Goal: Task Accomplishment & Management: Use online tool/utility

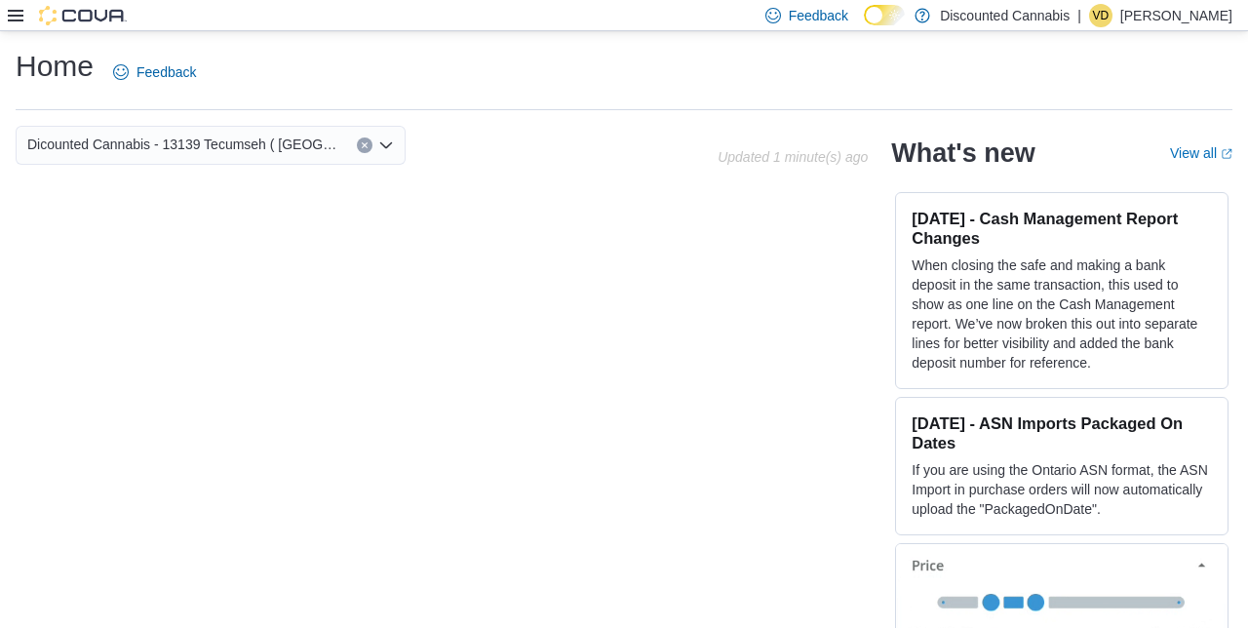
click at [48, 84] on h1 "Home" at bounding box center [55, 66] width 78 height 39
click at [19, 19] on icon at bounding box center [16, 16] width 16 height 16
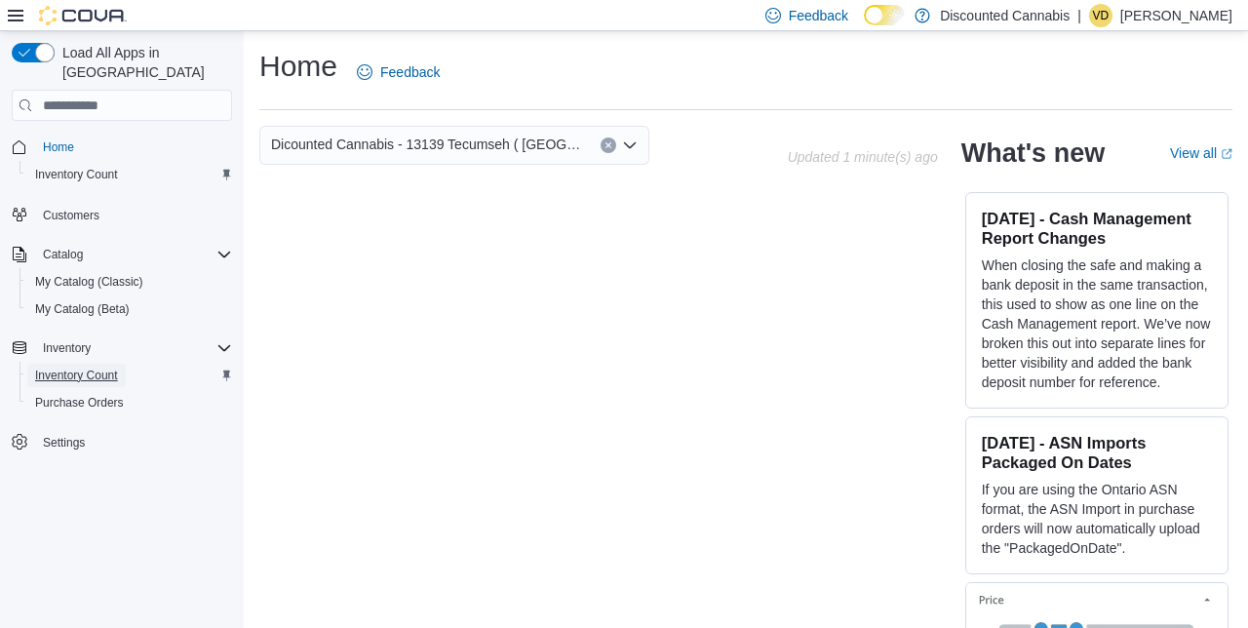
click at [121, 364] on link "Inventory Count" at bounding box center [76, 375] width 98 height 23
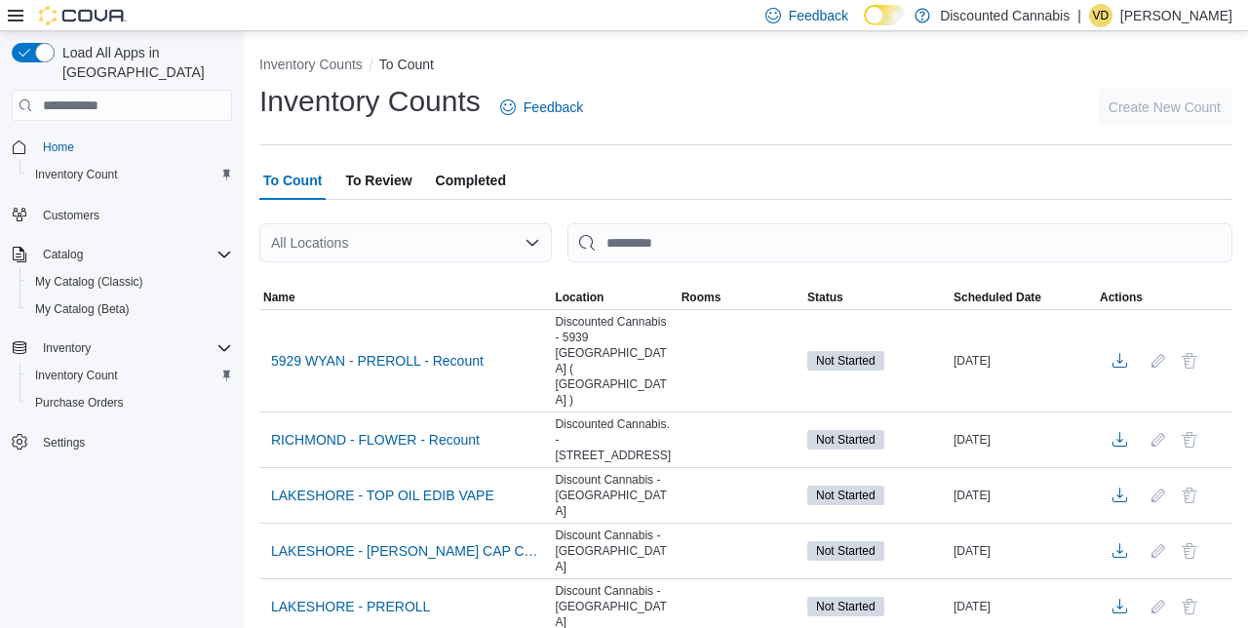
click at [502, 238] on div "All Locations" at bounding box center [405, 242] width 292 height 39
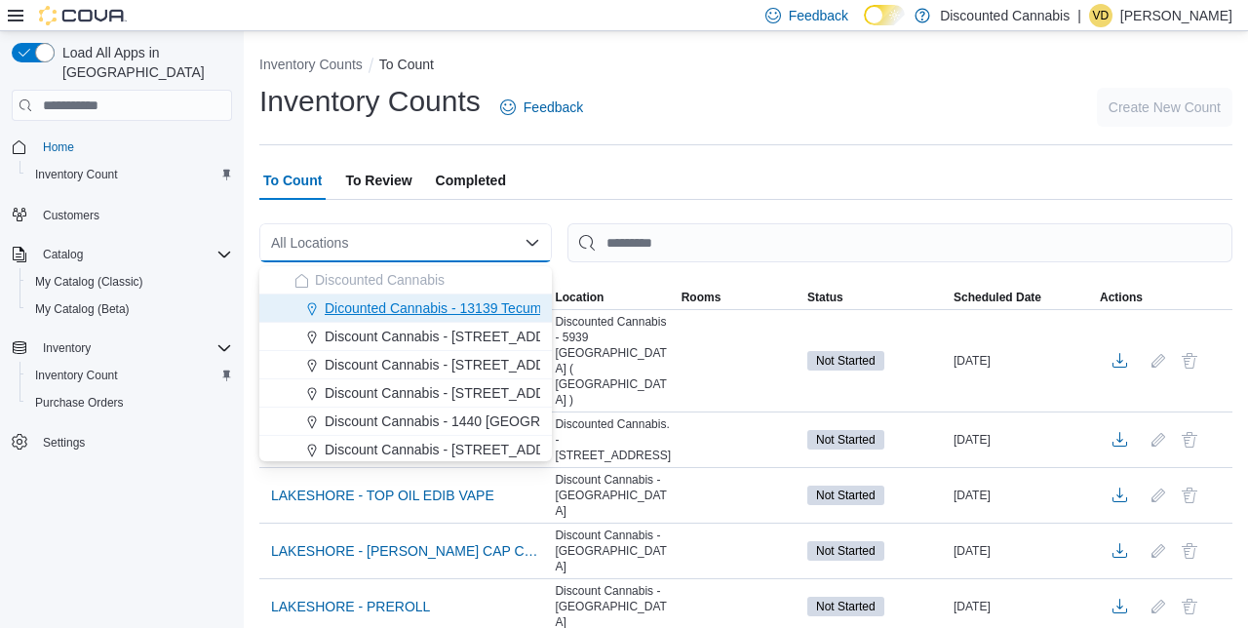
click at [495, 303] on span "Dicounted Cannabis - 13139 Tecumseh ( [GEOGRAPHIC_DATA] )" at bounding box center [526, 307] width 402 height 19
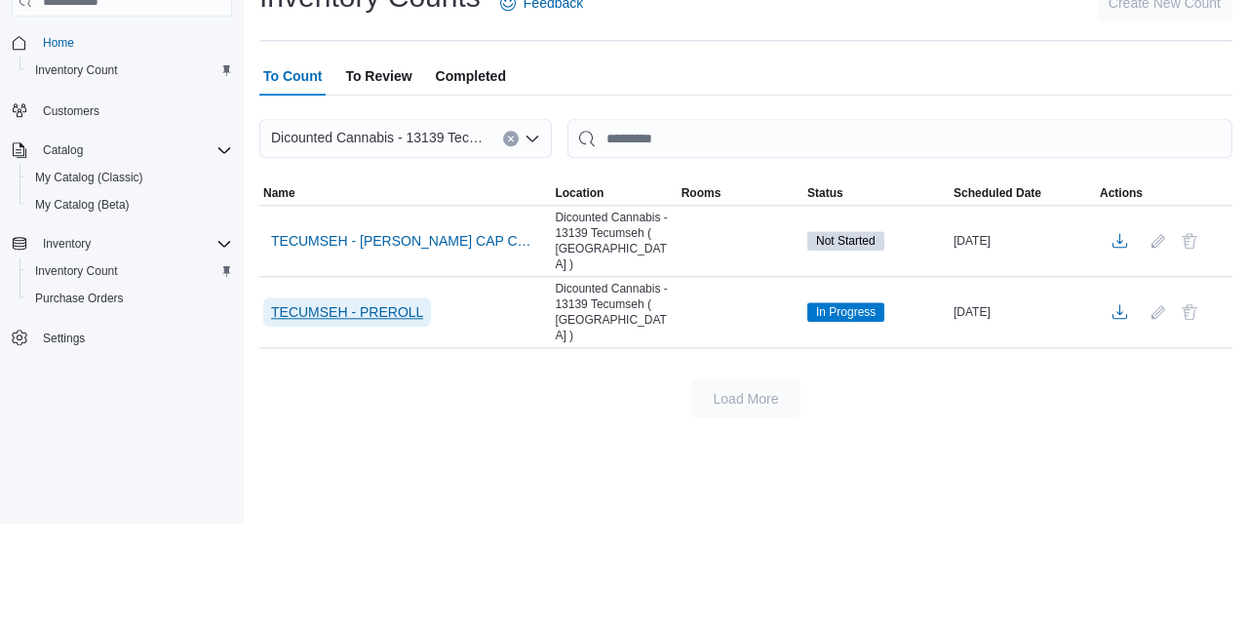
click at [369, 402] on span "TECUMSEH - PREROLL" at bounding box center [347, 416] width 152 height 29
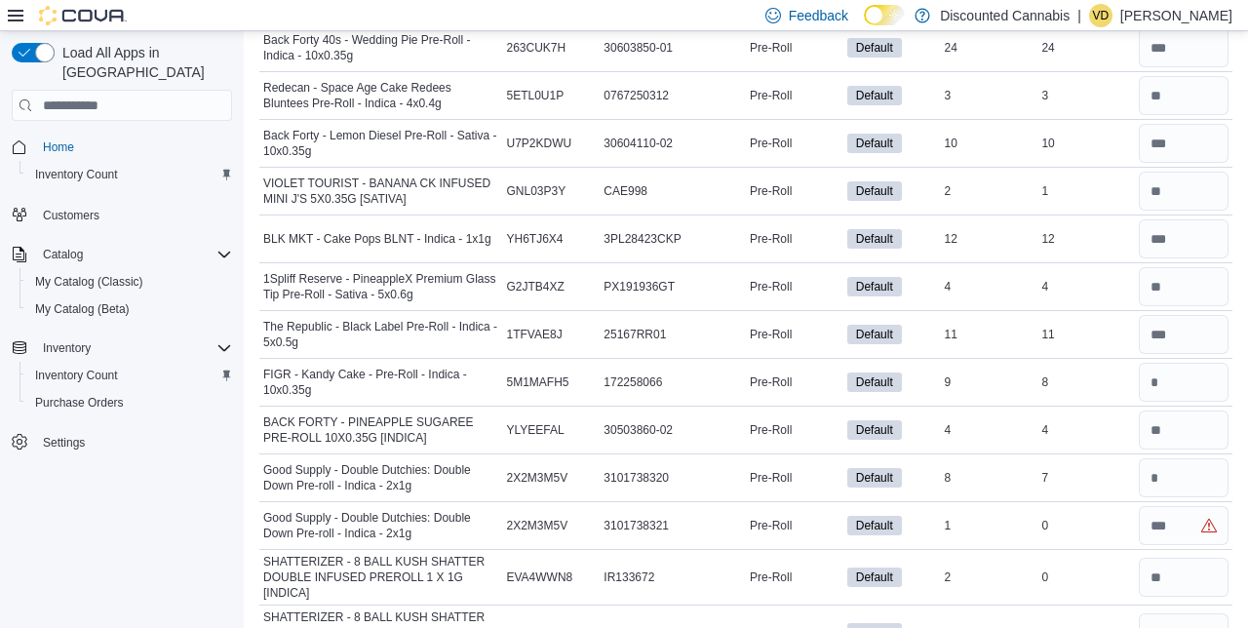
scroll to position [11530, 0]
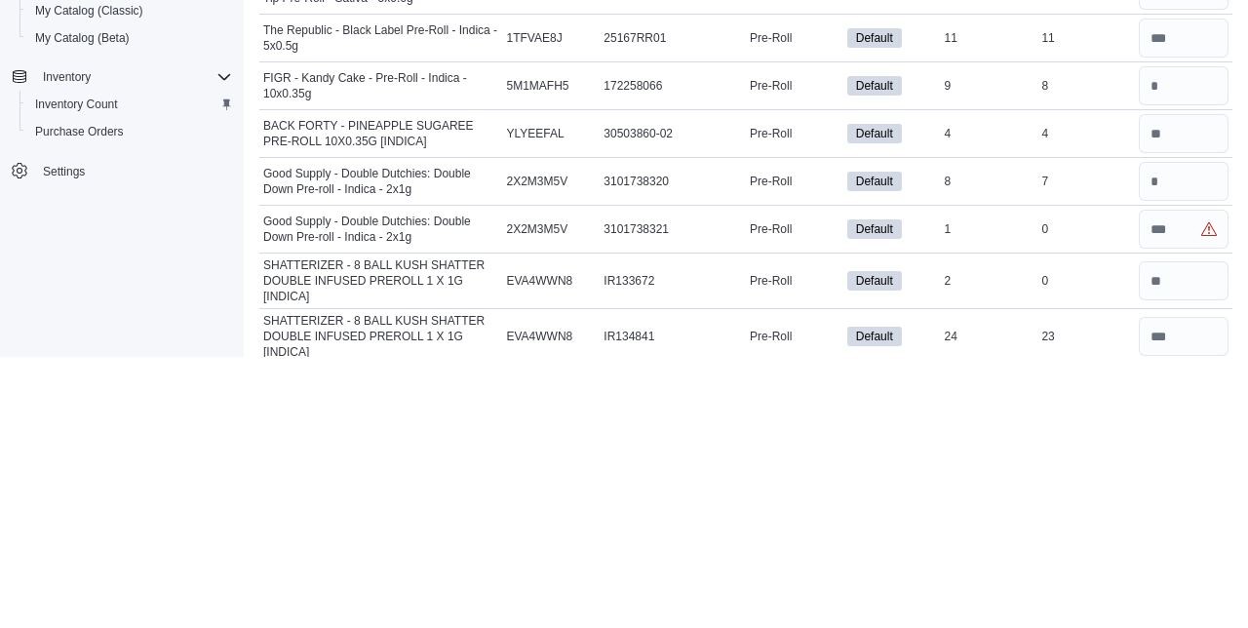
type input "**"
click at [1174, 481] on input "number" at bounding box center [1184, 500] width 90 height 39
click at [1168, 433] on input "number" at bounding box center [1184, 452] width 90 height 39
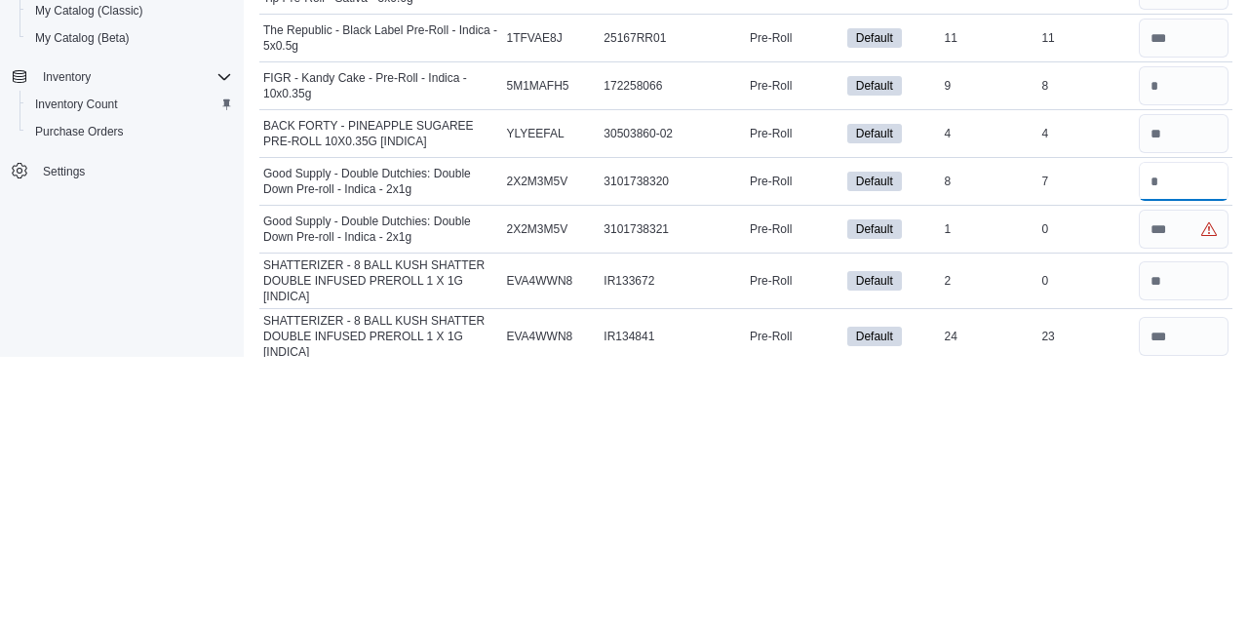
type input "*"
click at [1161, 481] on input "number" at bounding box center [1184, 500] width 90 height 39
type input "*"
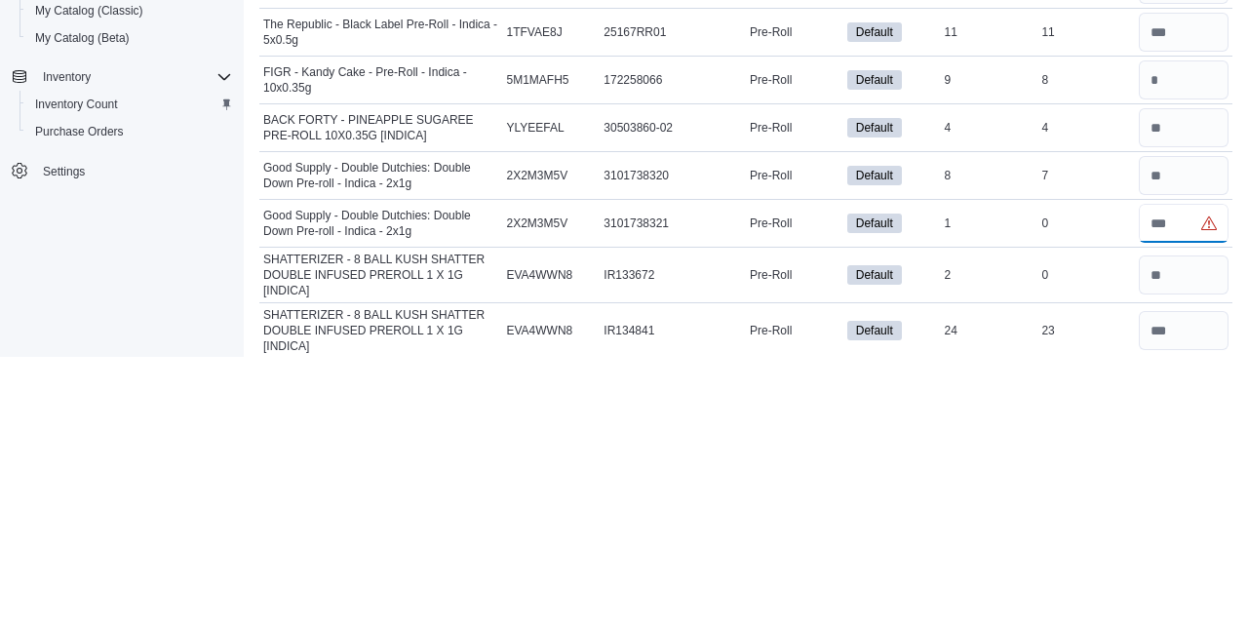
type input "*"
click at [1189, 526] on input "number" at bounding box center [1184, 545] width 90 height 39
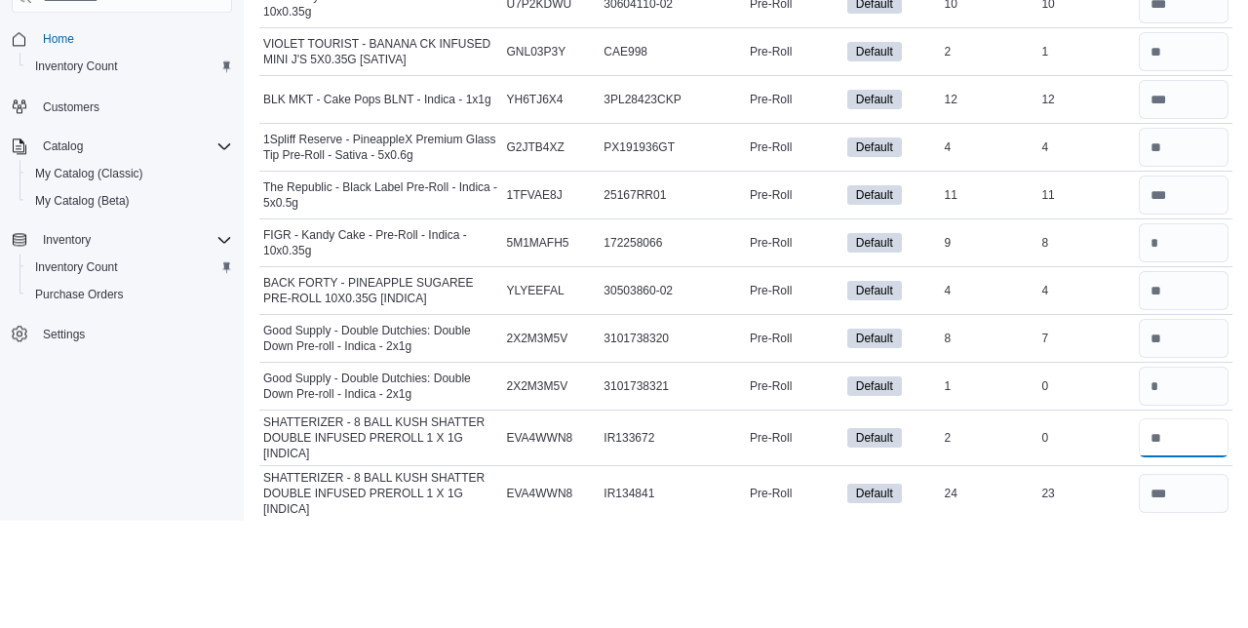
type input "*"
click at [1172, 331] on input "number" at bounding box center [1184, 350] width 90 height 39
click at [1165, 331] on input "number" at bounding box center [1184, 350] width 90 height 39
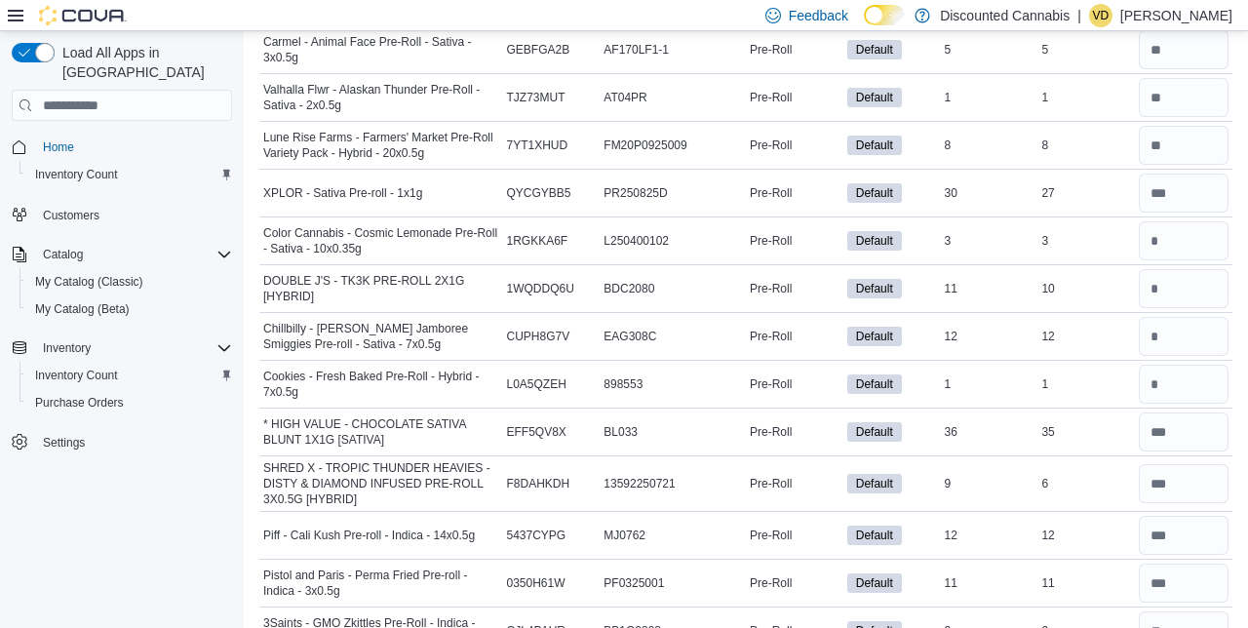
scroll to position [10714, 0]
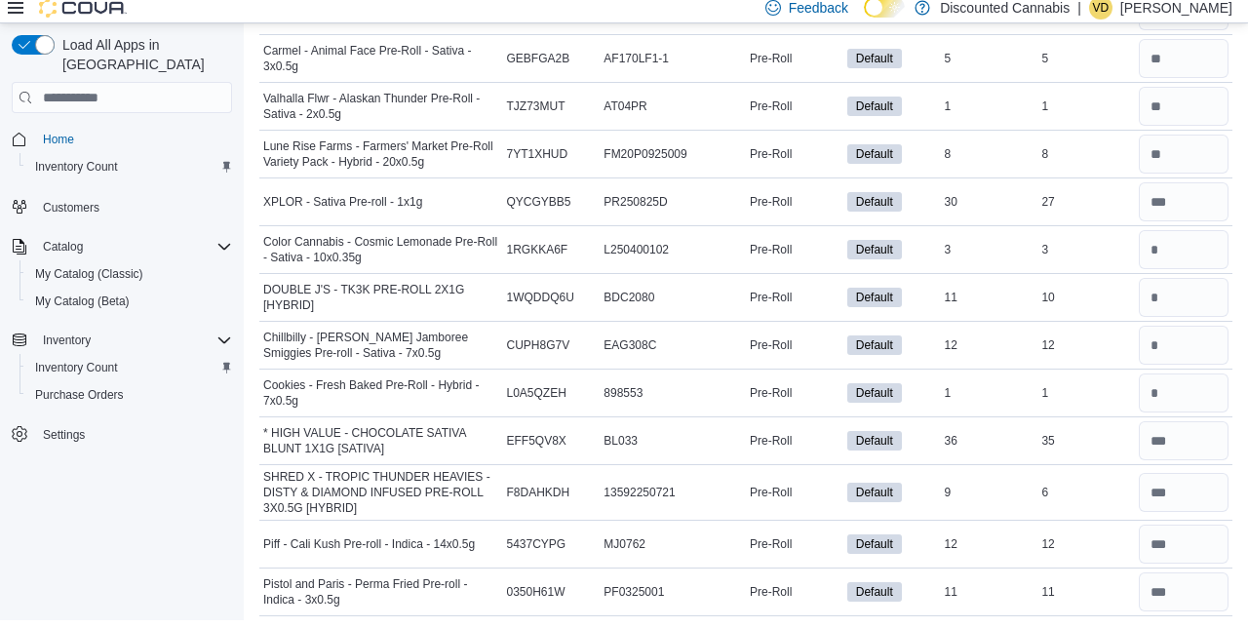
type input "*"
click at [1175, 333] on input "number" at bounding box center [1184, 352] width 90 height 39
type input "**"
click at [1154, 381] on input "number" at bounding box center [1184, 400] width 90 height 39
type input "*"
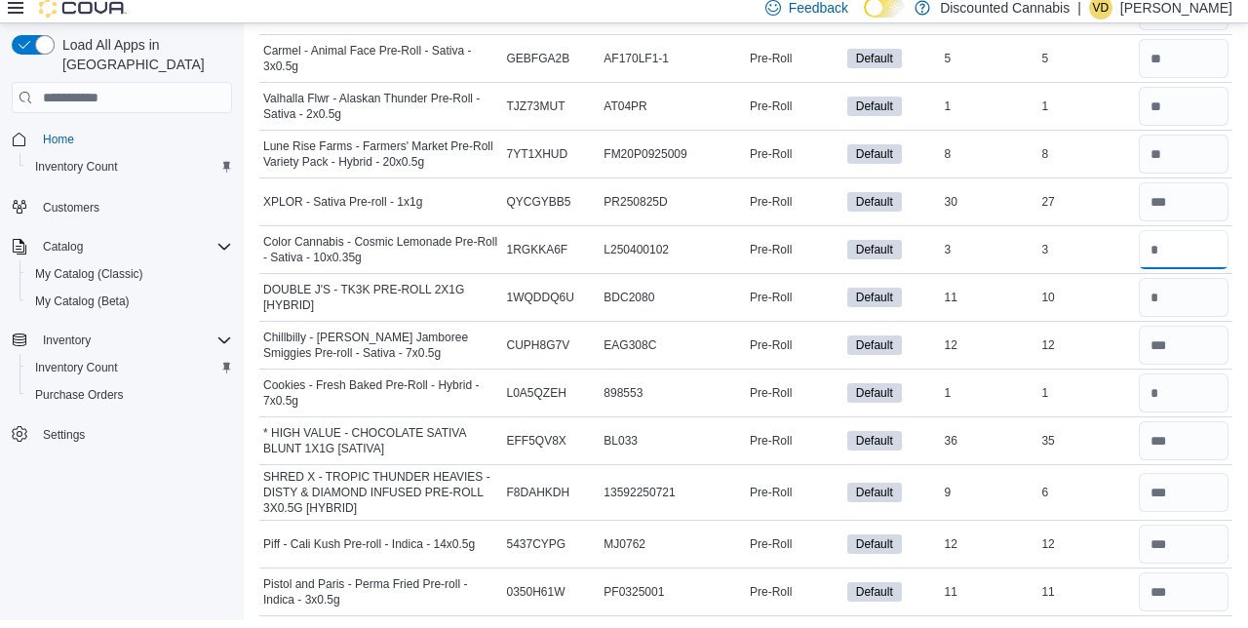
click at [1201, 238] on input "number" at bounding box center [1184, 257] width 90 height 39
type input "*"
click at [1193, 286] on input "number" at bounding box center [1184, 305] width 90 height 39
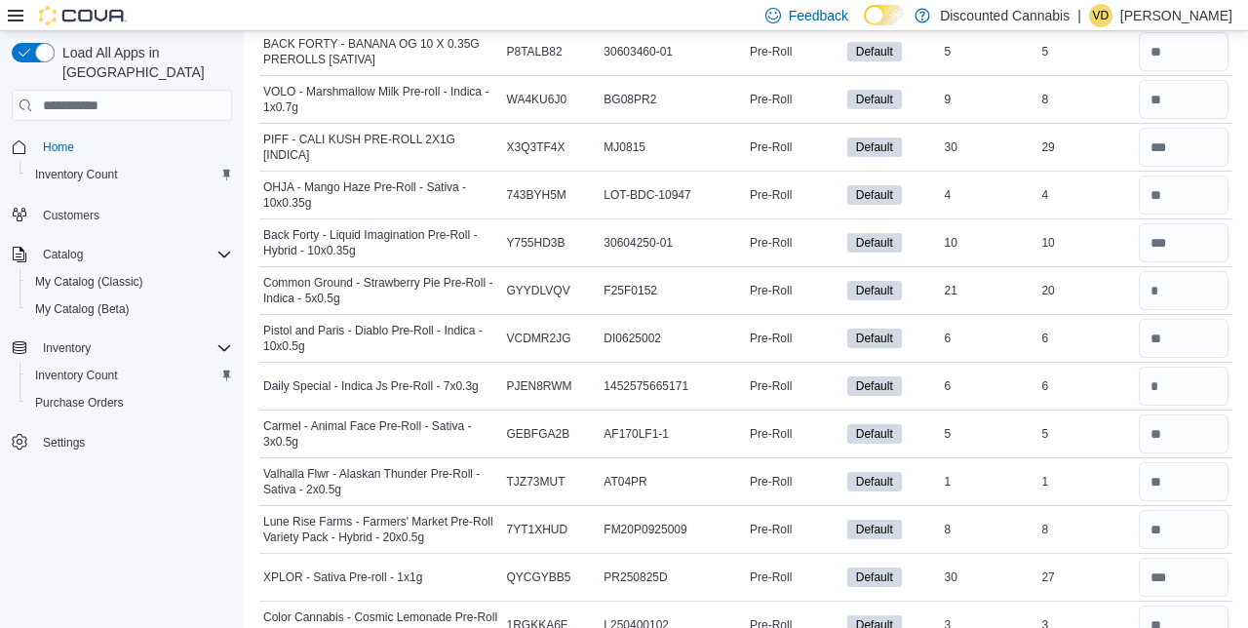
scroll to position [10340, 0]
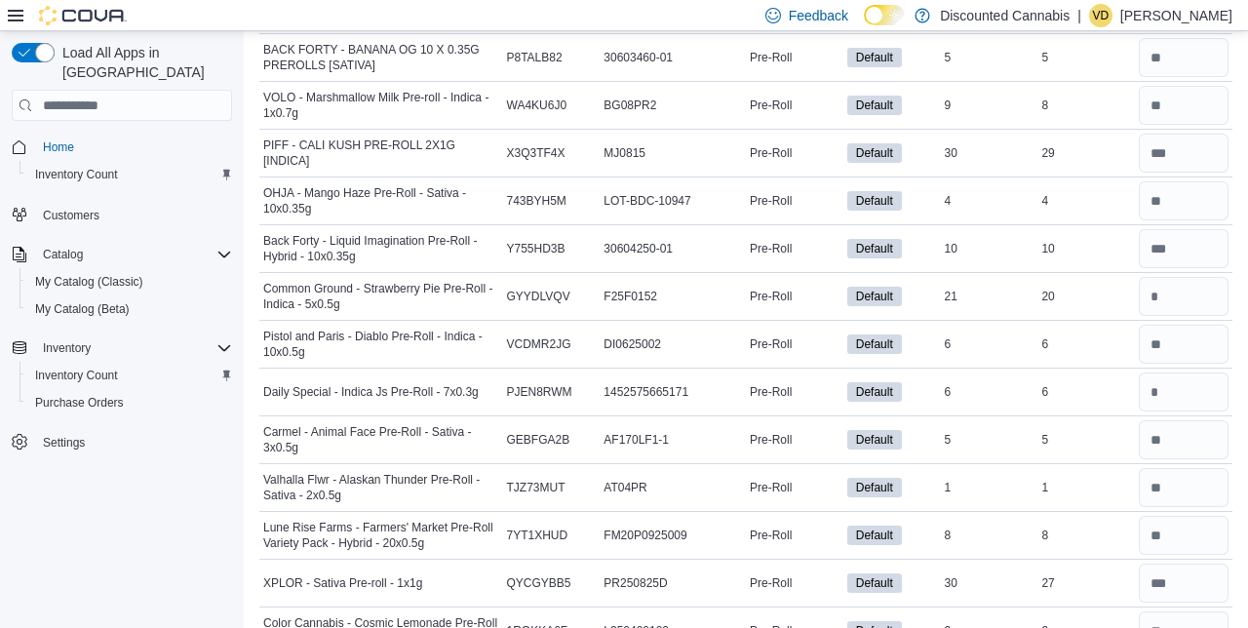
type input "**"
click at [1191, 372] on input "number" at bounding box center [1184, 391] width 90 height 39
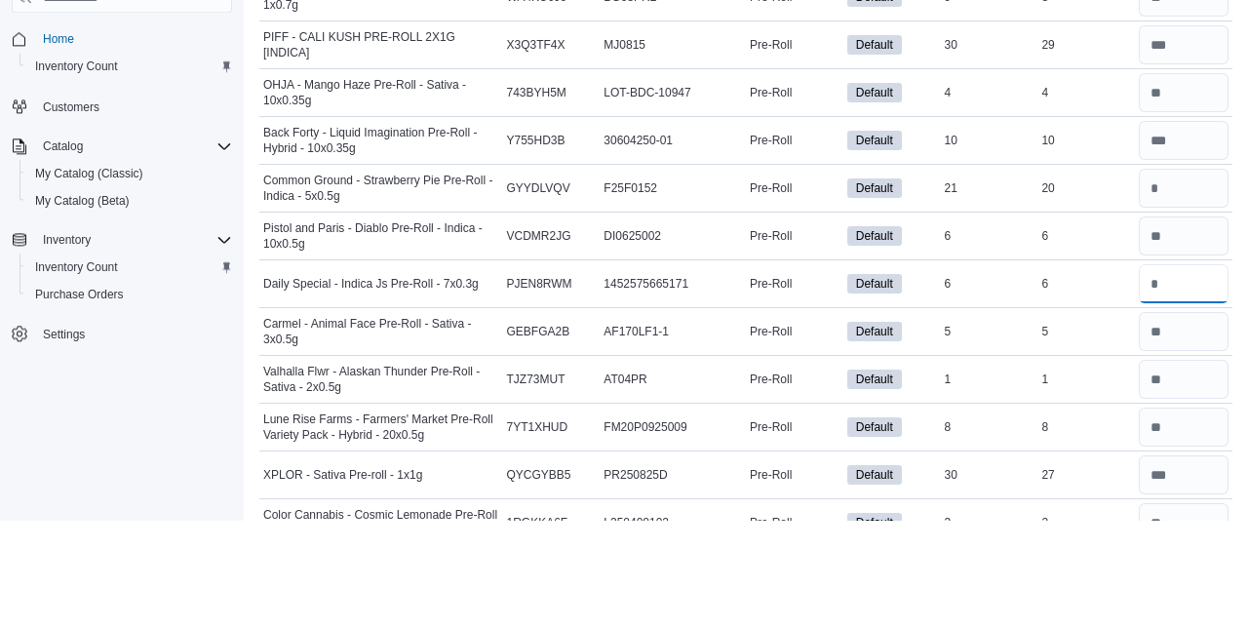
click at [1186, 372] on input "number" at bounding box center [1184, 391] width 90 height 39
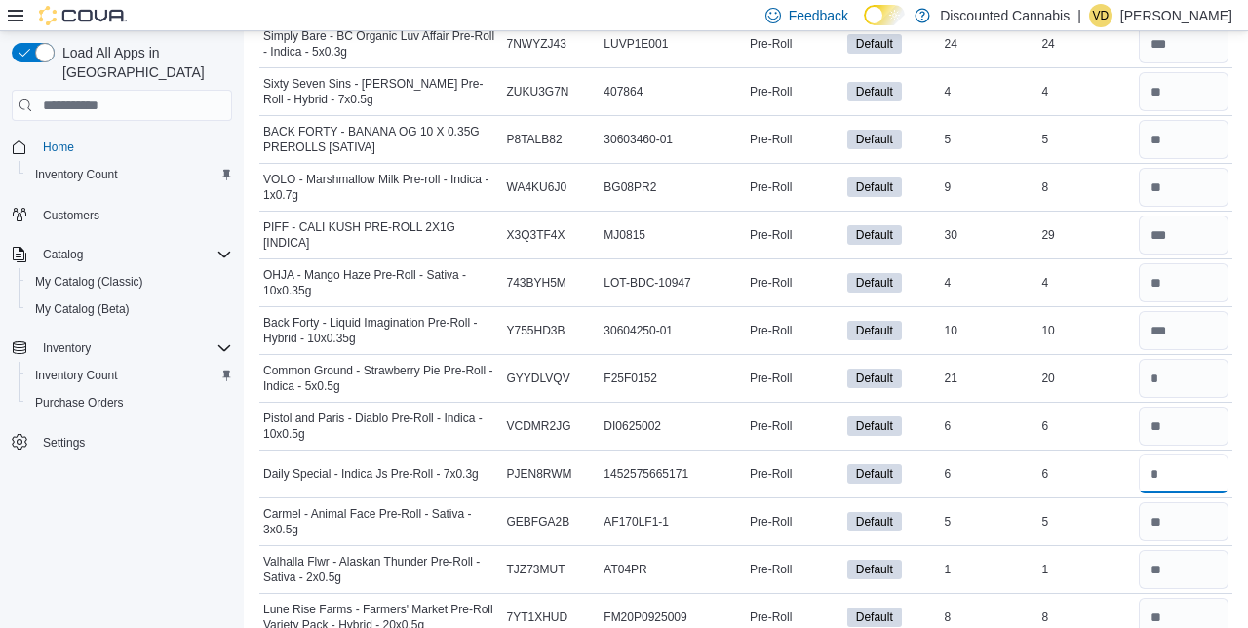
scroll to position [10258, 0]
type input "*"
click at [1186, 359] on input "number" at bounding box center [1184, 378] width 90 height 39
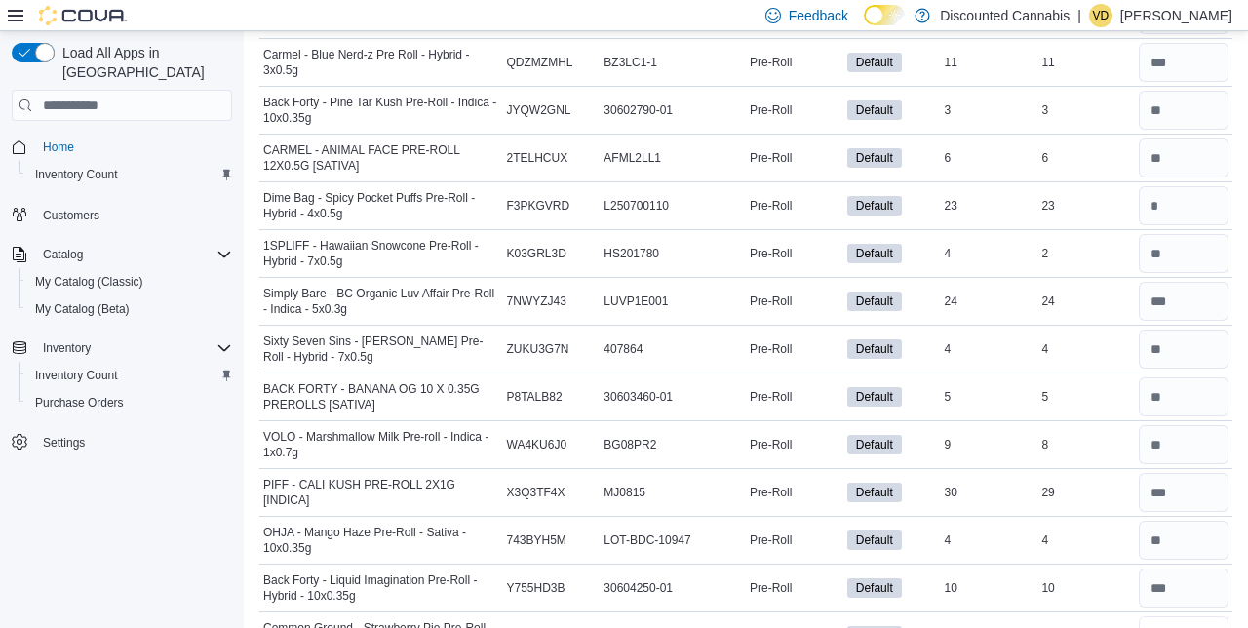
scroll to position [10000, 0]
type input "**"
click at [1177, 187] on input "number" at bounding box center [1184, 206] width 90 height 39
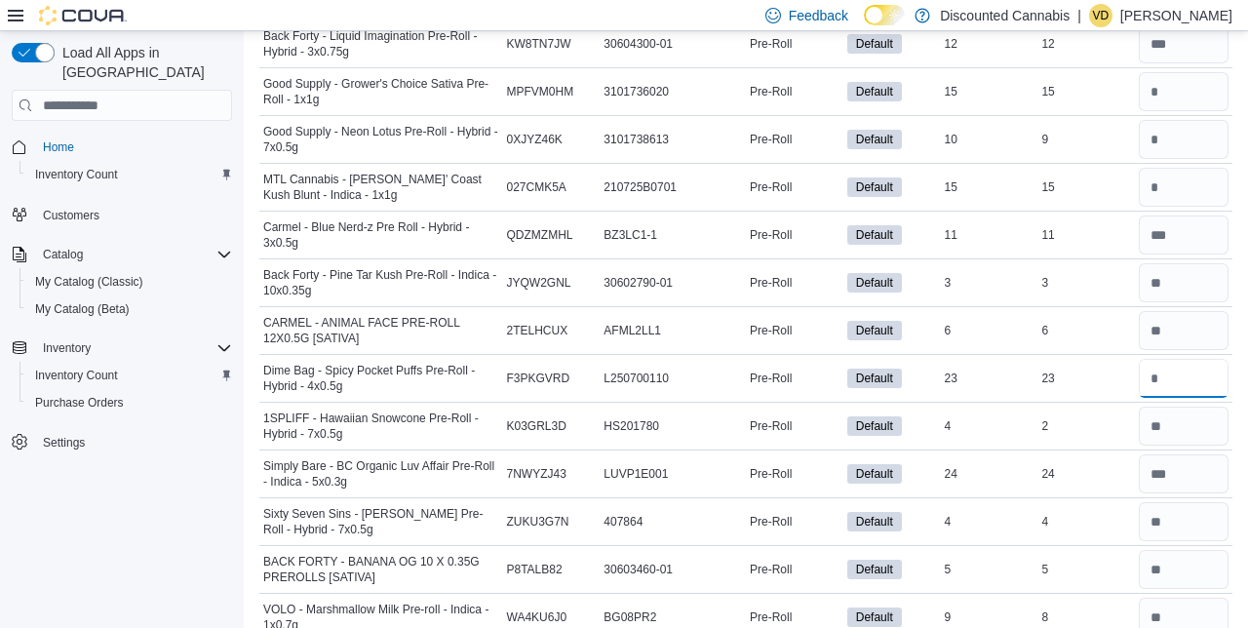
scroll to position [9818, 0]
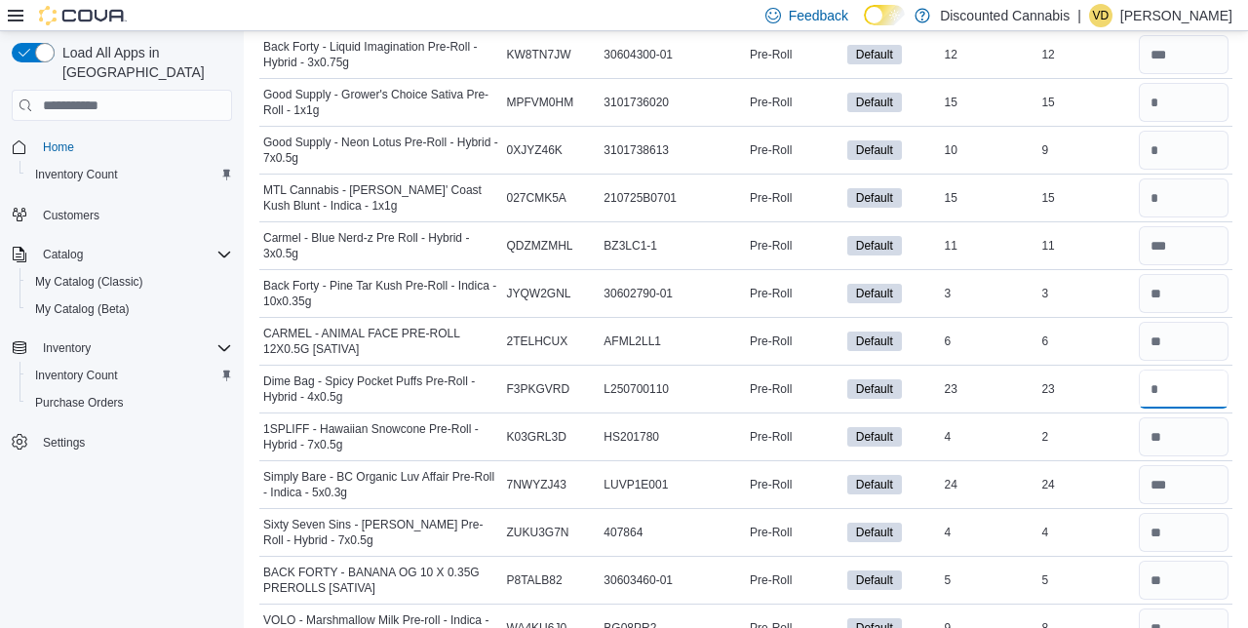
type input "**"
click at [1183, 178] on input "number" at bounding box center [1184, 197] width 90 height 39
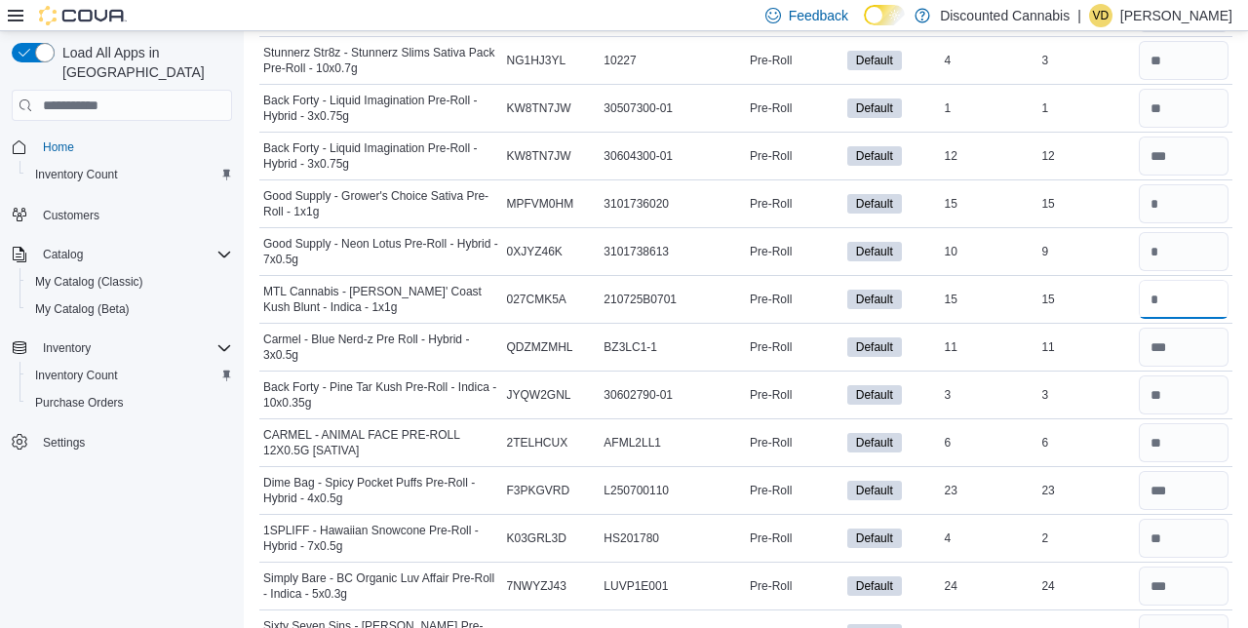
scroll to position [9693, 0]
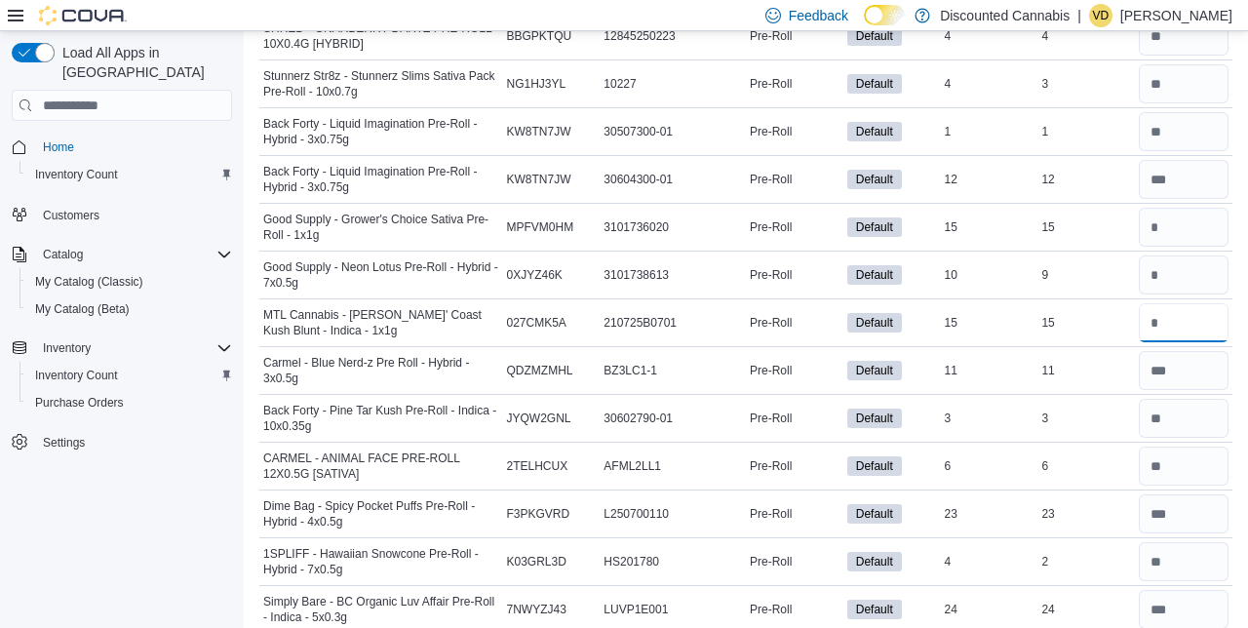
type input "**"
click at [1180, 255] on input "number" at bounding box center [1184, 274] width 90 height 39
type input "*"
click at [1200, 208] on input "number" at bounding box center [1184, 227] width 90 height 39
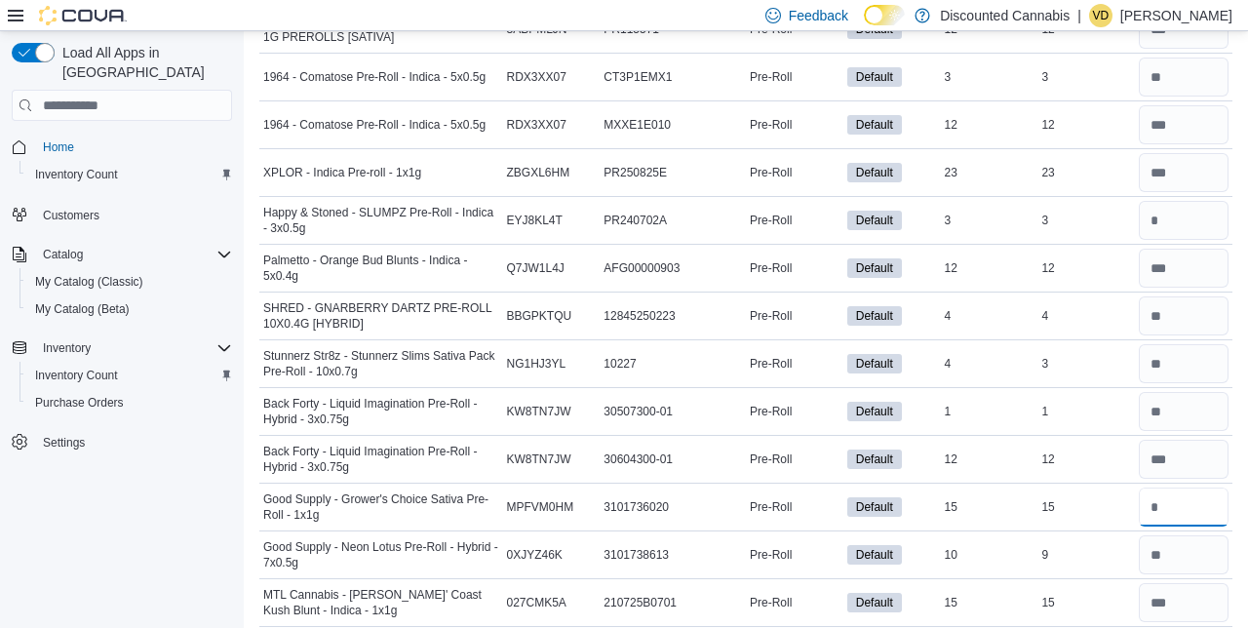
scroll to position [9362, 0]
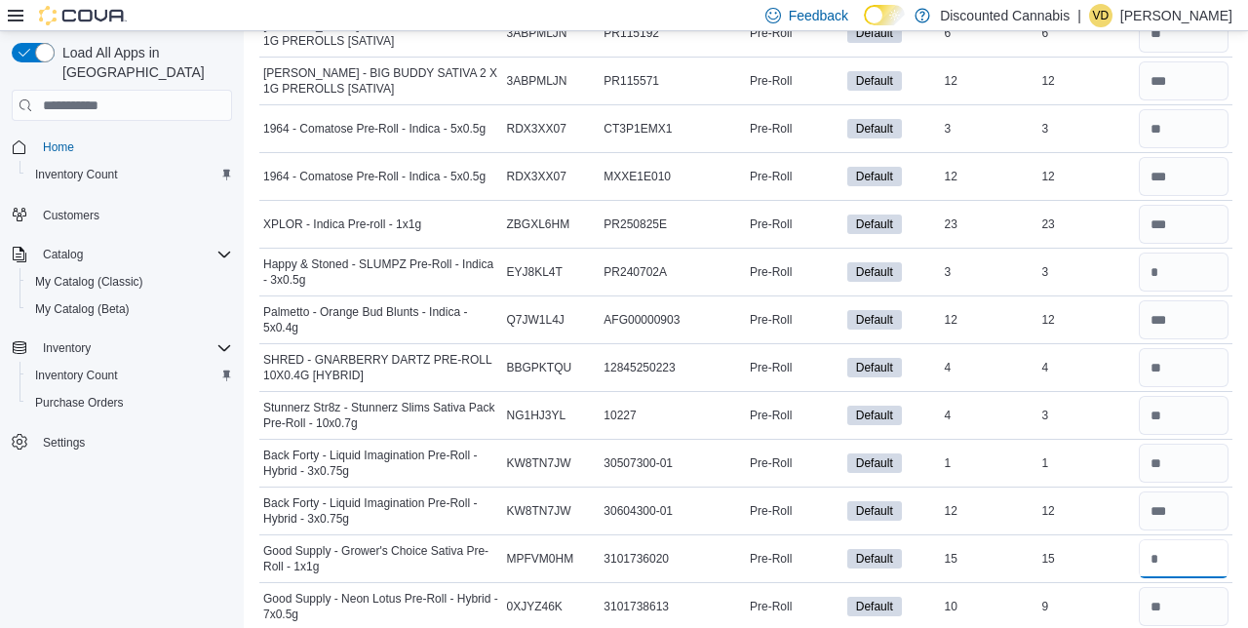
type input "**"
click at [1203, 252] on input "number" at bounding box center [1184, 271] width 90 height 39
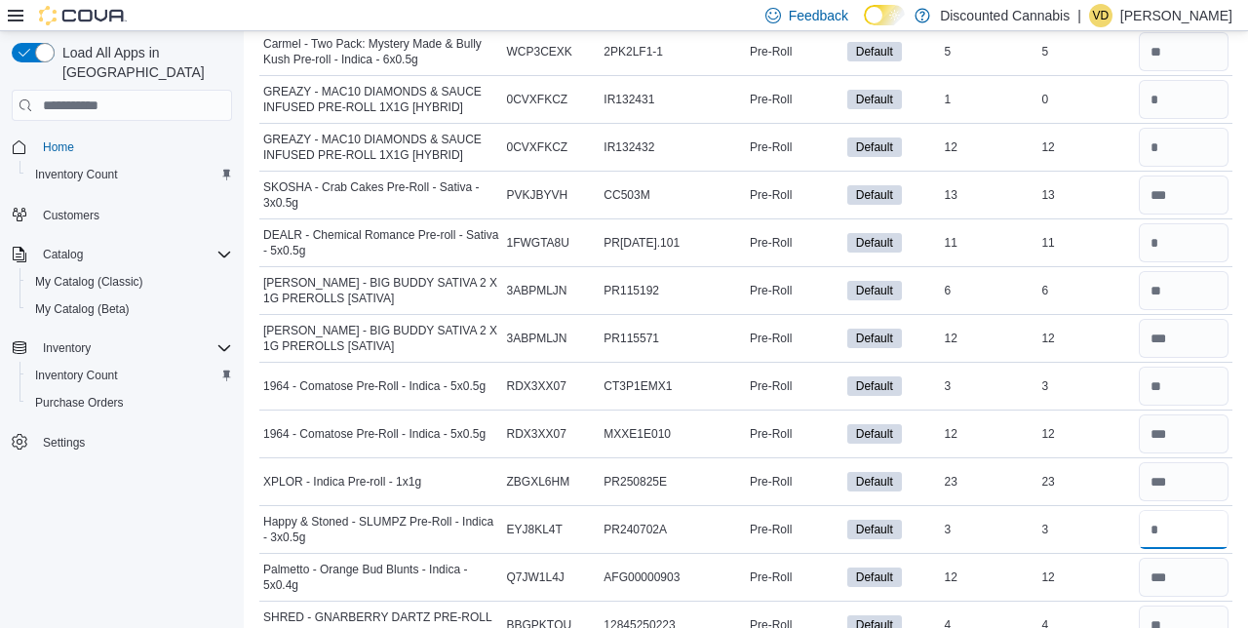
scroll to position [9102, 0]
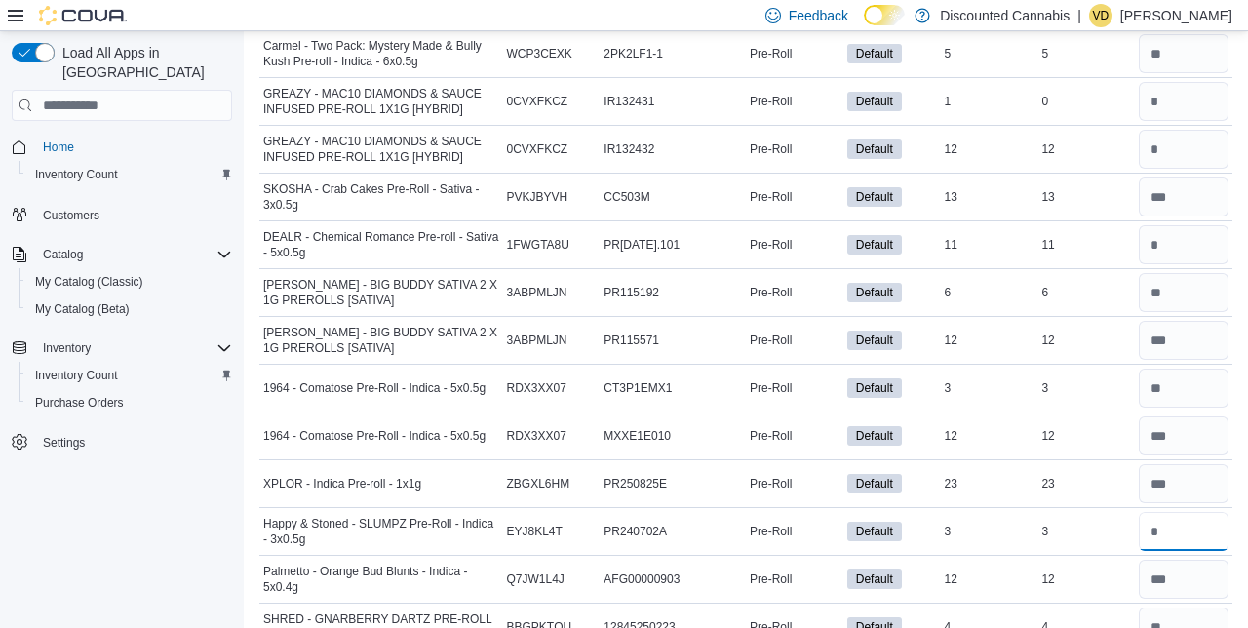
type input "*"
click at [1178, 225] on input "number" at bounding box center [1184, 244] width 90 height 39
type input "*"
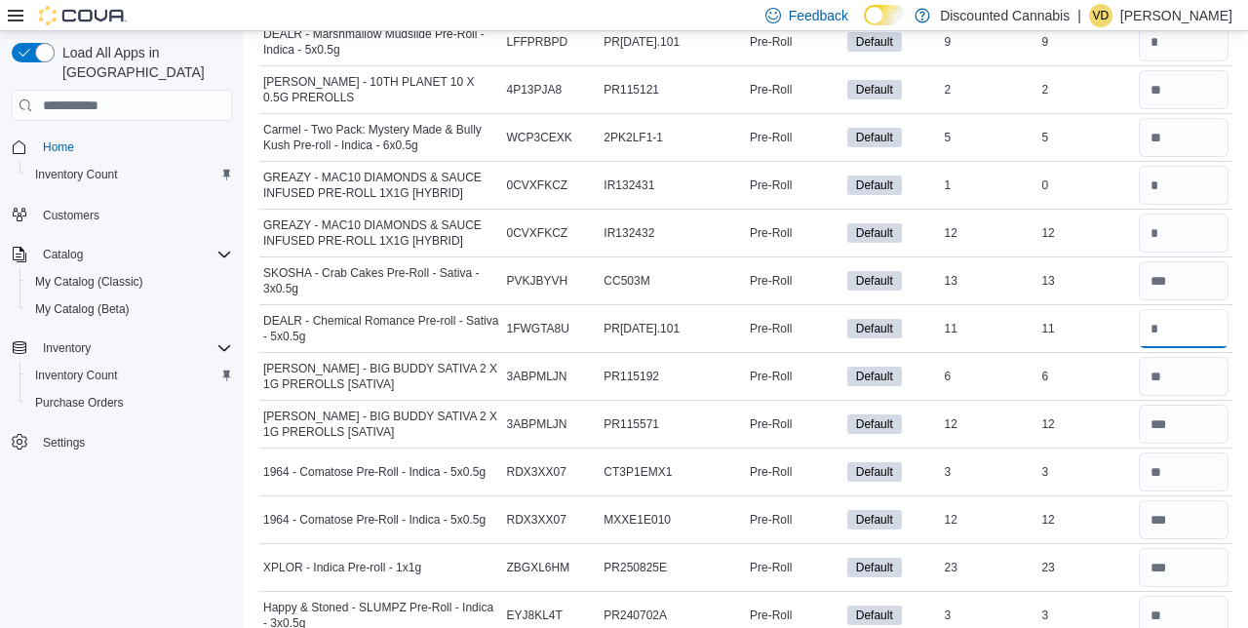
scroll to position [9017, 0]
click at [1200, 311] on input "*" at bounding box center [1184, 330] width 90 height 39
click at [78, 616] on div "Load All Apps in [GEOGRAPHIC_DATA] Home Inventory Count Customers Catalog My Ca…" at bounding box center [122, 332] width 244 height 602
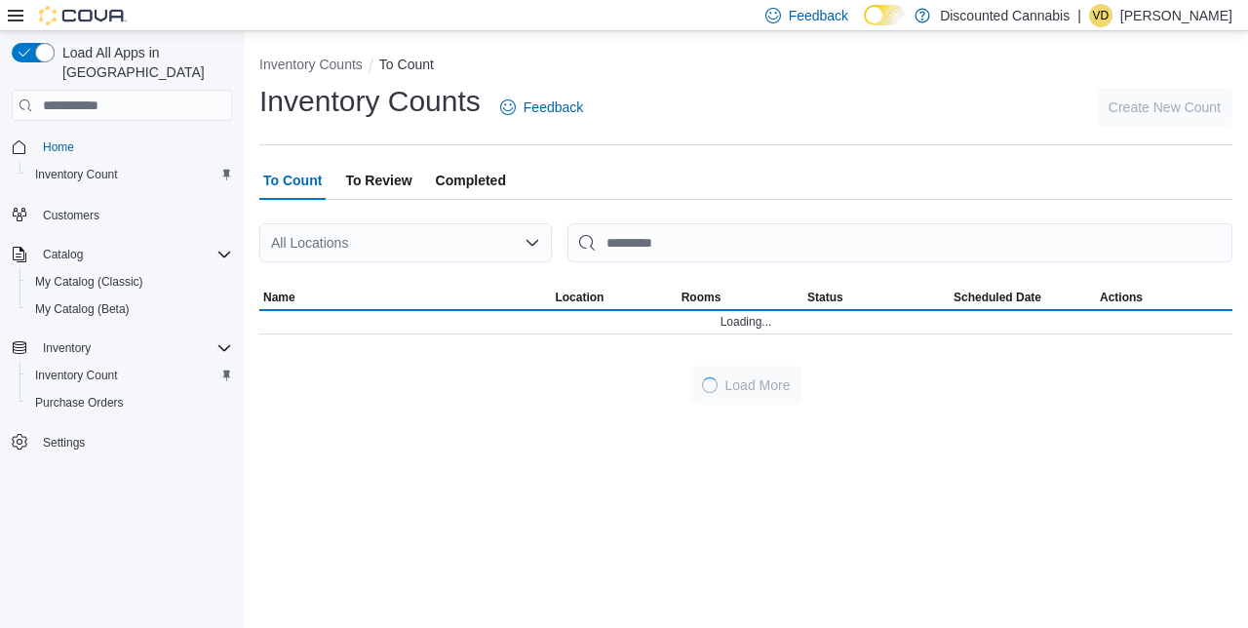
scroll to position [82, 0]
click at [377, 223] on div "All Locations" at bounding box center [405, 242] width 292 height 39
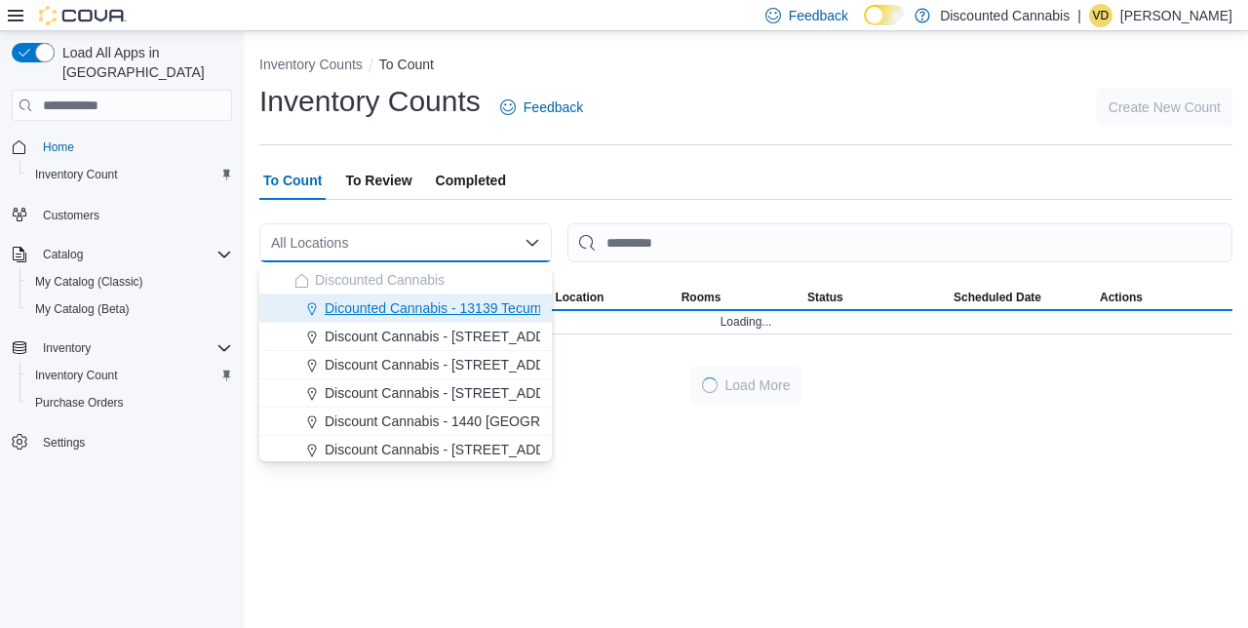
click at [483, 298] on span "Dicounted Cannabis - 13139 Tecumseh ( [GEOGRAPHIC_DATA] )" at bounding box center [526, 307] width 402 height 19
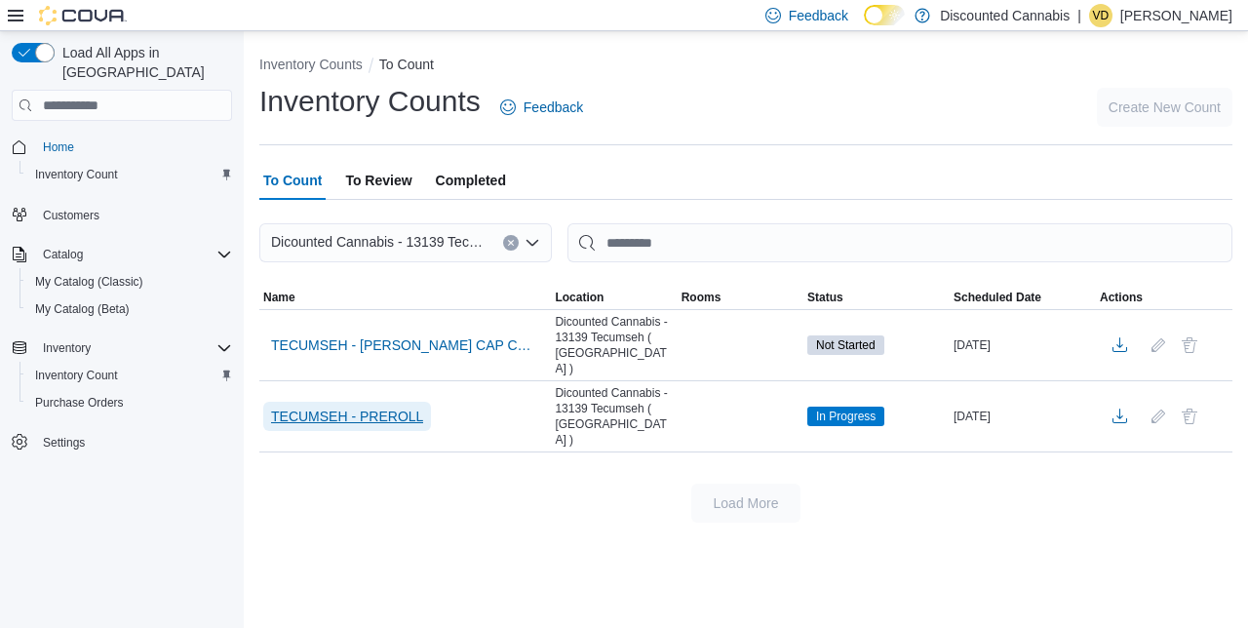
click at [380, 406] on span "TECUMSEH - PREROLL" at bounding box center [347, 415] width 152 height 19
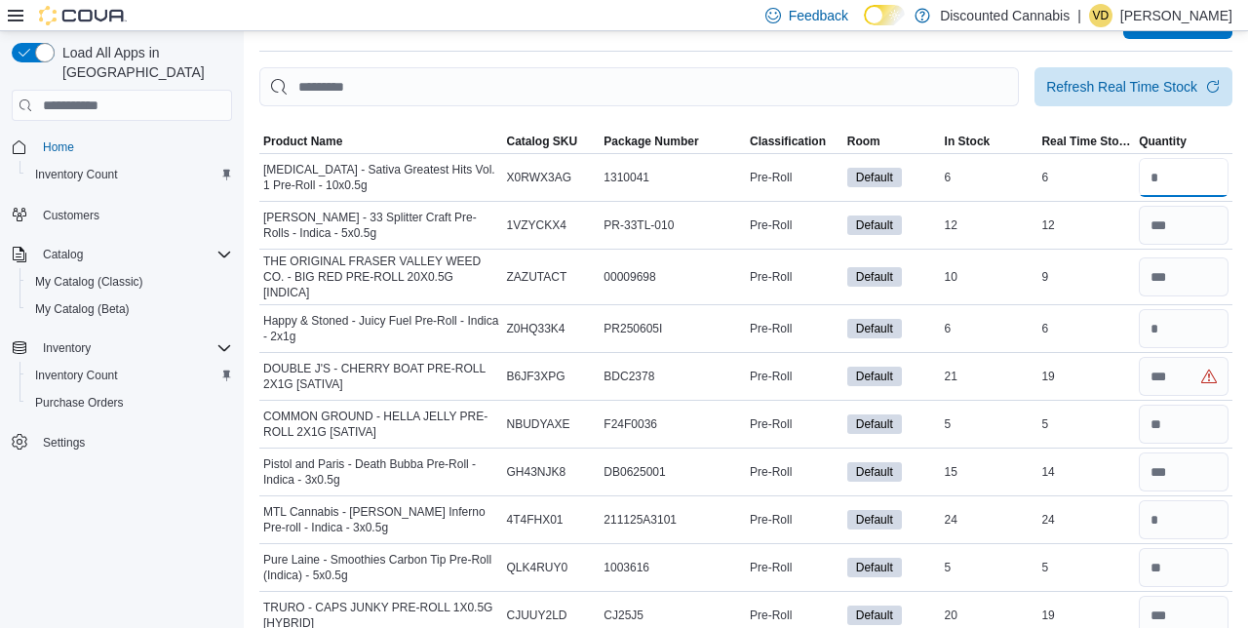
click at [1179, 175] on input "number" at bounding box center [1184, 177] width 90 height 39
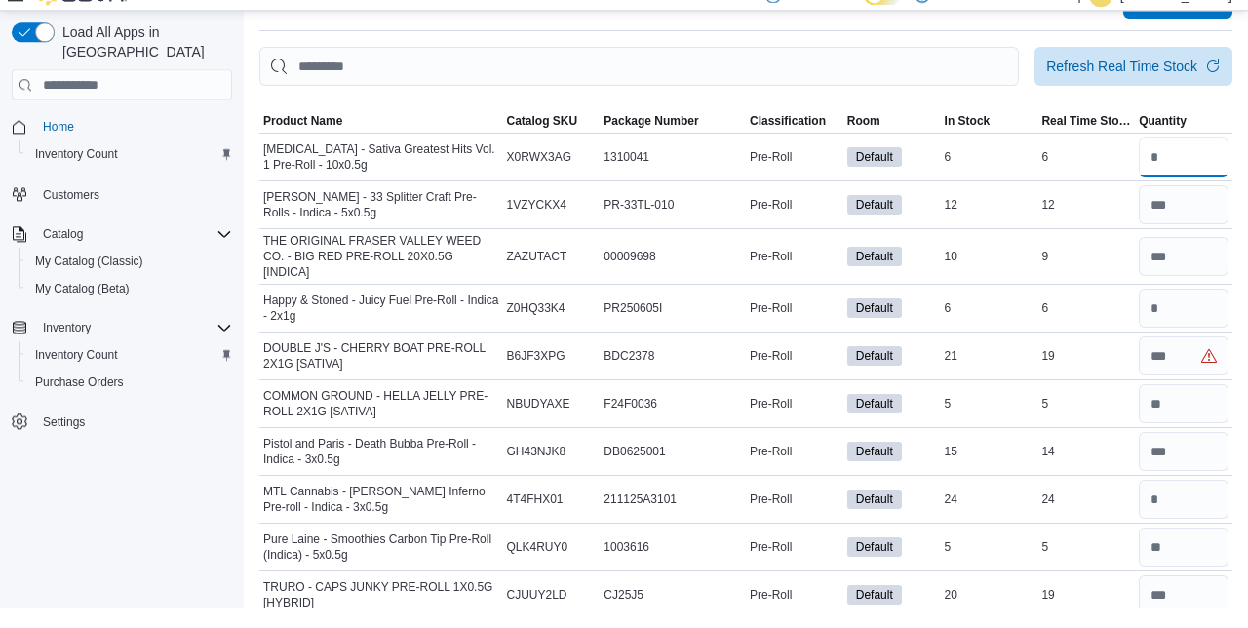
scroll to position [82, 0]
type input "*"
click at [1173, 324] on input "number" at bounding box center [1184, 328] width 90 height 39
type input "*"
click at [1169, 377] on input "number" at bounding box center [1184, 376] width 90 height 39
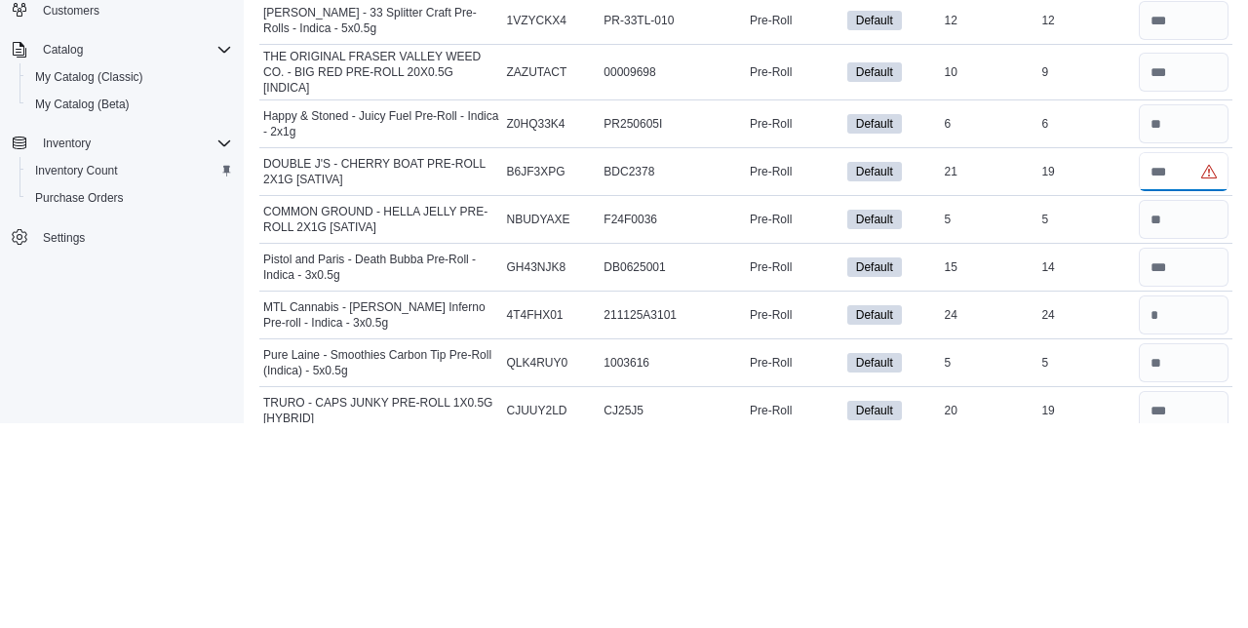
type input "**"
click at [1165, 516] on input "number" at bounding box center [1184, 519] width 90 height 39
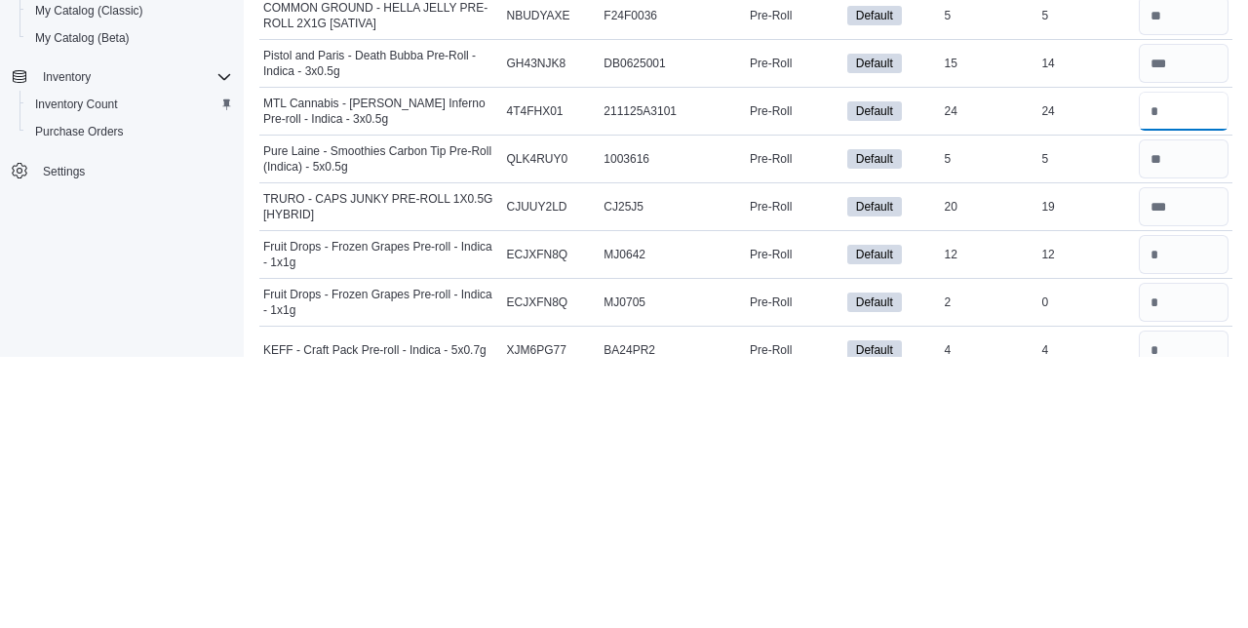
scroll to position [224, 0]
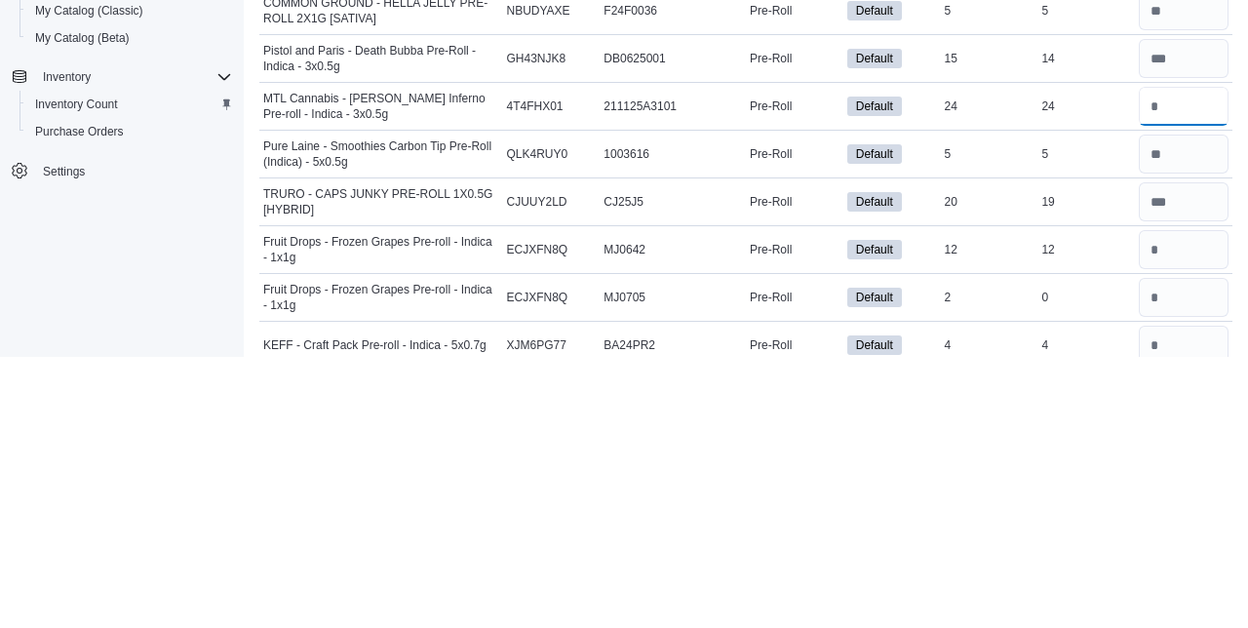
type input "**"
click at [1185, 519] on input "number" at bounding box center [1184, 520] width 90 height 39
type input "**"
click at [1187, 611] on input "number" at bounding box center [1184, 616] width 90 height 39
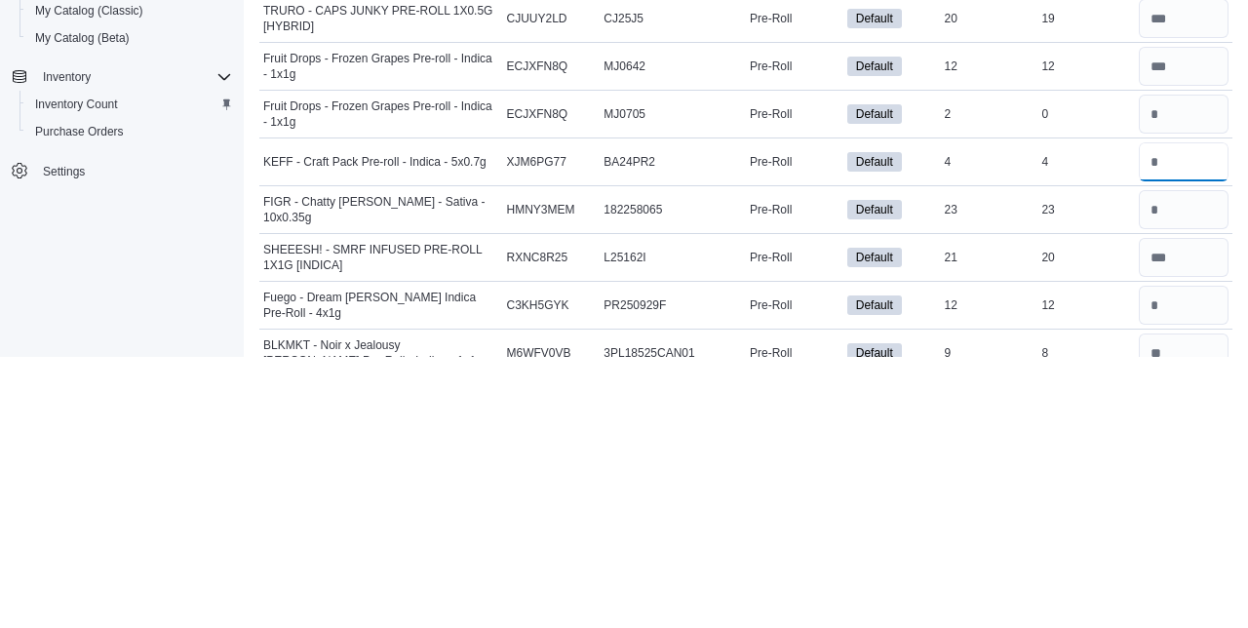
scroll to position [411, 0]
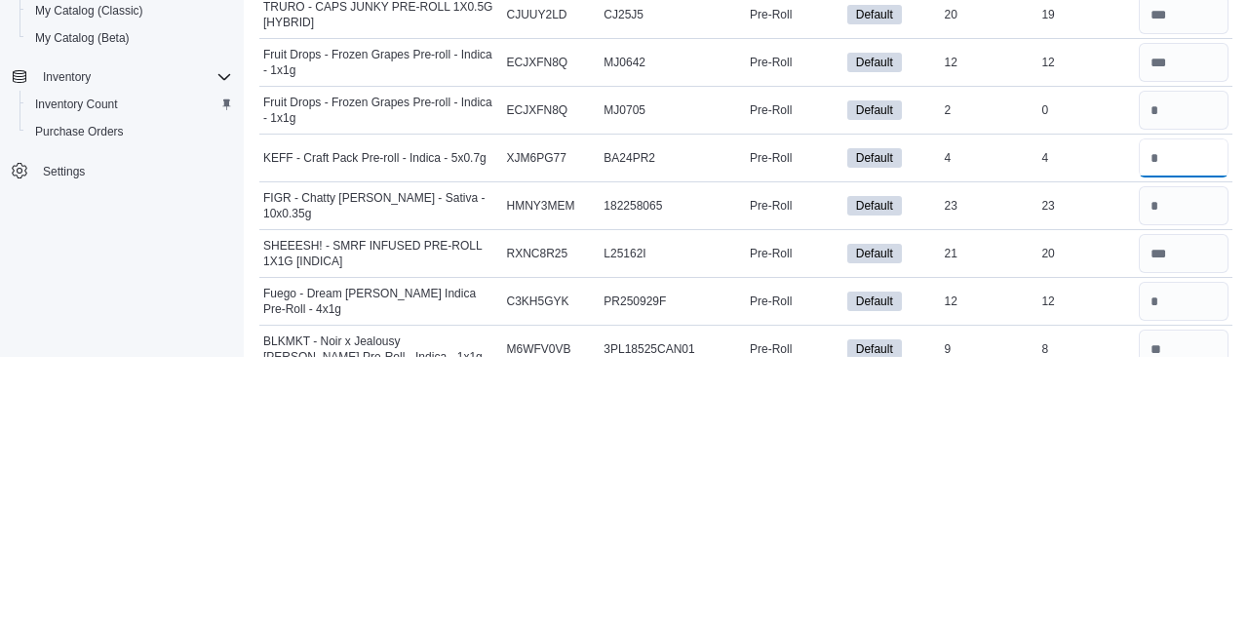
type input "*"
click at [1169, 475] on input "number" at bounding box center [1184, 476] width 90 height 39
type input "**"
click at [1178, 560] on input "number" at bounding box center [1184, 572] width 90 height 39
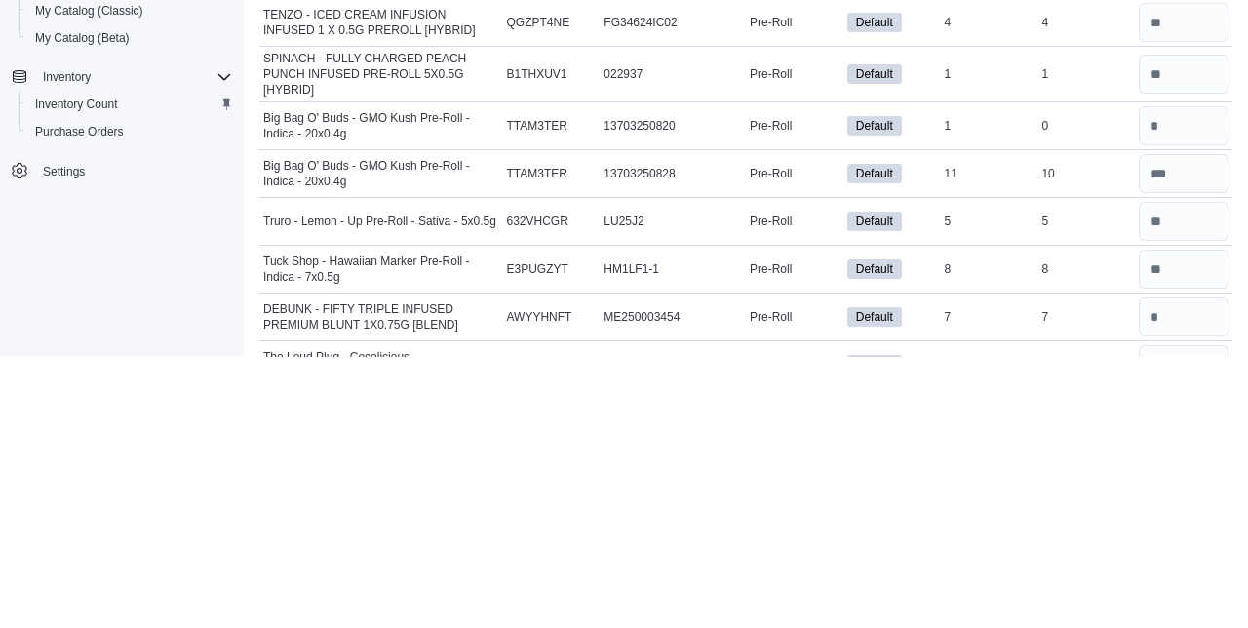
scroll to position [834, 0]
type input "**"
click at [1176, 572] on input "number" at bounding box center [1184, 586] width 90 height 39
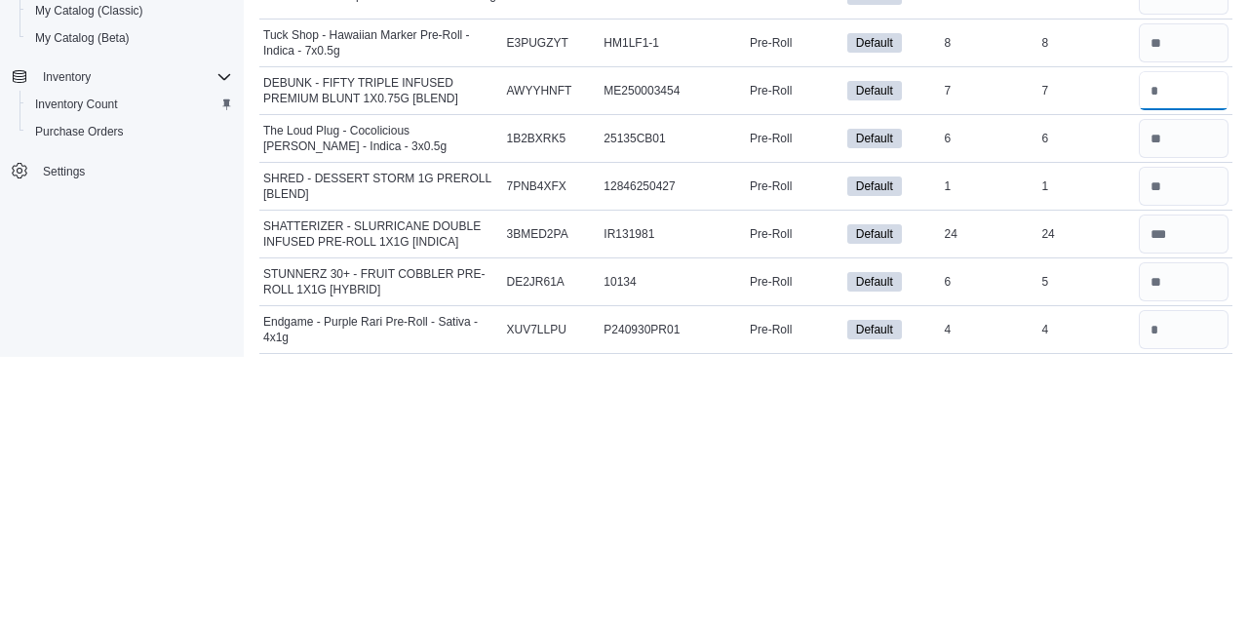
scroll to position [1061, 0]
type input "*"
click at [1173, 581] on input "number" at bounding box center [1184, 599] width 90 height 39
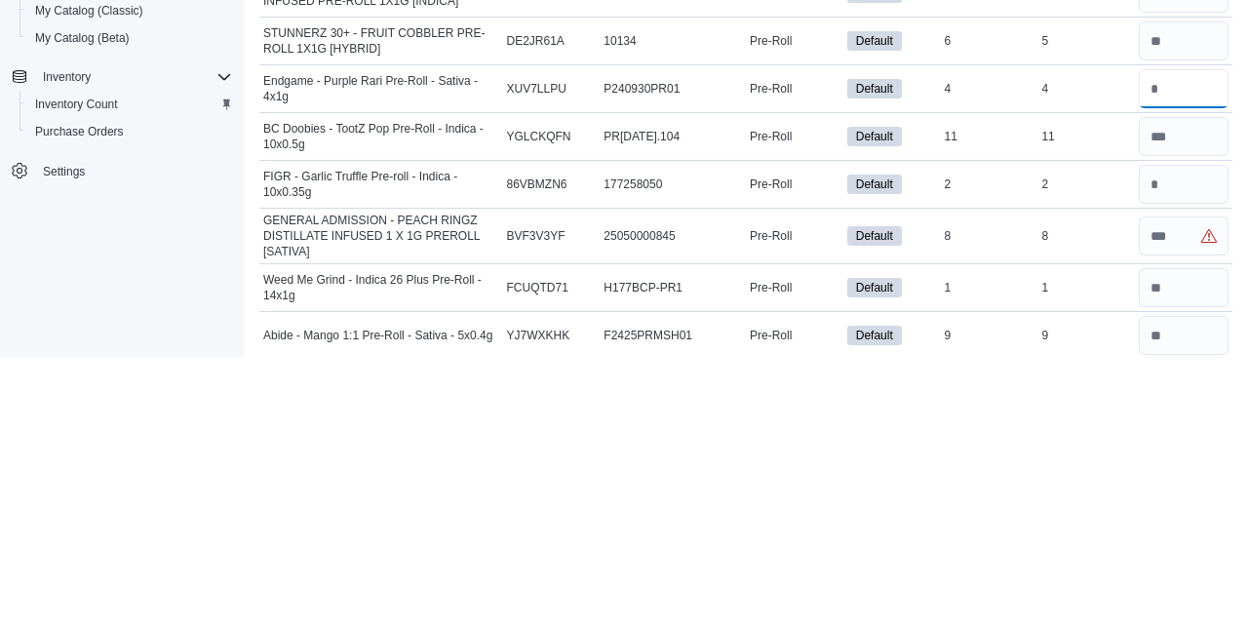
scroll to position [1309, 0]
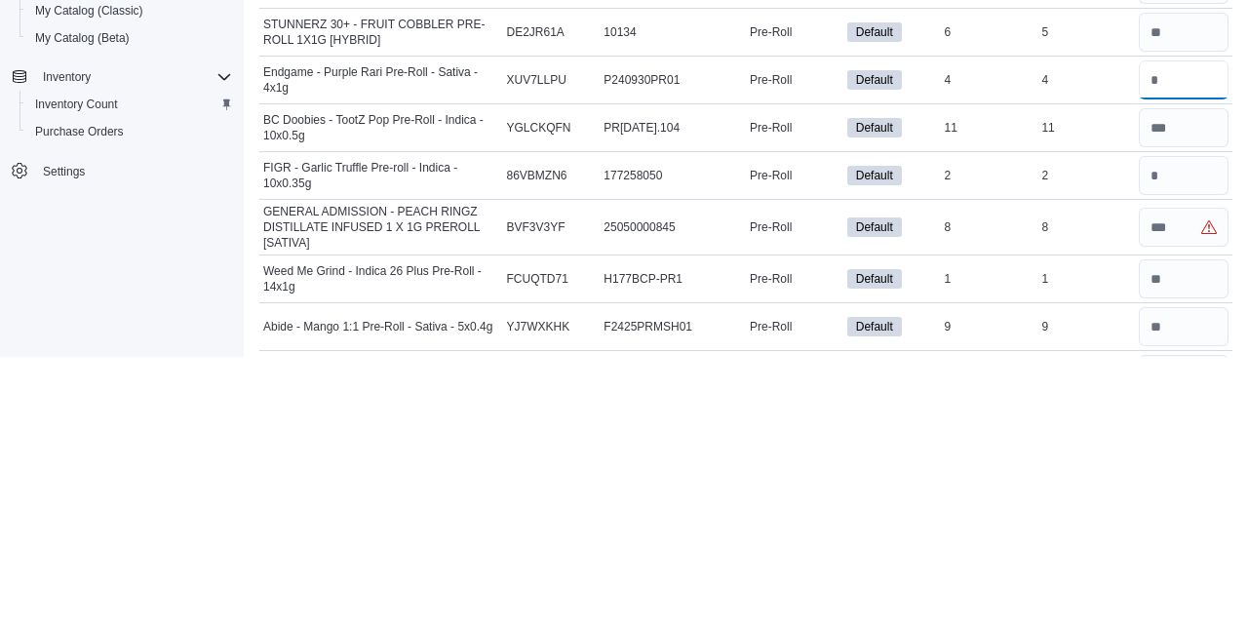
type input "*"
click at [1179, 427] on input "number" at bounding box center [1184, 446] width 90 height 39
type input "*"
click at [1178, 479] on input "number" at bounding box center [1184, 498] width 90 height 39
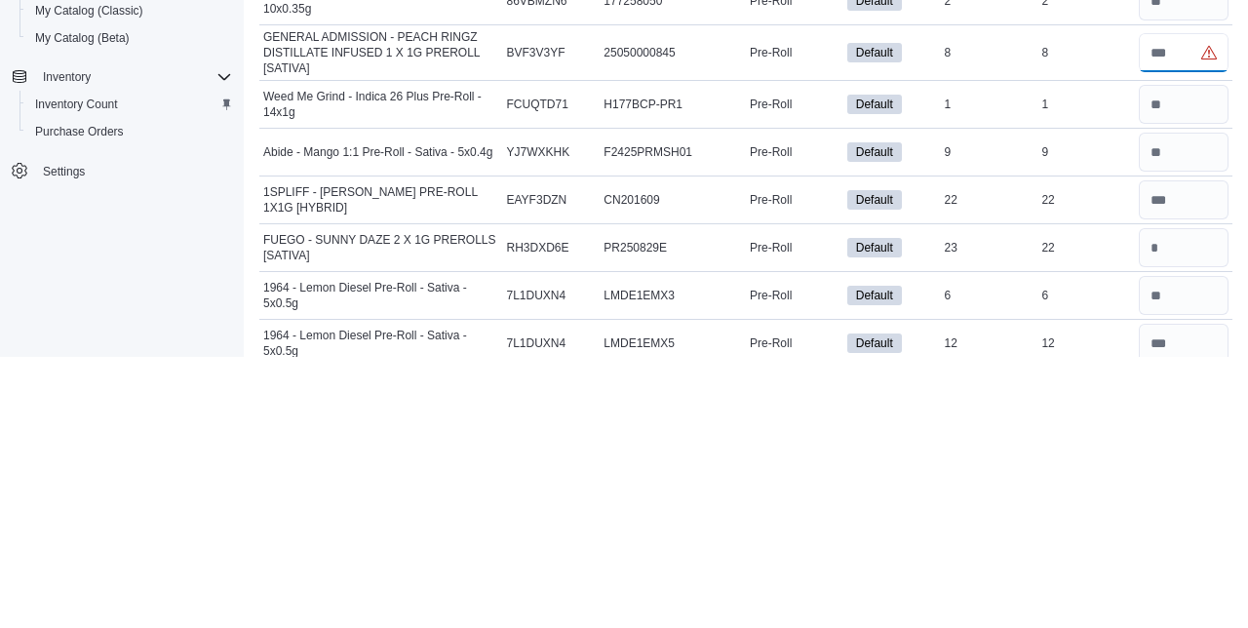
scroll to position [1486, 0]
type input "*"
click at [1181, 497] on input "number" at bounding box center [1184, 516] width 90 height 39
type input "**"
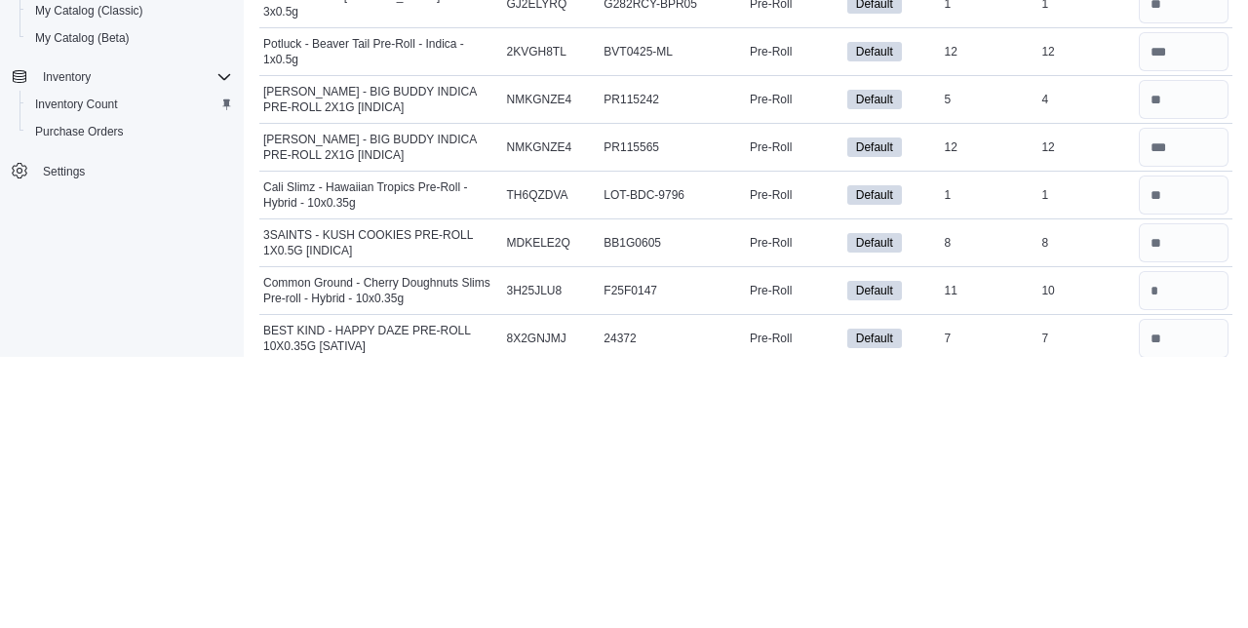
scroll to position [2017, 0]
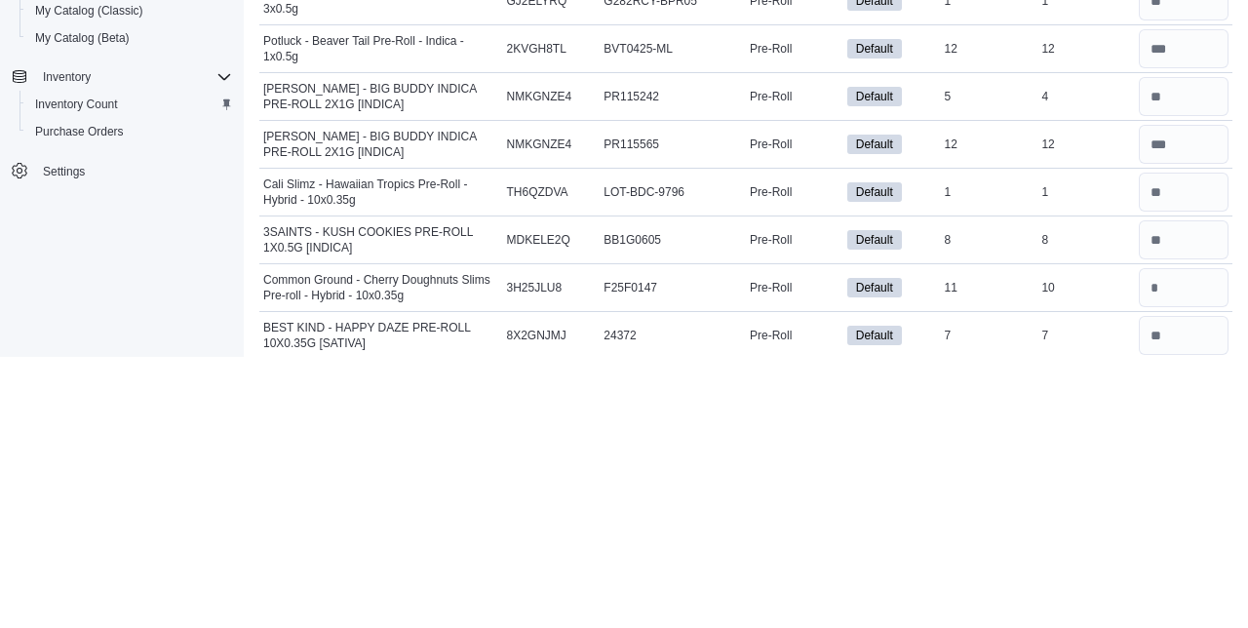
type input "*"
click at [1162, 539] on input "number" at bounding box center [1184, 558] width 90 height 39
type input "**"
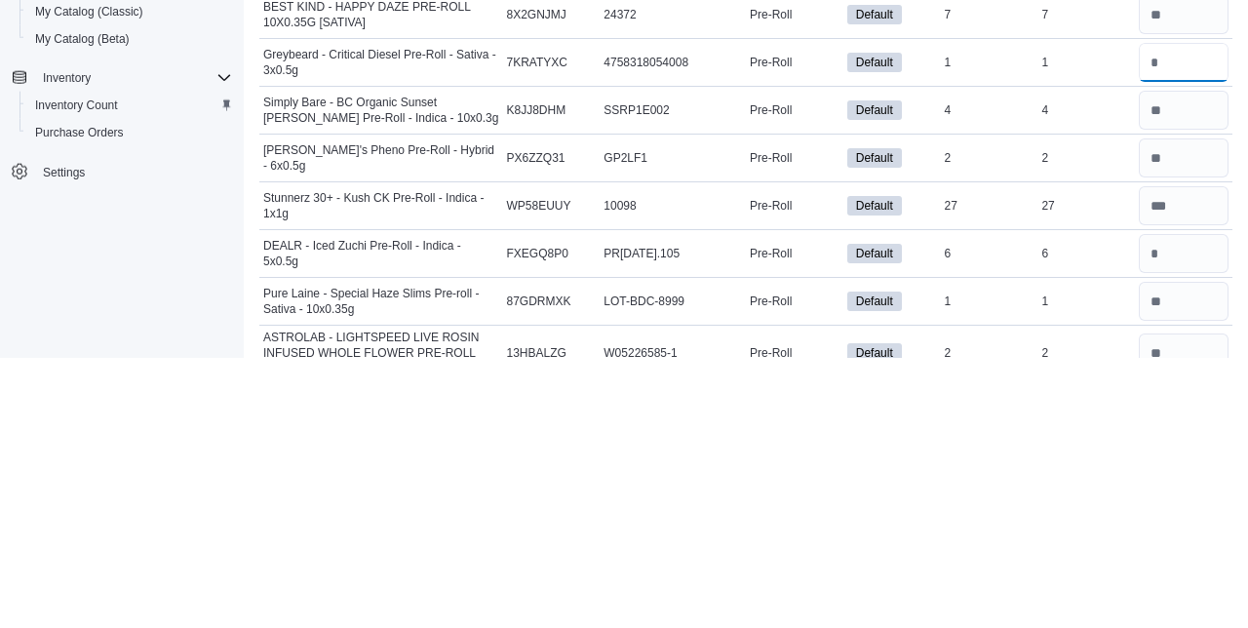
scroll to position [2338, 0]
type input "*"
click at [1181, 504] on input "number" at bounding box center [1184, 523] width 90 height 39
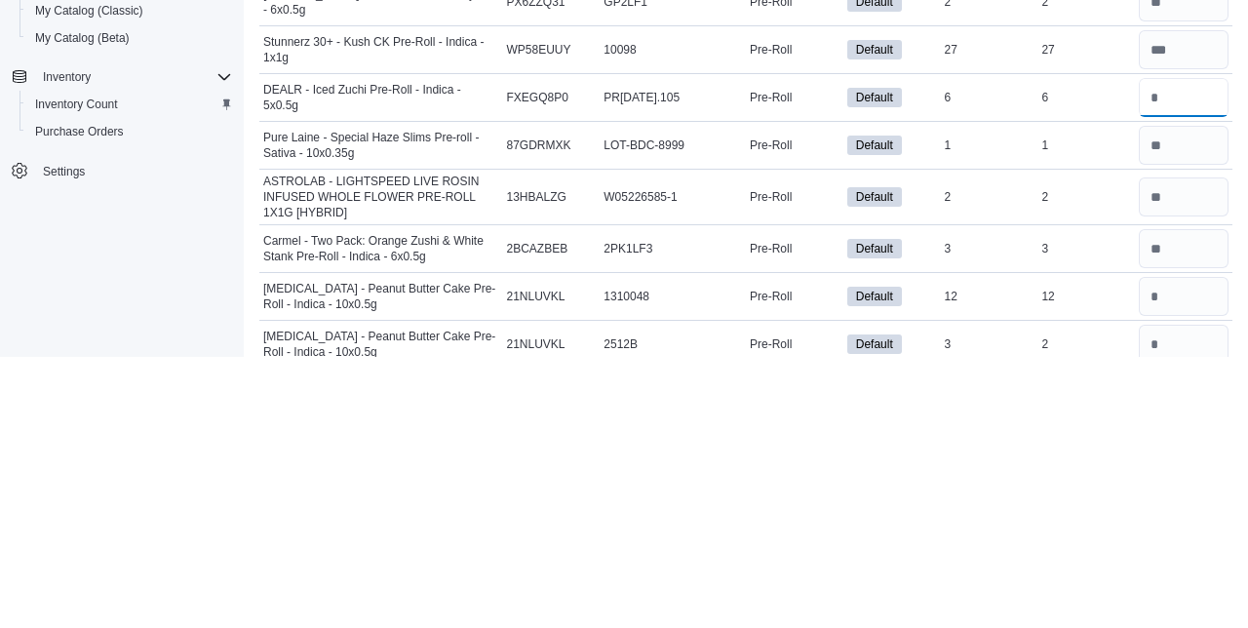
scroll to position [2495, 0]
type input "*"
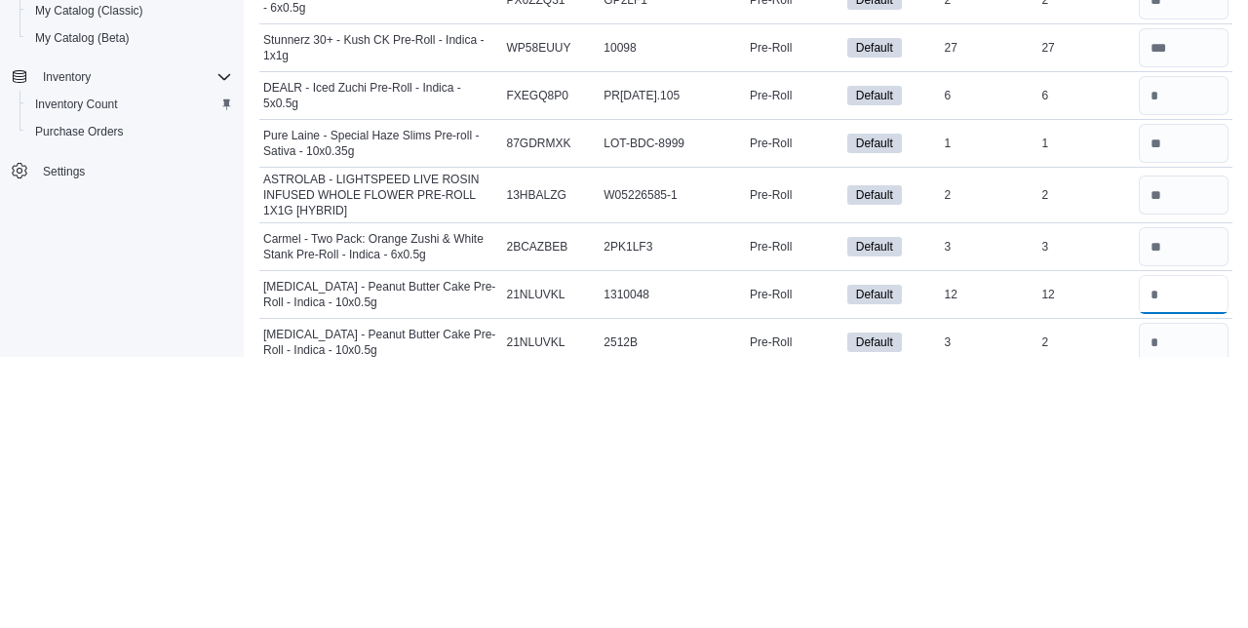
click at [1190, 546] on input "number" at bounding box center [1184, 565] width 90 height 39
type input "**"
click at [1192, 594] on input "number" at bounding box center [1184, 613] width 90 height 39
type input "*"
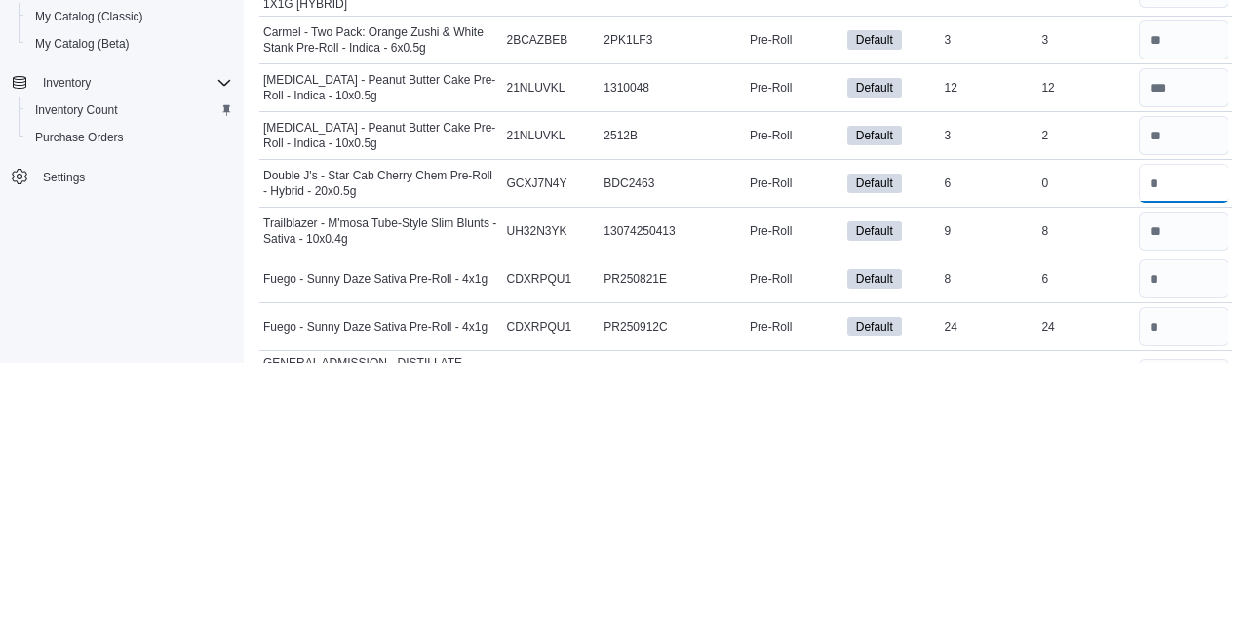
scroll to position [2708, 0]
type input "*"
click at [1193, 524] on input "number" at bounding box center [1184, 543] width 90 height 39
type input "*"
type input "**"
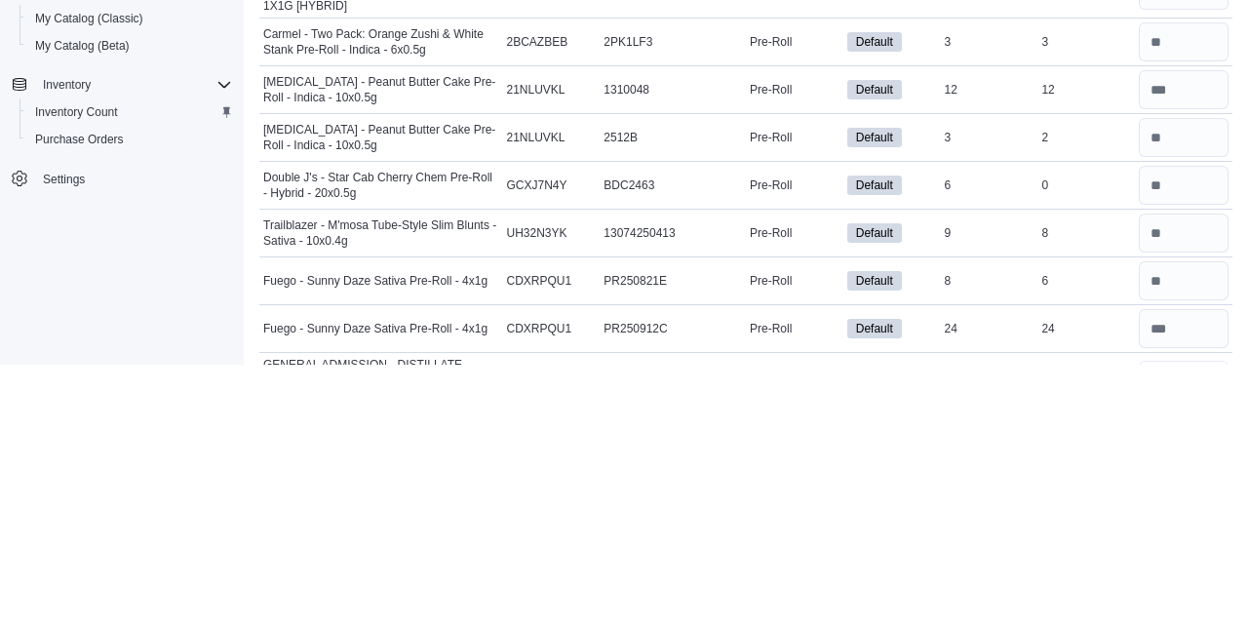
type input "*"
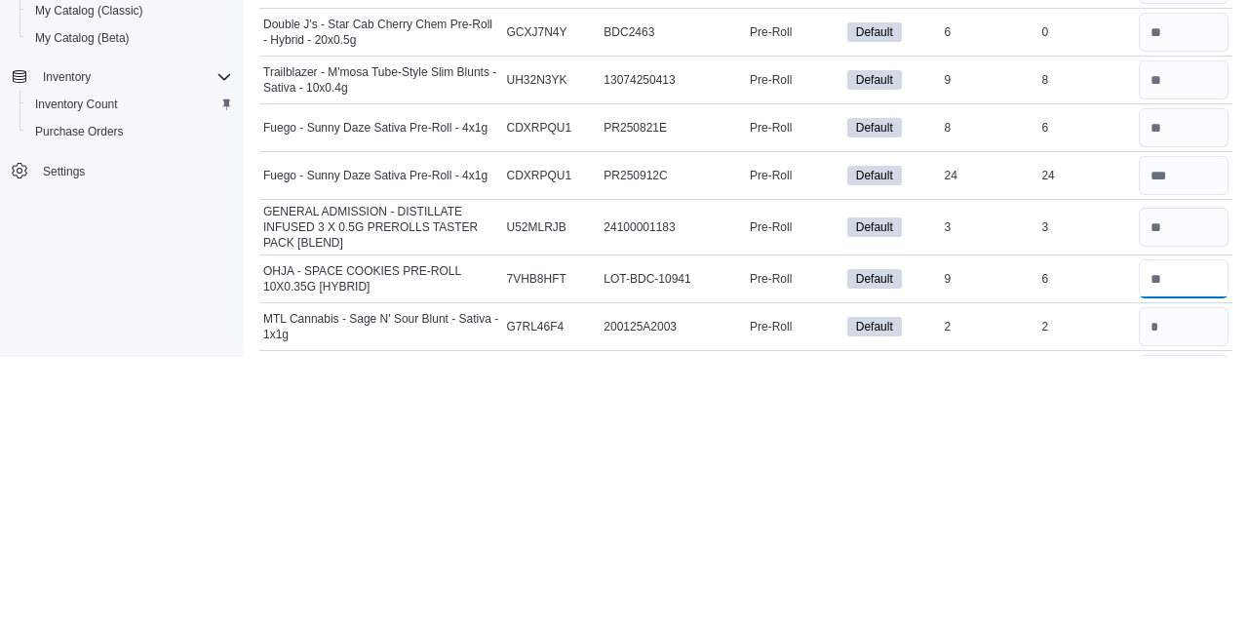
scroll to position [2856, 0]
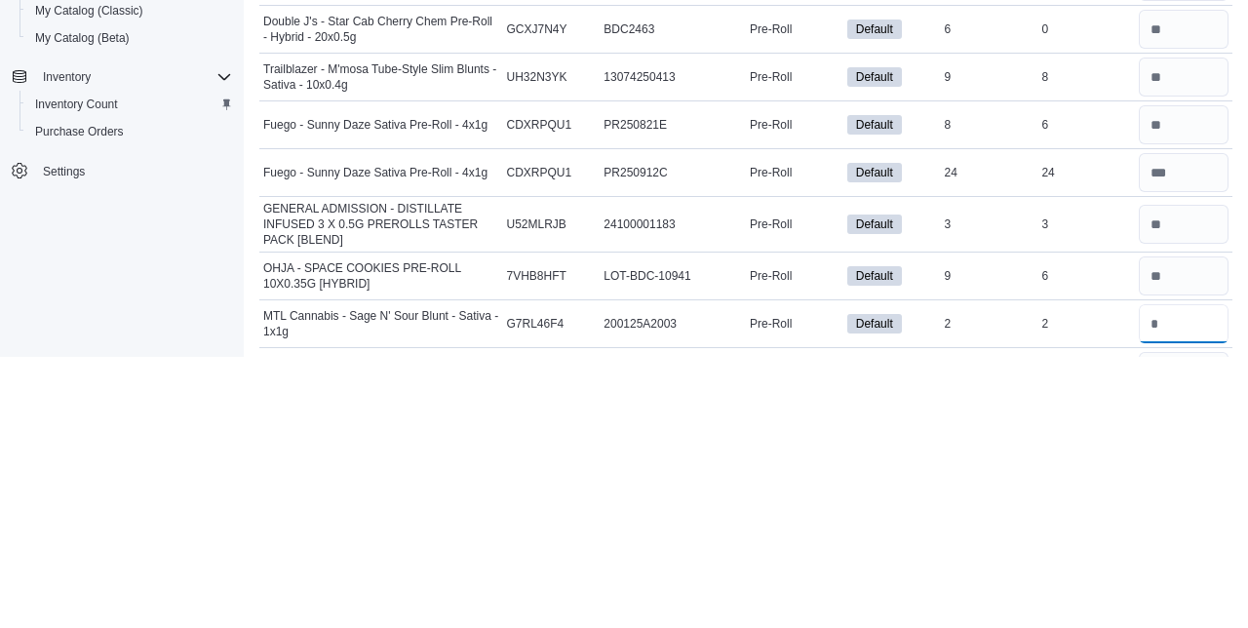
click at [1185, 575] on input "number" at bounding box center [1184, 594] width 90 height 39
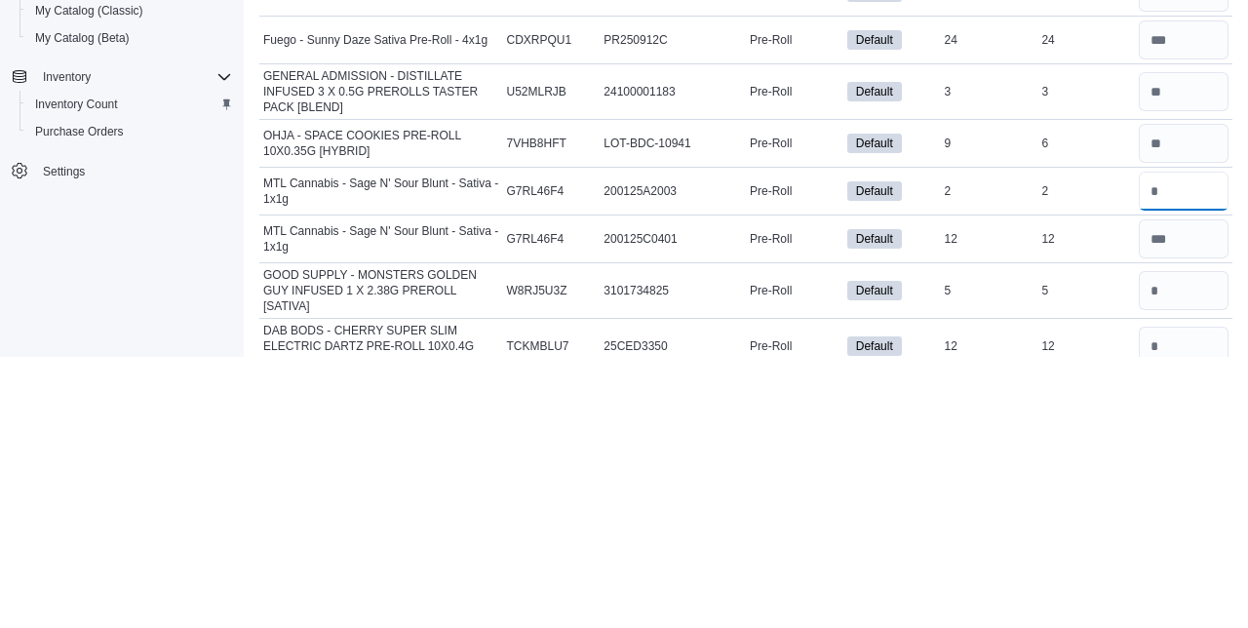
scroll to position [2997, 0]
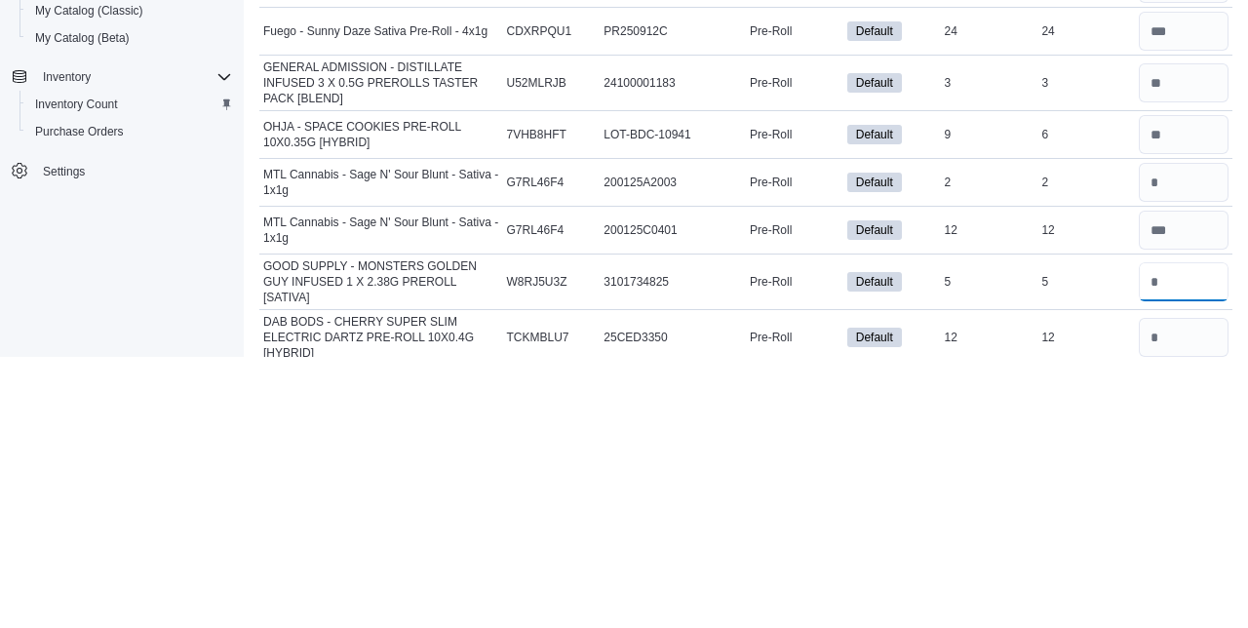
click at [1191, 533] on input "number" at bounding box center [1184, 552] width 90 height 39
type input "*"
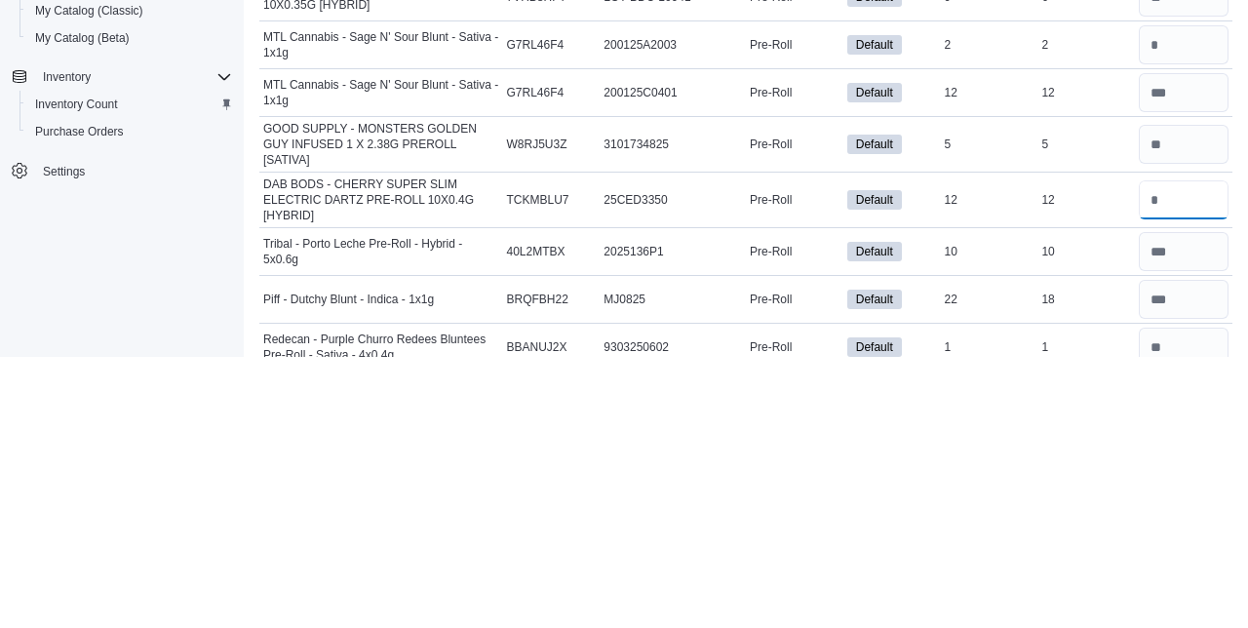
scroll to position [3135, 0]
type input "**"
type input "*"
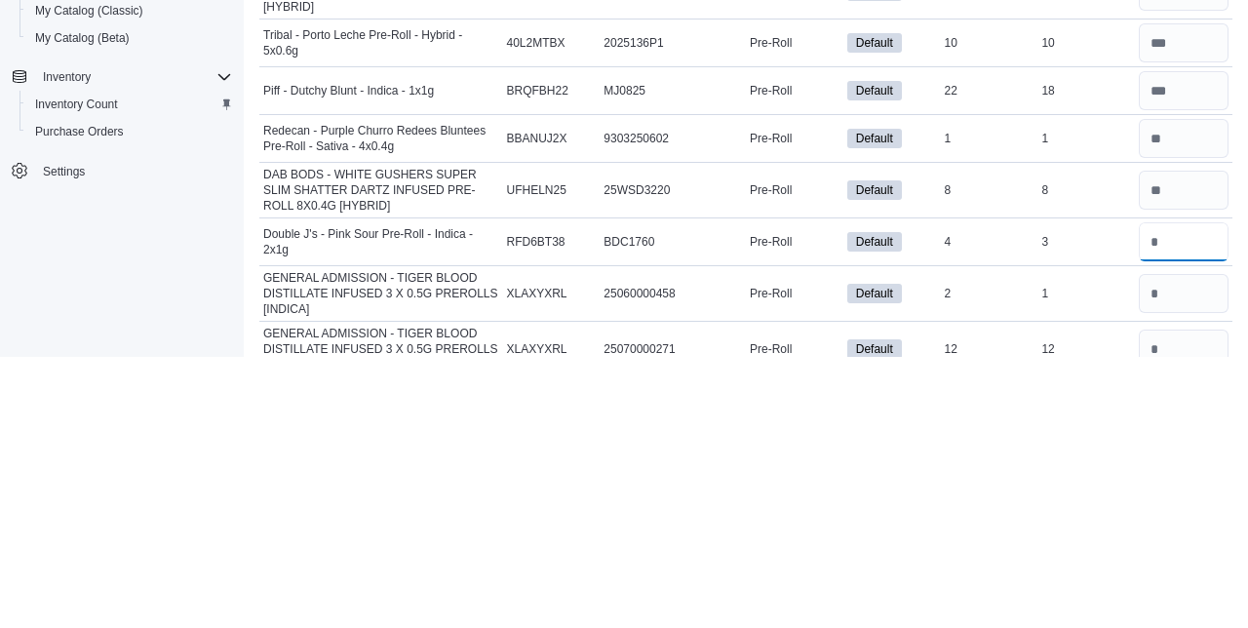
scroll to position [3352, 0]
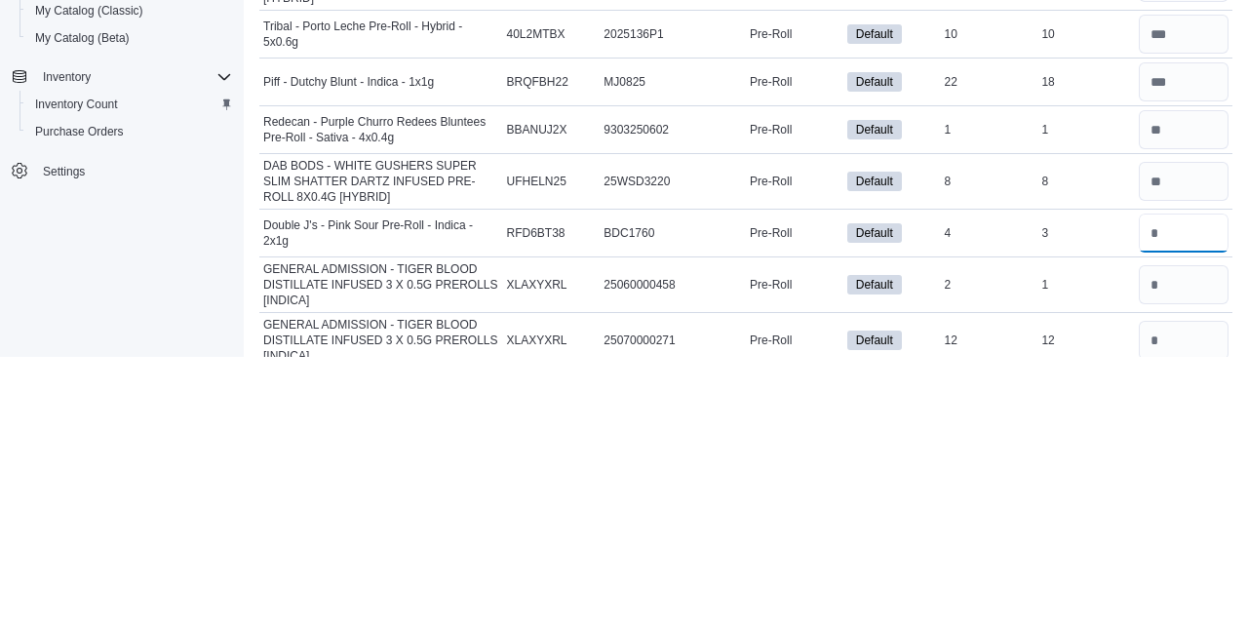
type input "*"
click at [1178, 536] on input "number" at bounding box center [1184, 555] width 90 height 39
type input "*"
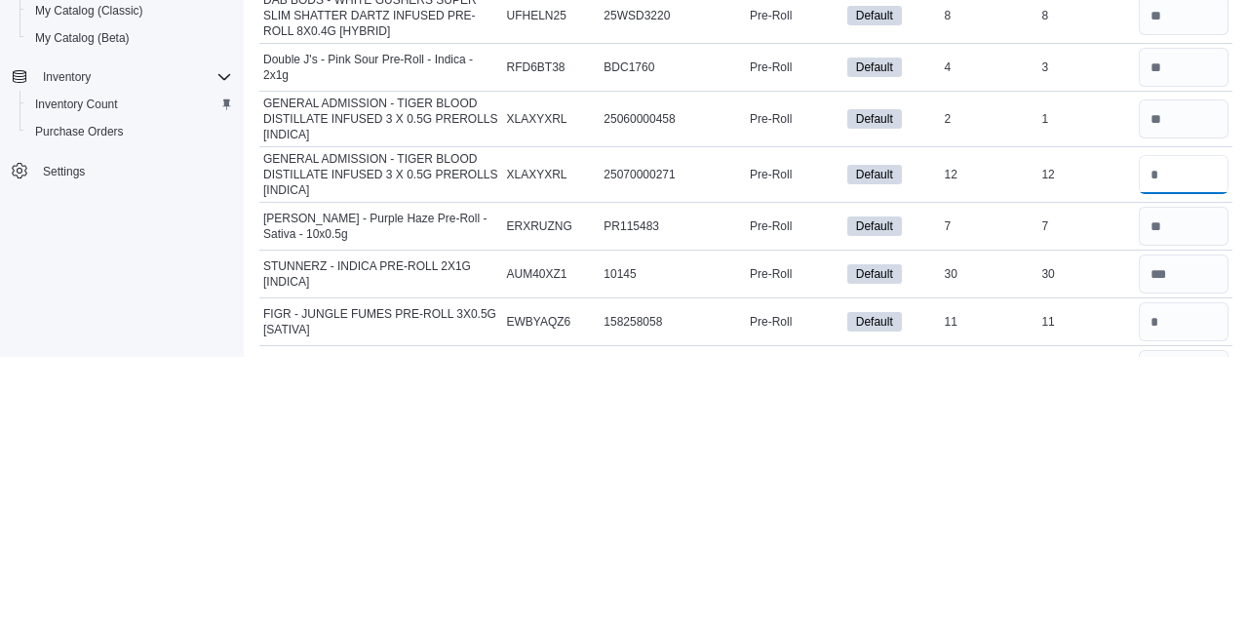
scroll to position [3518, 0]
type input "**"
click at [1168, 573] on input "number" at bounding box center [1184, 592] width 90 height 39
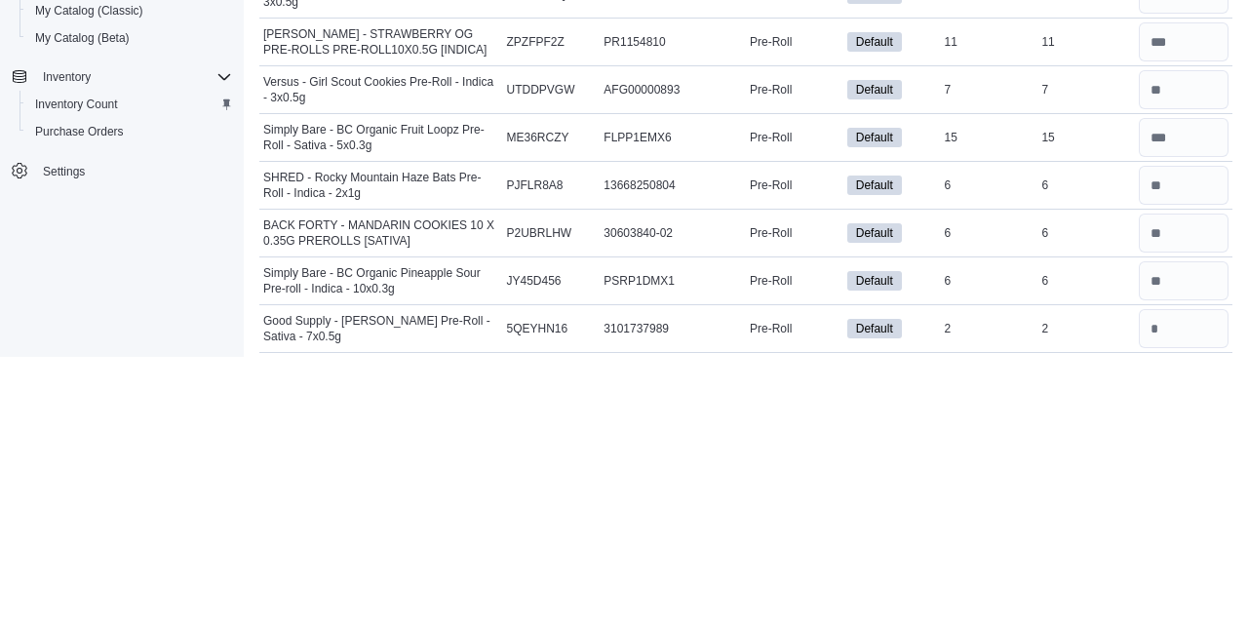
scroll to position [3894, 0]
type input "**"
click at [1184, 579] on input "number" at bounding box center [1184, 598] width 90 height 39
type input "*"
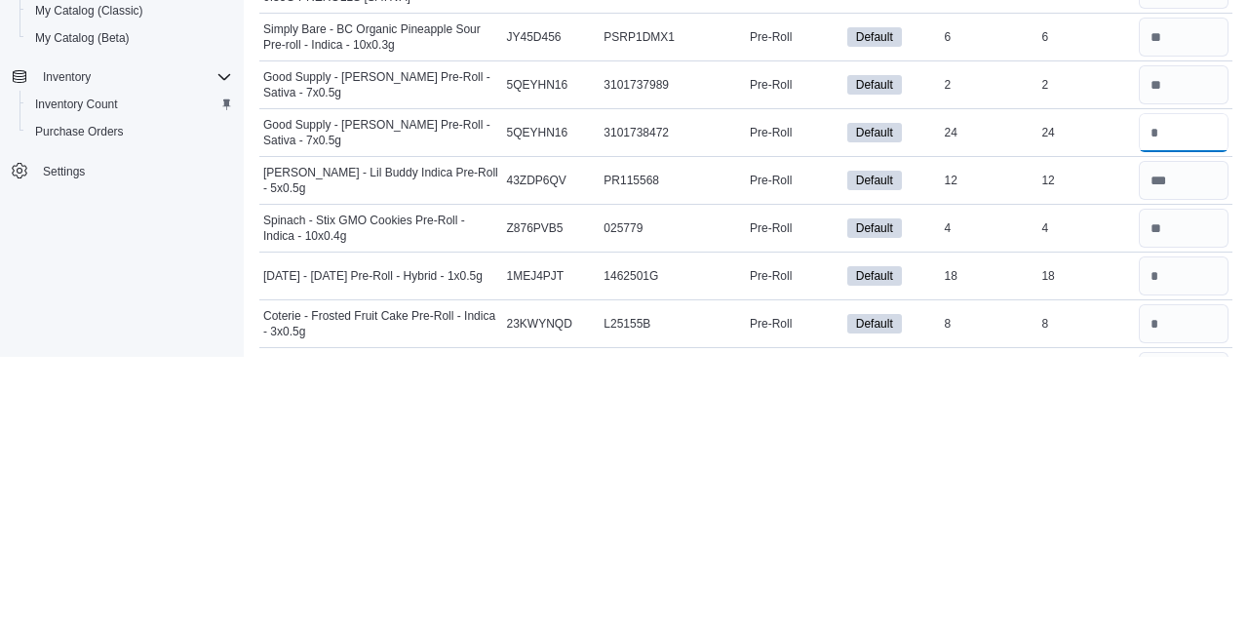
scroll to position [4137, 0]
type input "**"
click at [1181, 527] on input "number" at bounding box center [1184, 546] width 90 height 39
click at [1174, 575] on input "number" at bounding box center [1184, 594] width 90 height 39
type input "*"
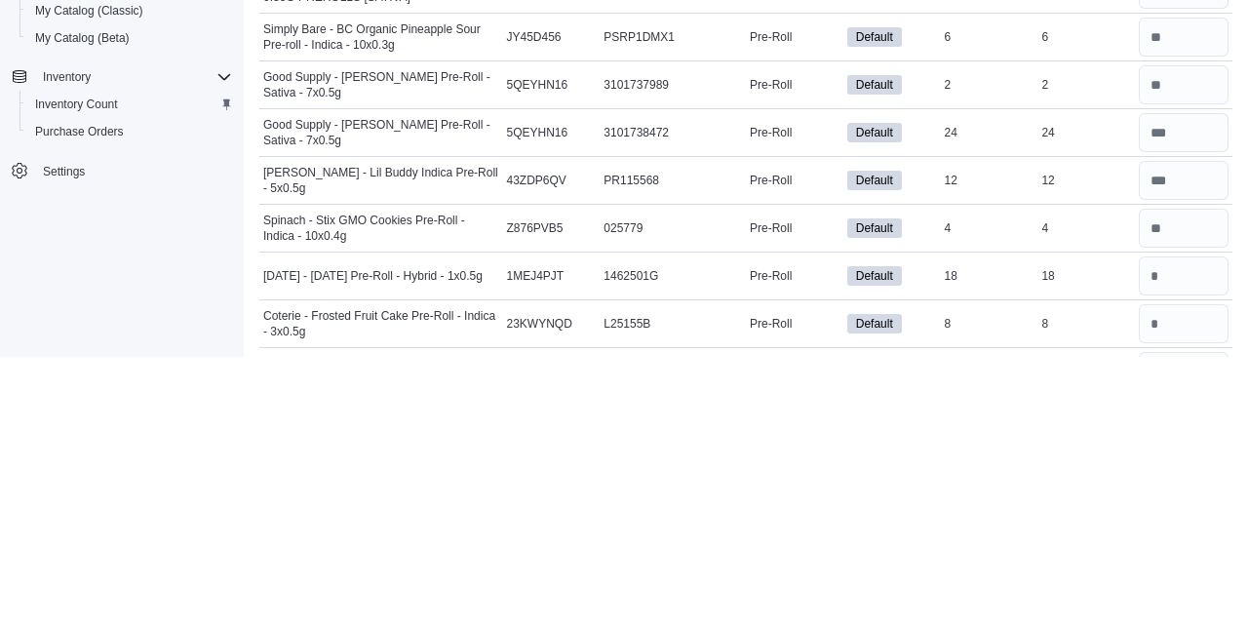
type input "**"
click at [1185, 527] on input "number" at bounding box center [1184, 546] width 90 height 39
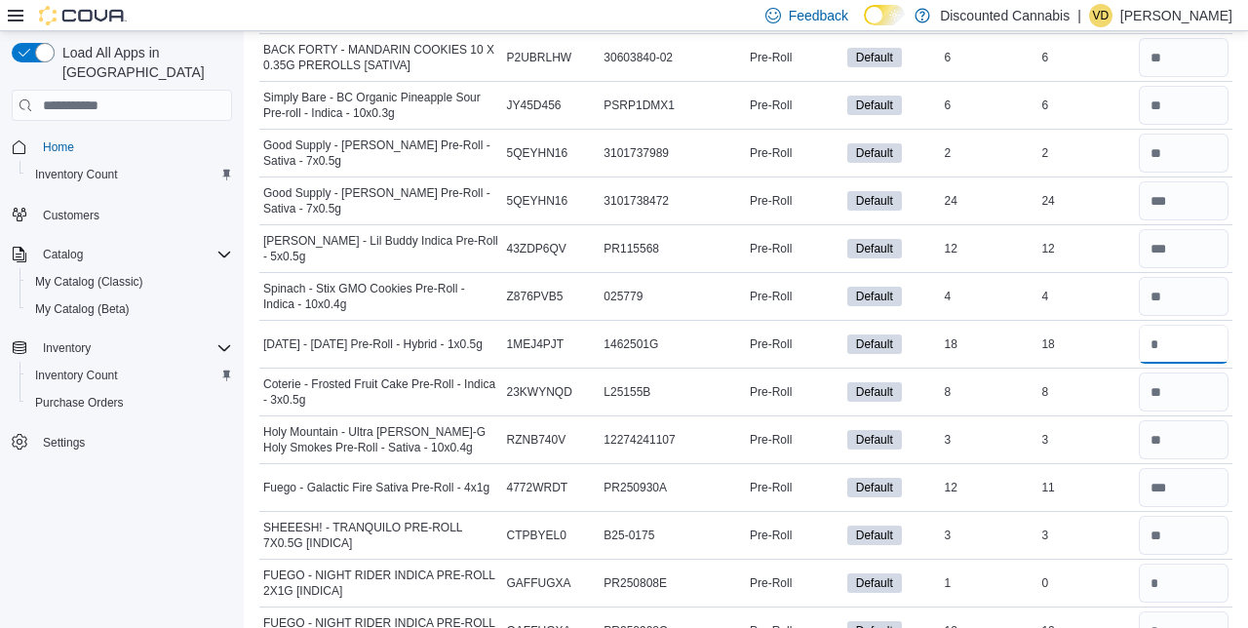
scroll to position [4343, 0]
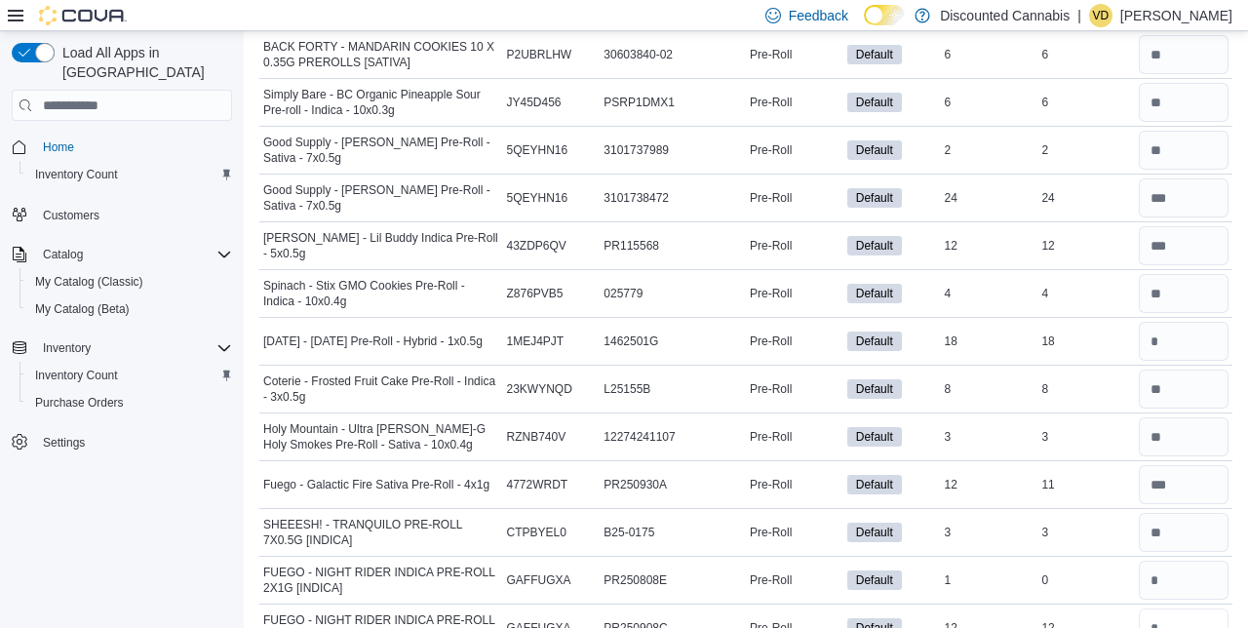
click at [1181, 608] on input "number" at bounding box center [1184, 627] width 90 height 39
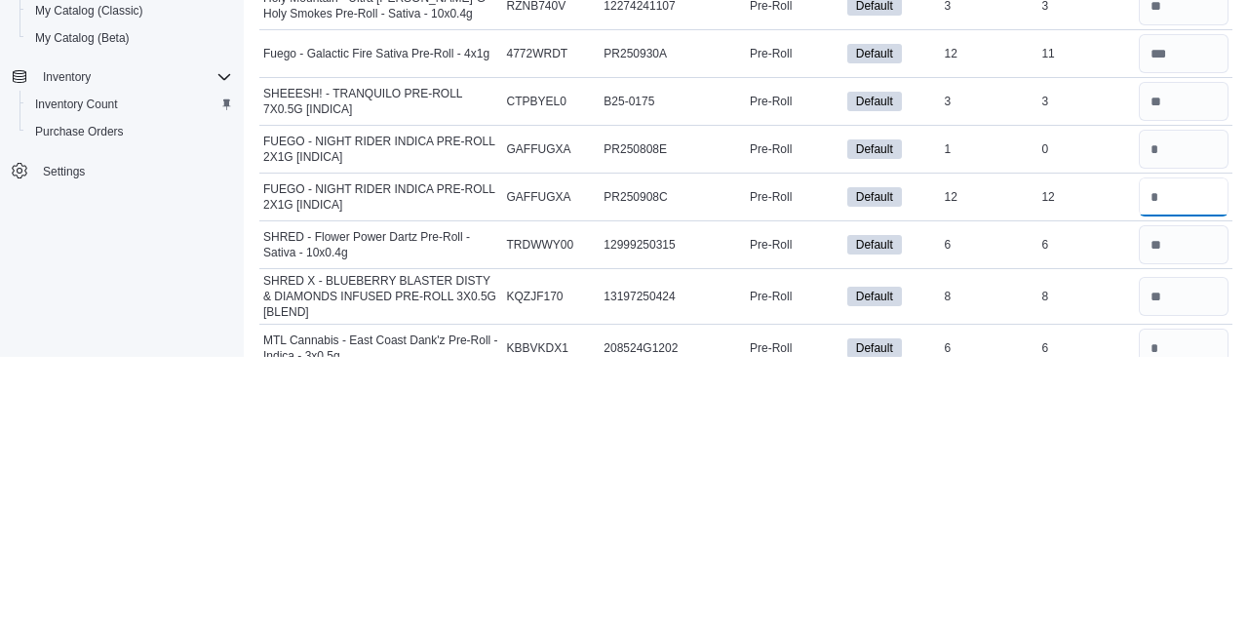
scroll to position [4502, 0]
type input "**"
click at [1194, 599] on input "number" at bounding box center [1184, 618] width 90 height 39
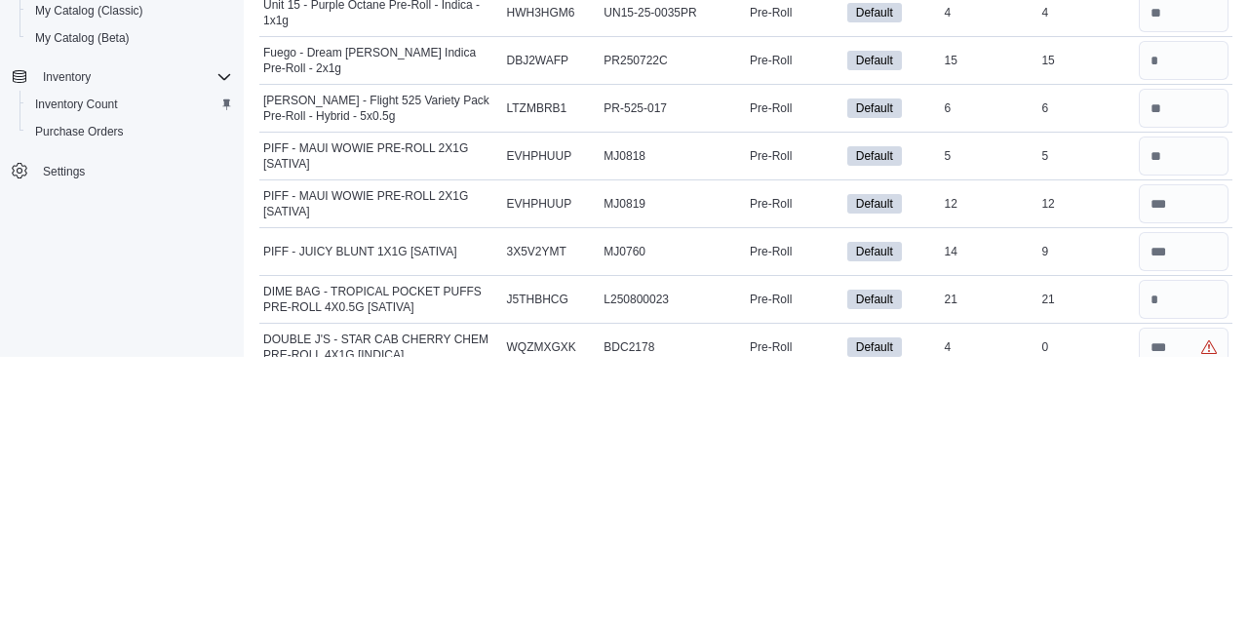
scroll to position [5079, 0]
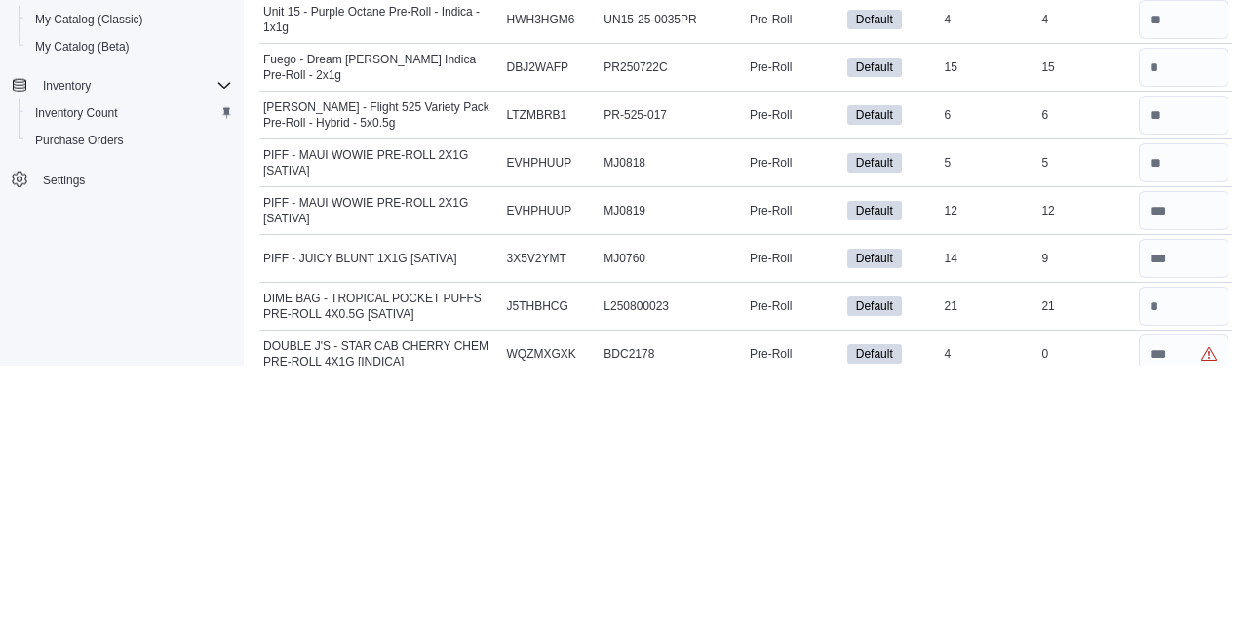
type input "*"
click at [1187, 549] on input "number" at bounding box center [1184, 568] width 90 height 39
type input "**"
click at [1168, 597] on input "number" at bounding box center [1184, 616] width 90 height 39
type input "*"
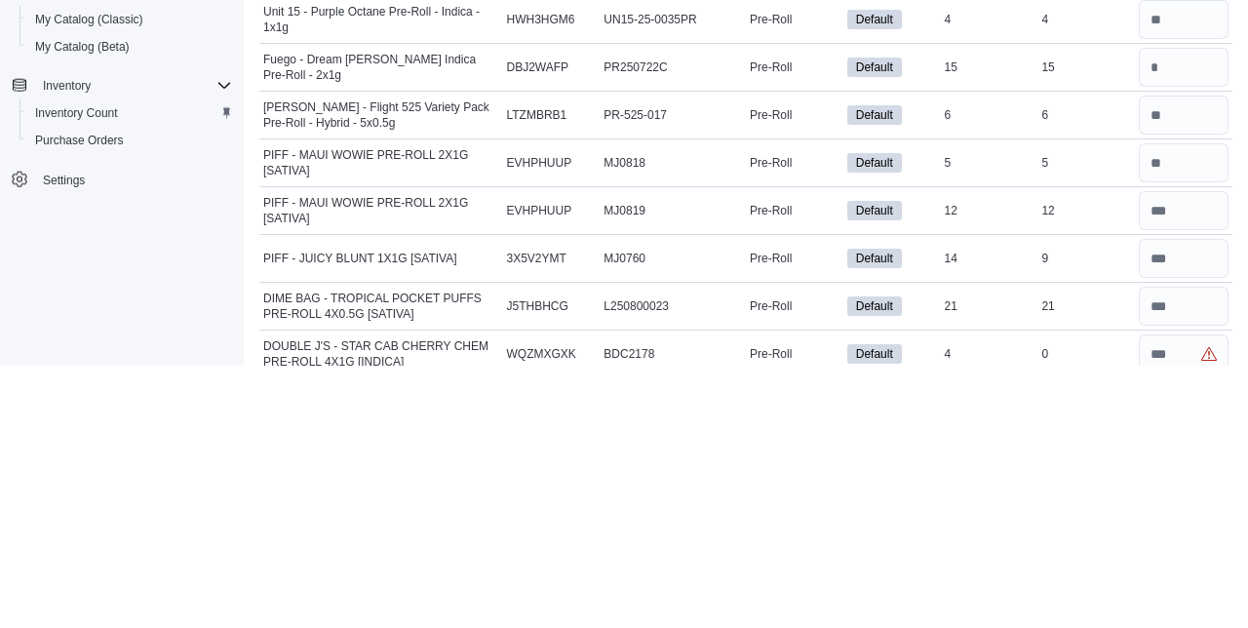
type input "**"
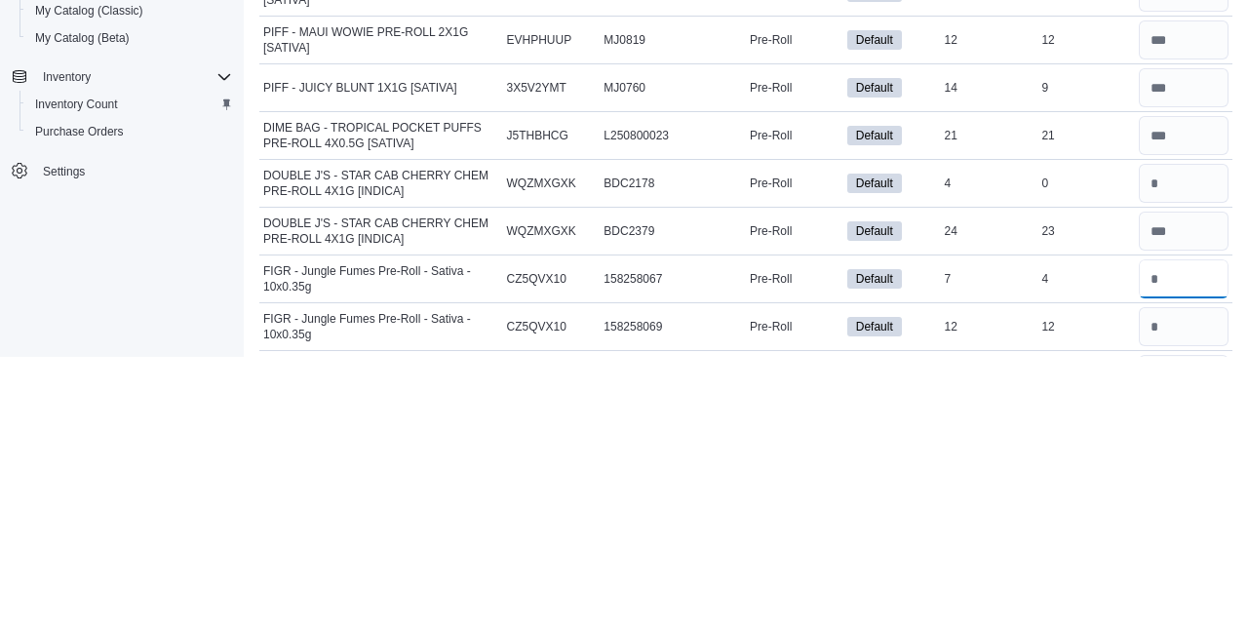
scroll to position [5241, 0]
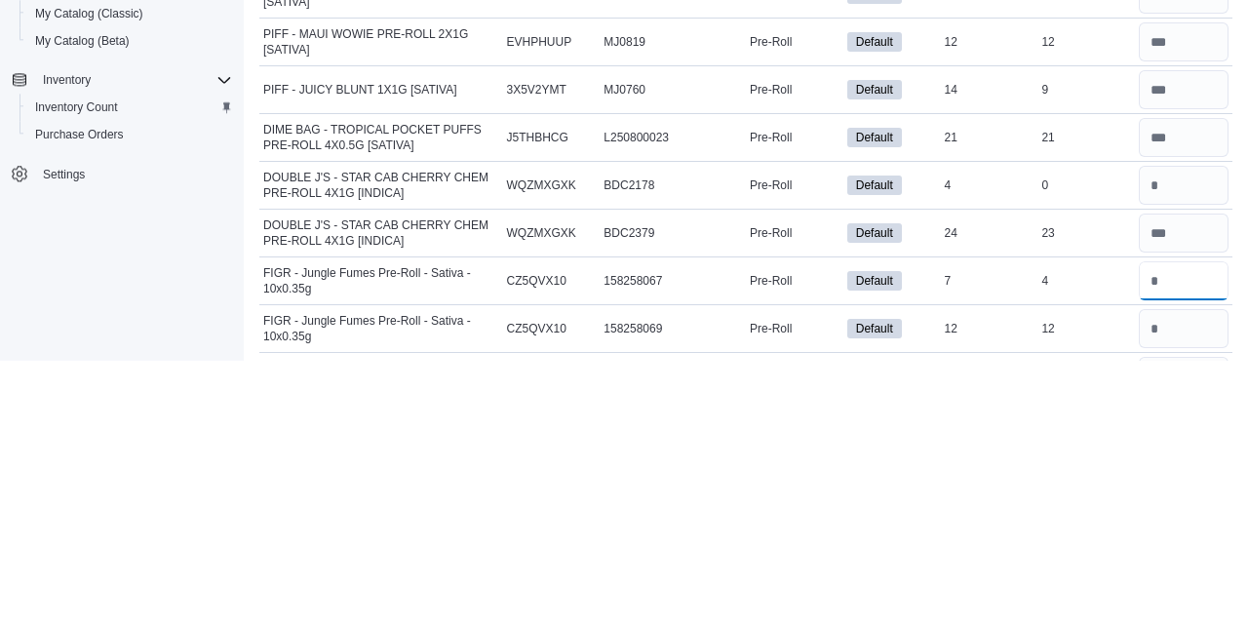
type input "*"
click at [1169, 577] on input "number" at bounding box center [1184, 596] width 90 height 39
type input "**"
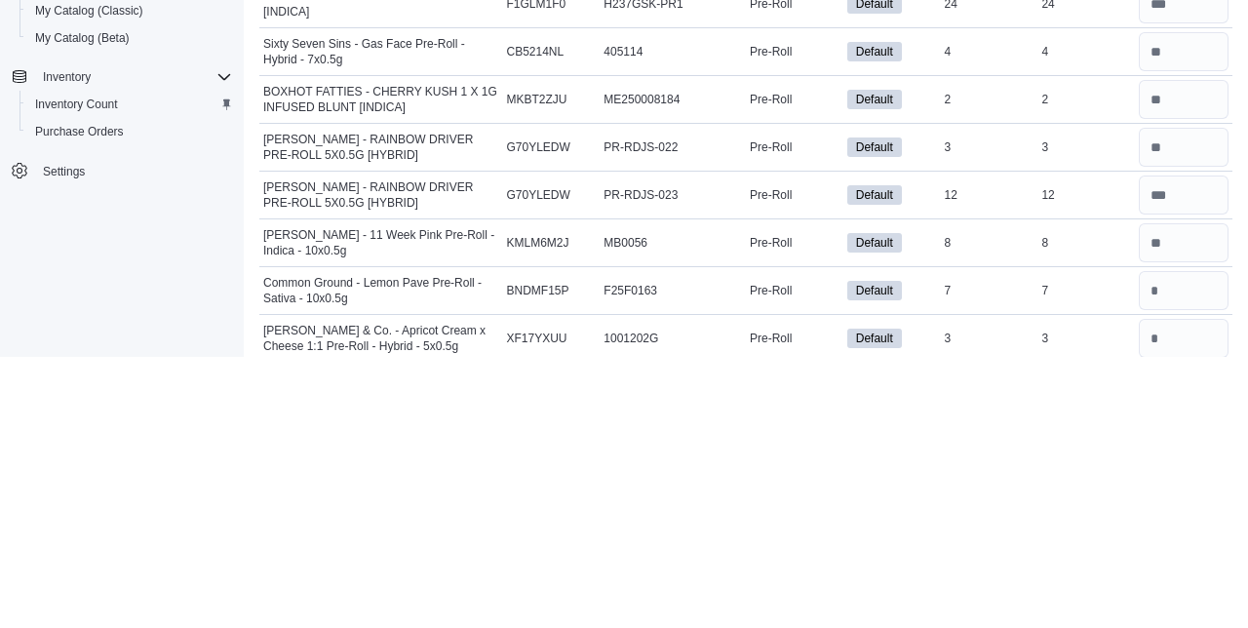
scroll to position [5904, 0]
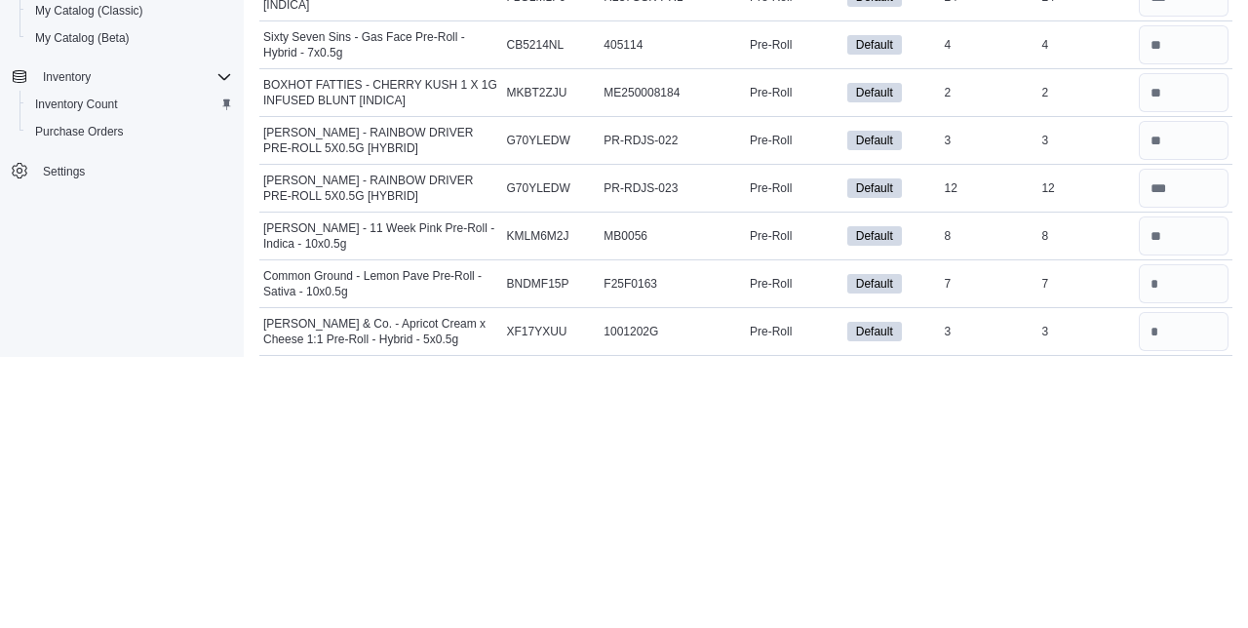
type input "*"
click at [1182, 535] on input "number" at bounding box center [1184, 554] width 90 height 39
type input "*"
click at [1191, 583] on input "number" at bounding box center [1184, 602] width 90 height 39
type input "*"
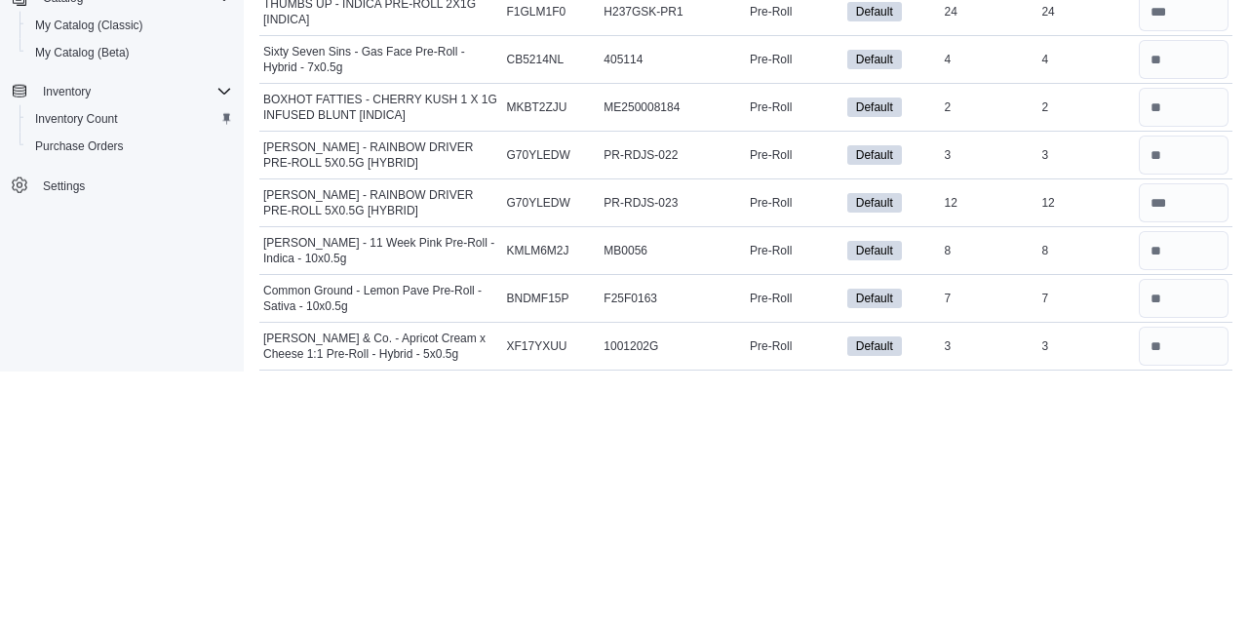
scroll to position [6042, 0]
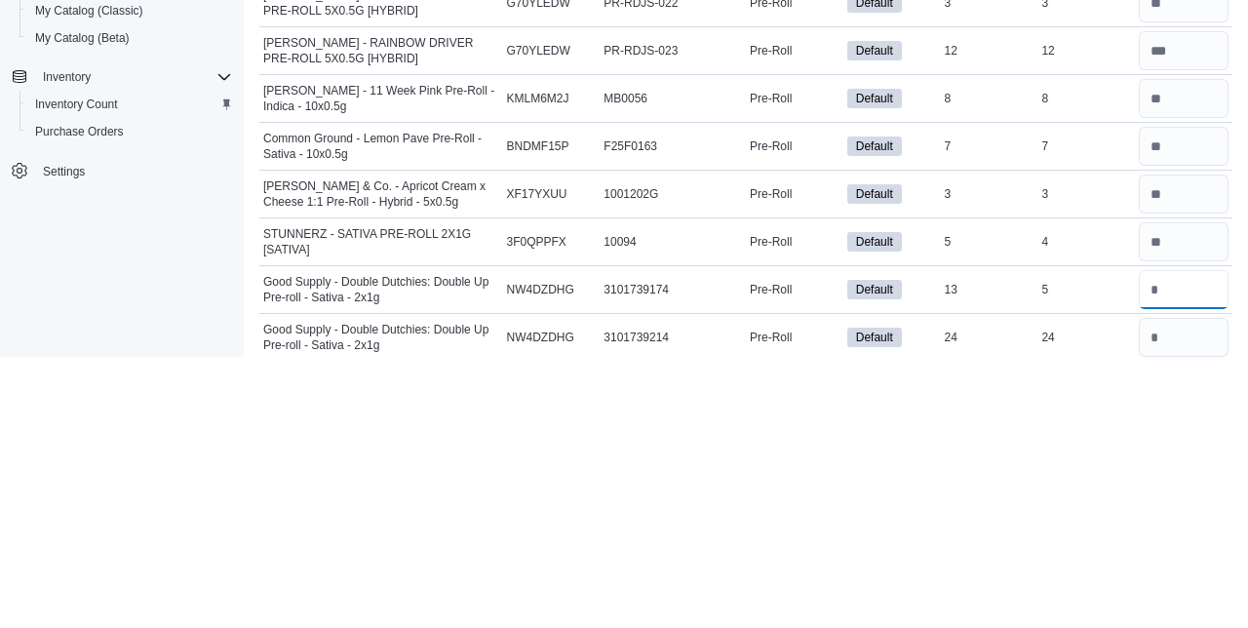
type input "*"
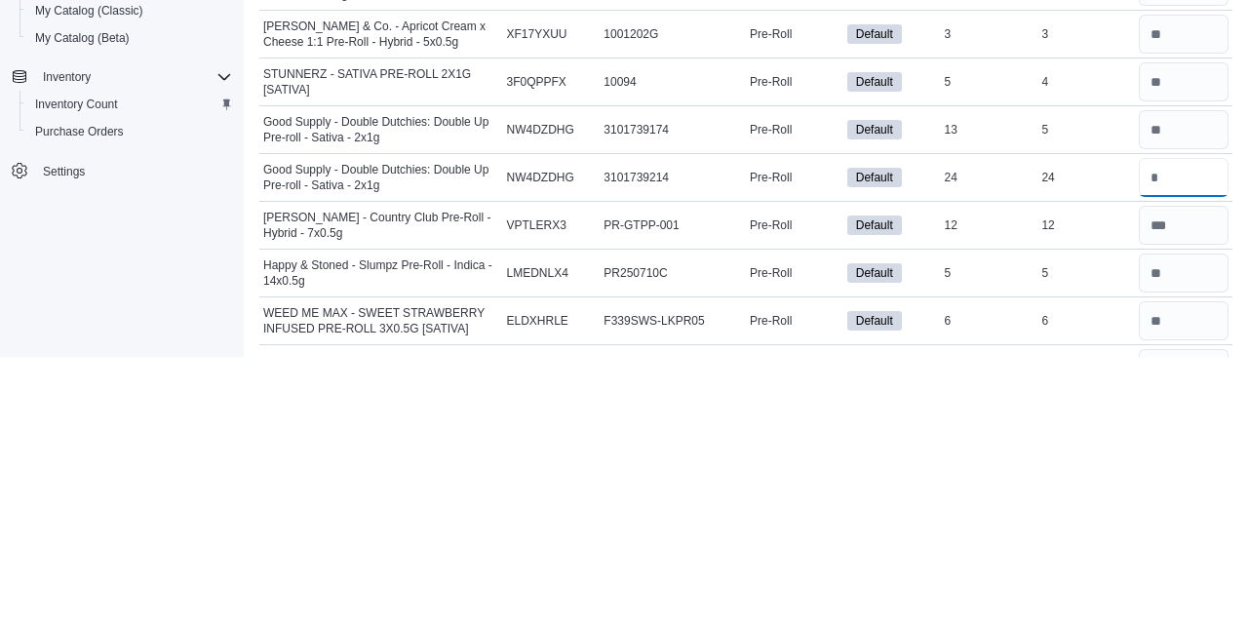
scroll to position [6205, 0]
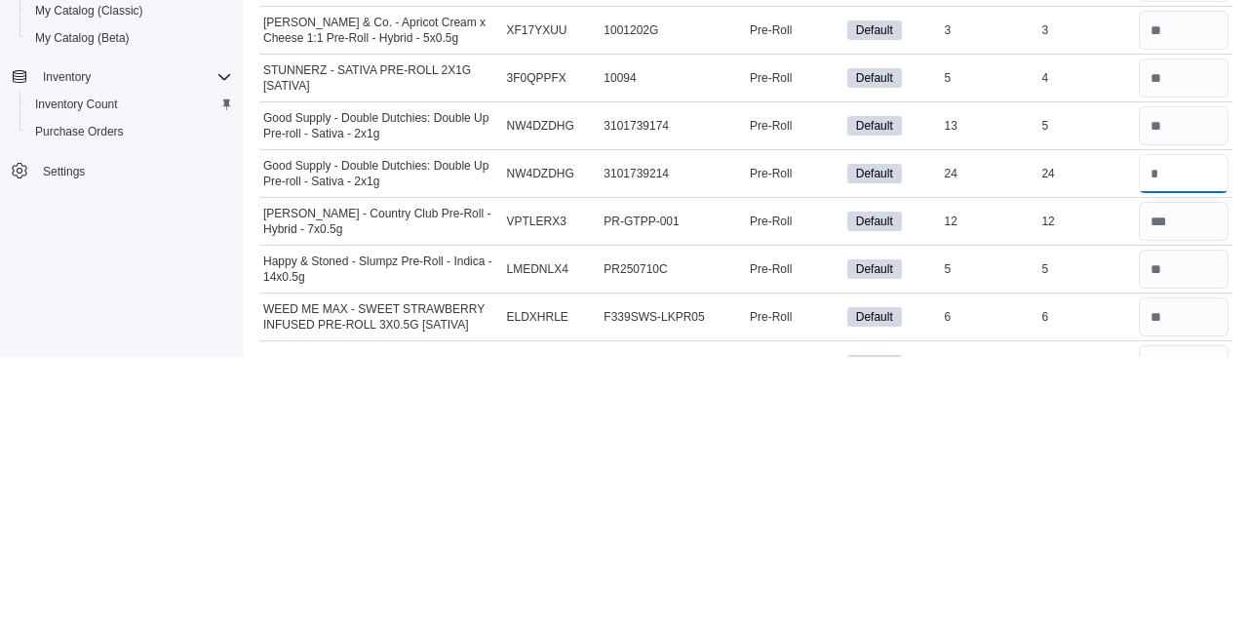
type input "**"
click at [1186, 616] on input "number" at bounding box center [1184, 635] width 90 height 39
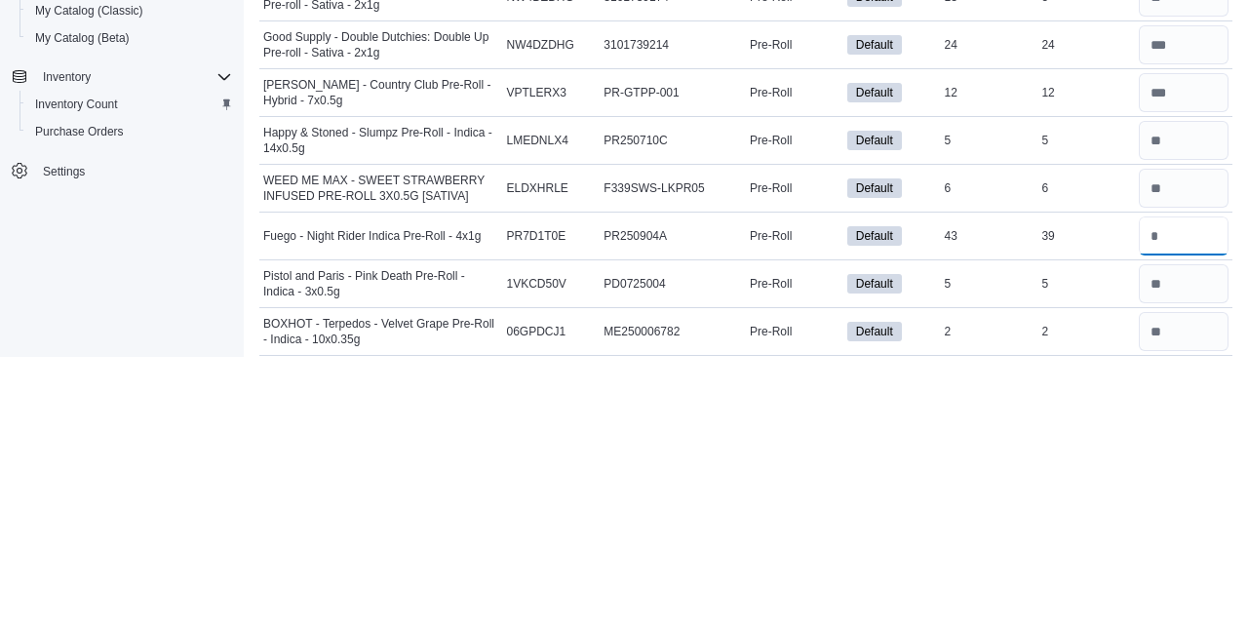
scroll to position [6348, 0]
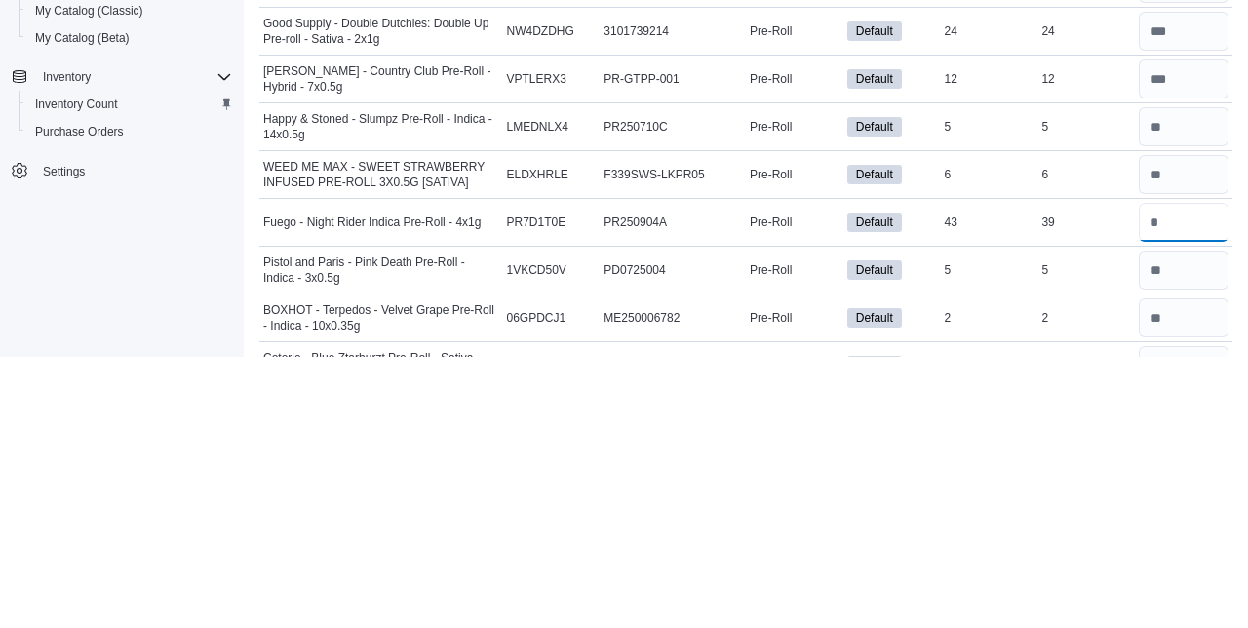
type input "**"
click at [1176, 617] on input "number" at bounding box center [1184, 636] width 90 height 39
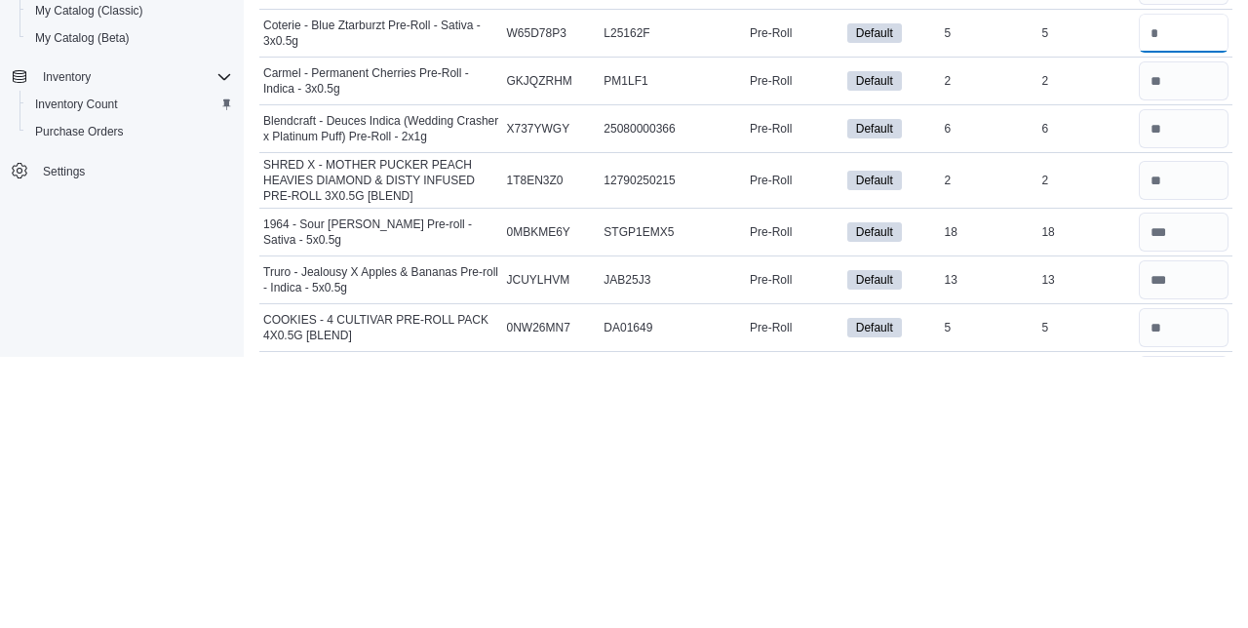
scroll to position [6683, 0]
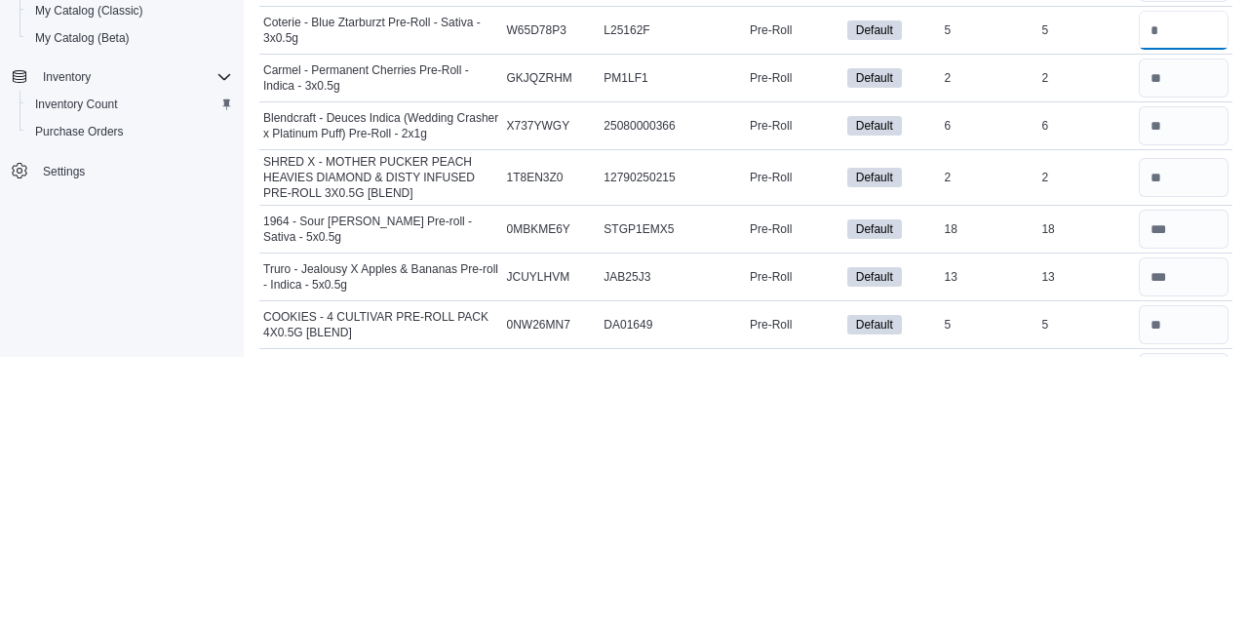
type input "*"
type input "**"
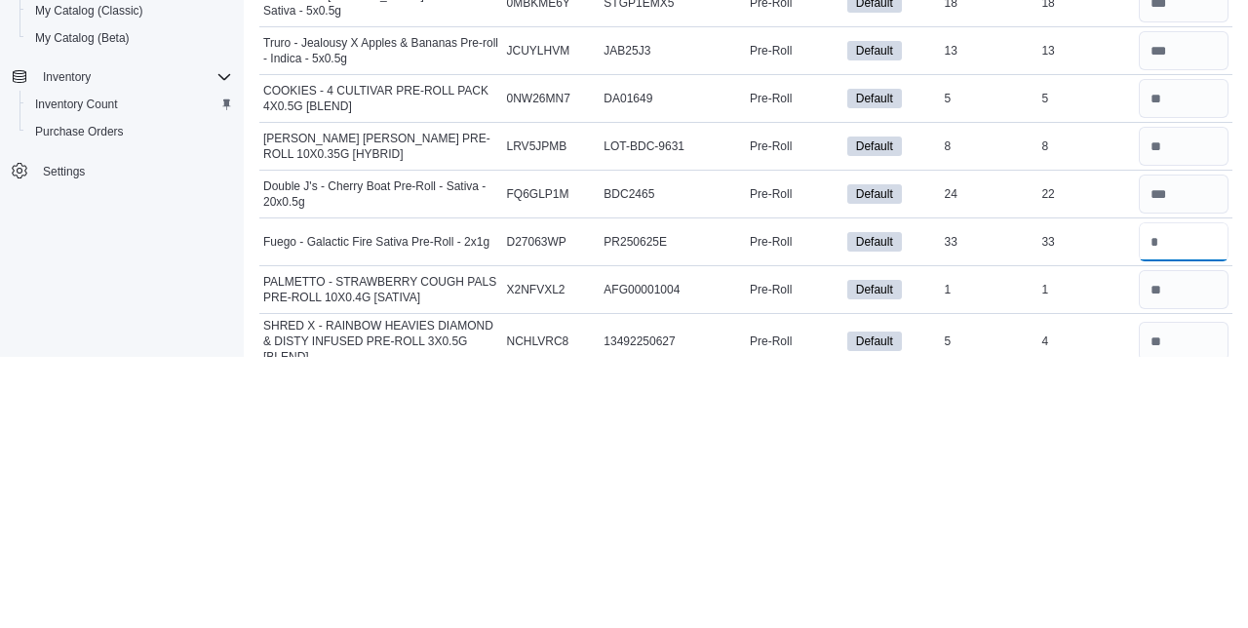
scroll to position [6910, 0]
type input "**"
type input "*"
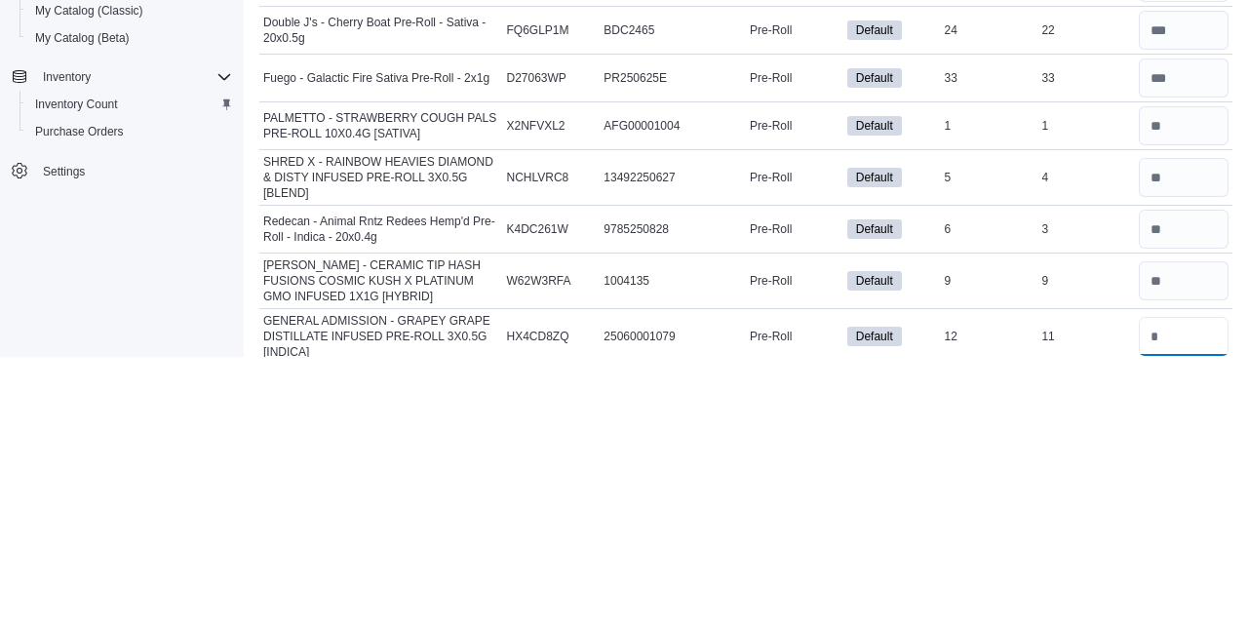
scroll to position [7110, 0]
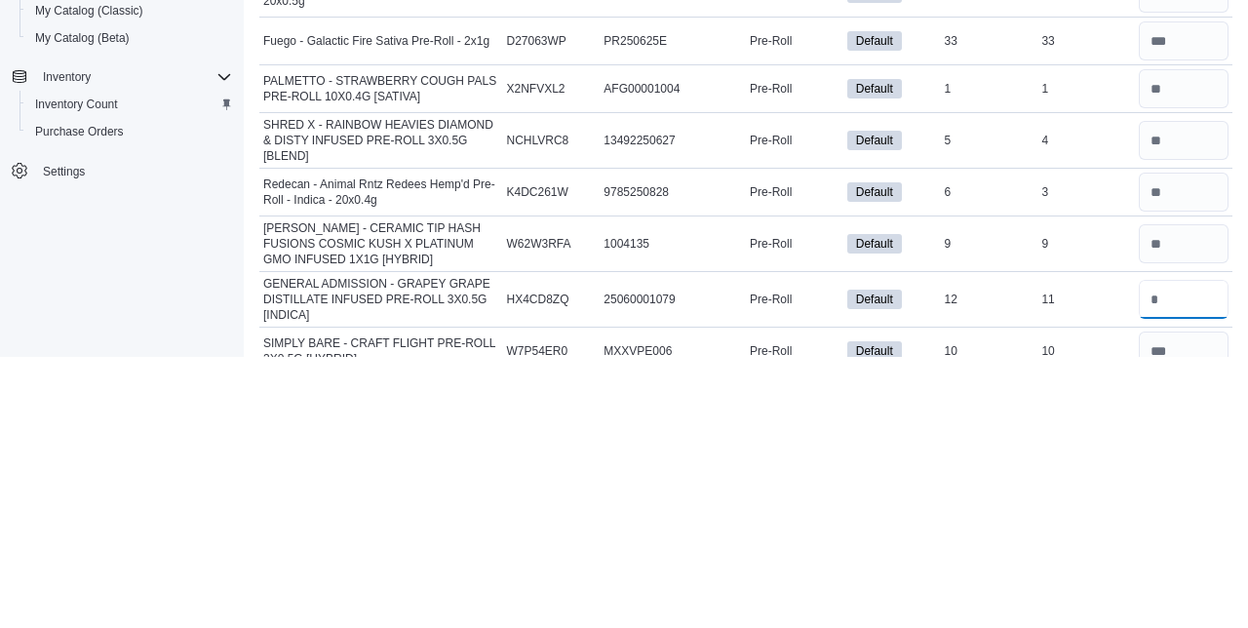
type input "**"
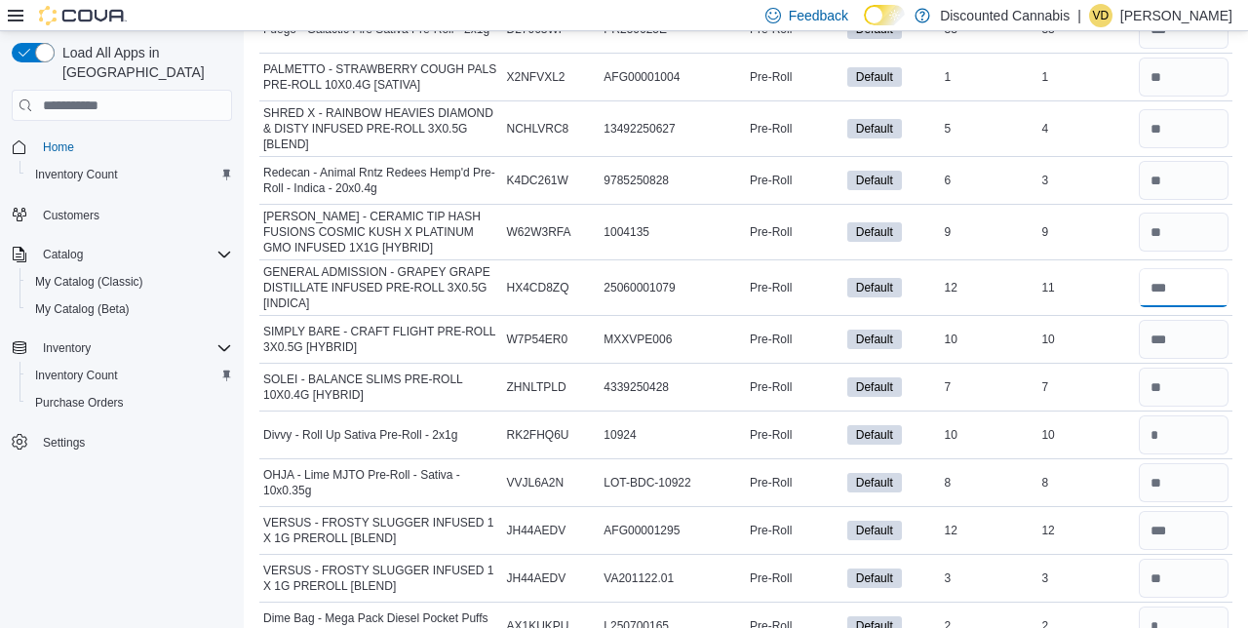
scroll to position [7398, 0]
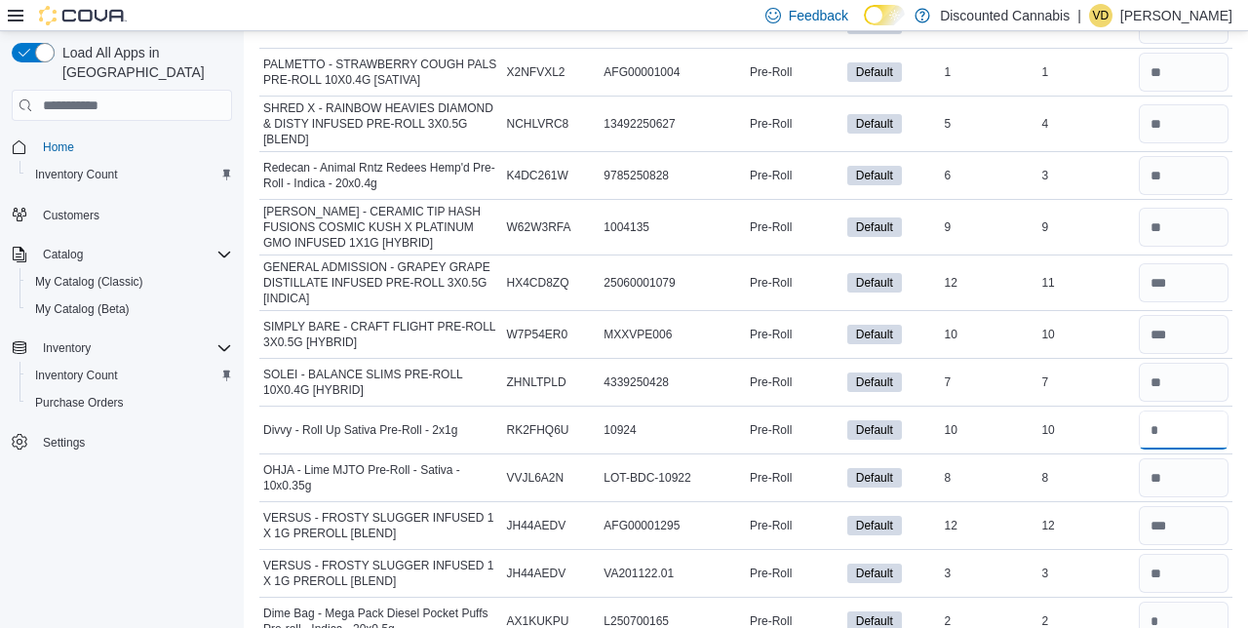
click at [1176, 410] on input "number" at bounding box center [1184, 429] width 90 height 39
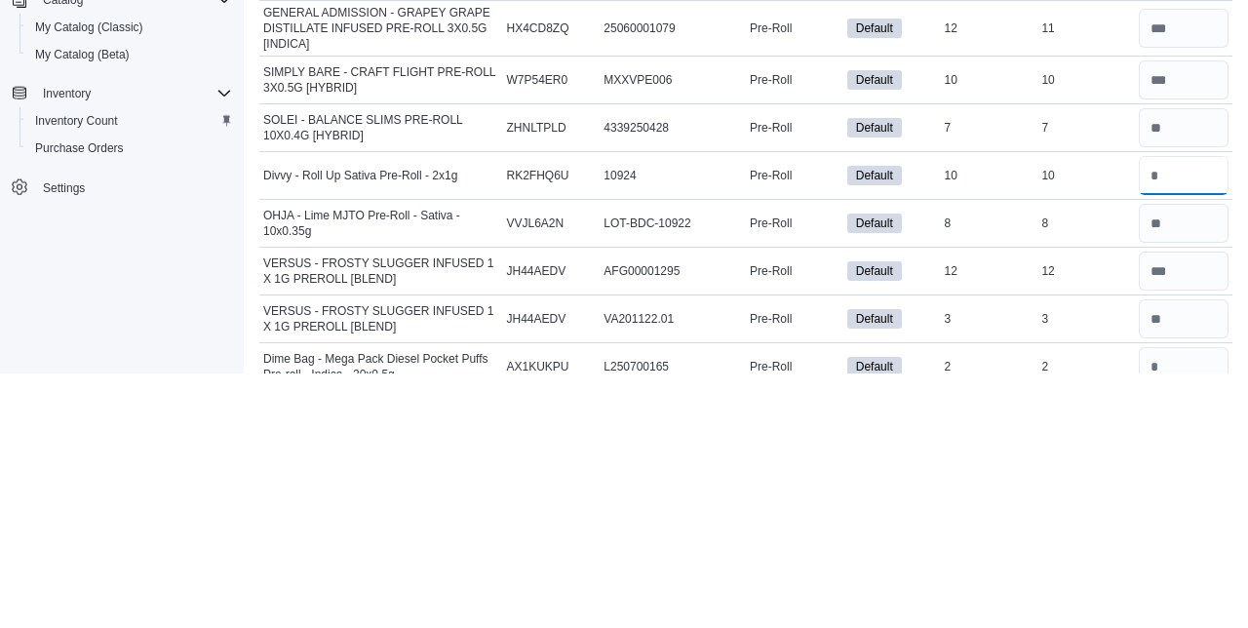
type input "**"
click at [1191, 601] on input "number" at bounding box center [1184, 620] width 90 height 39
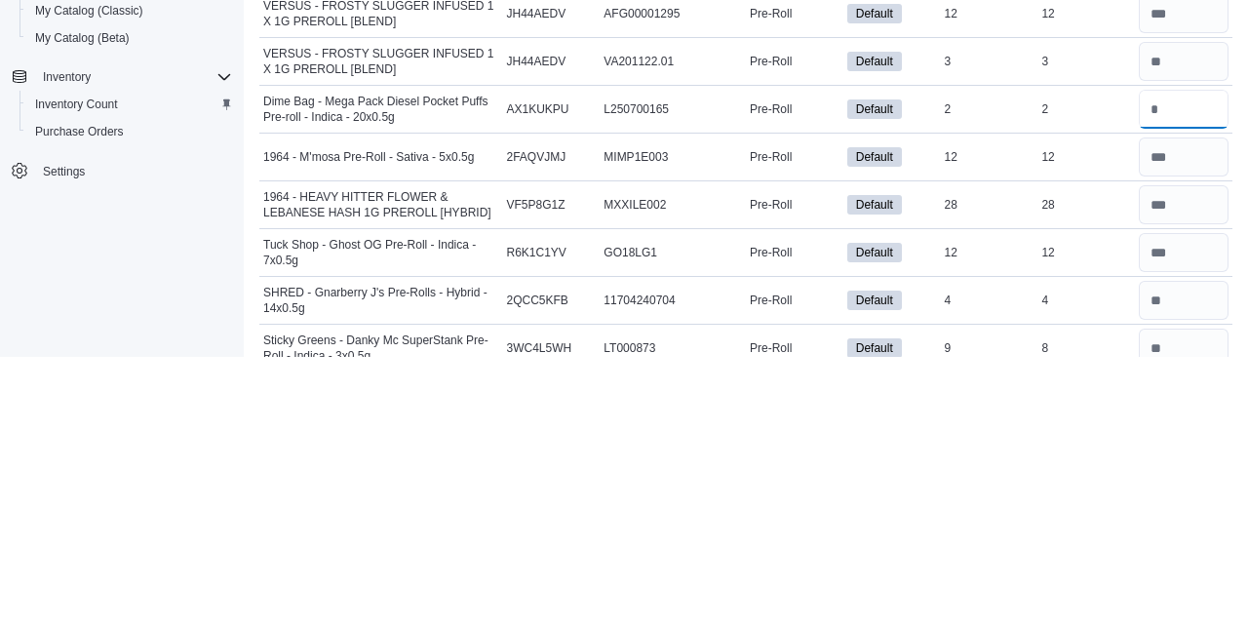
scroll to position [7640, 0]
type input "*"
type input "**"
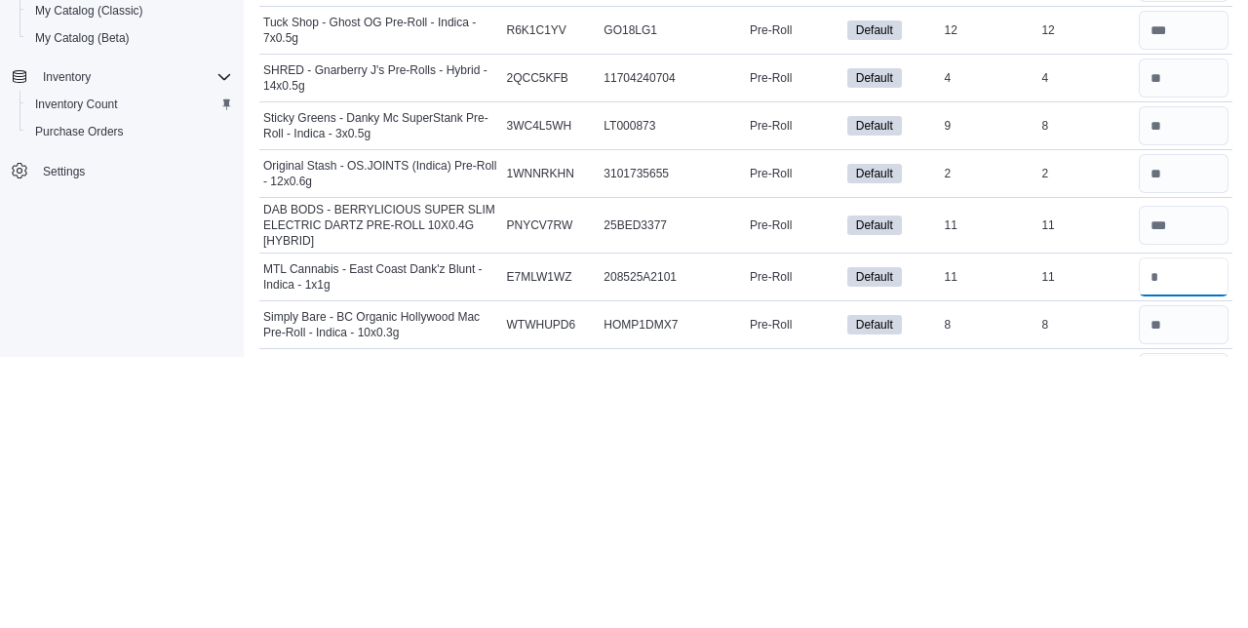
scroll to position [7868, 0]
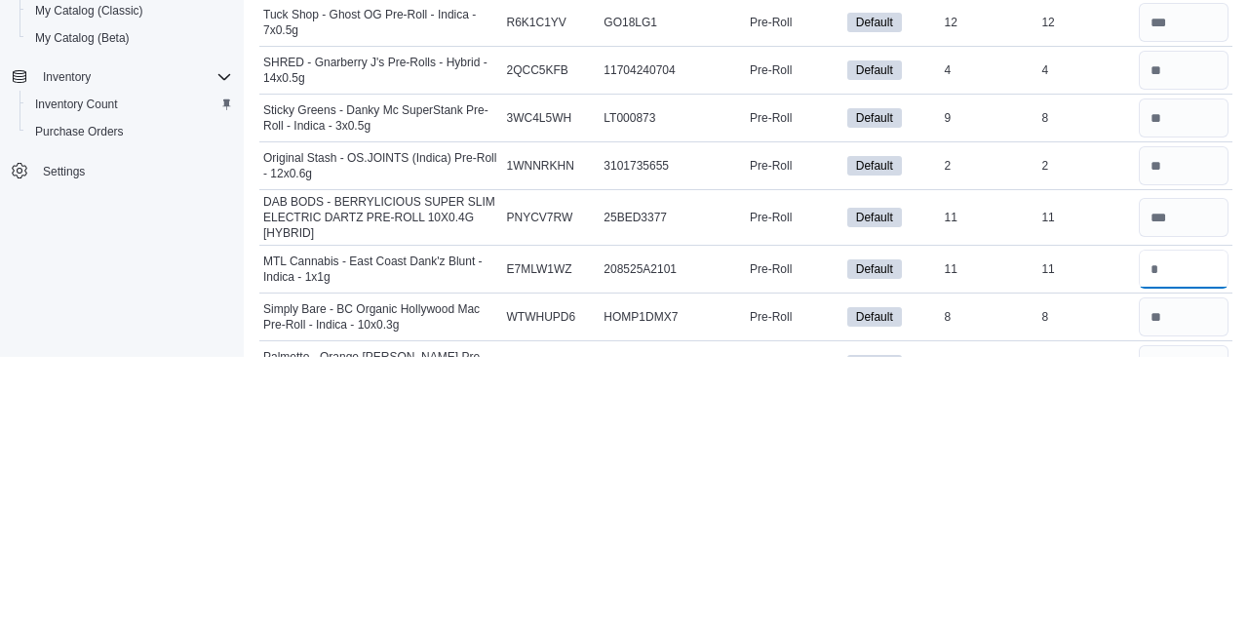
type input "**"
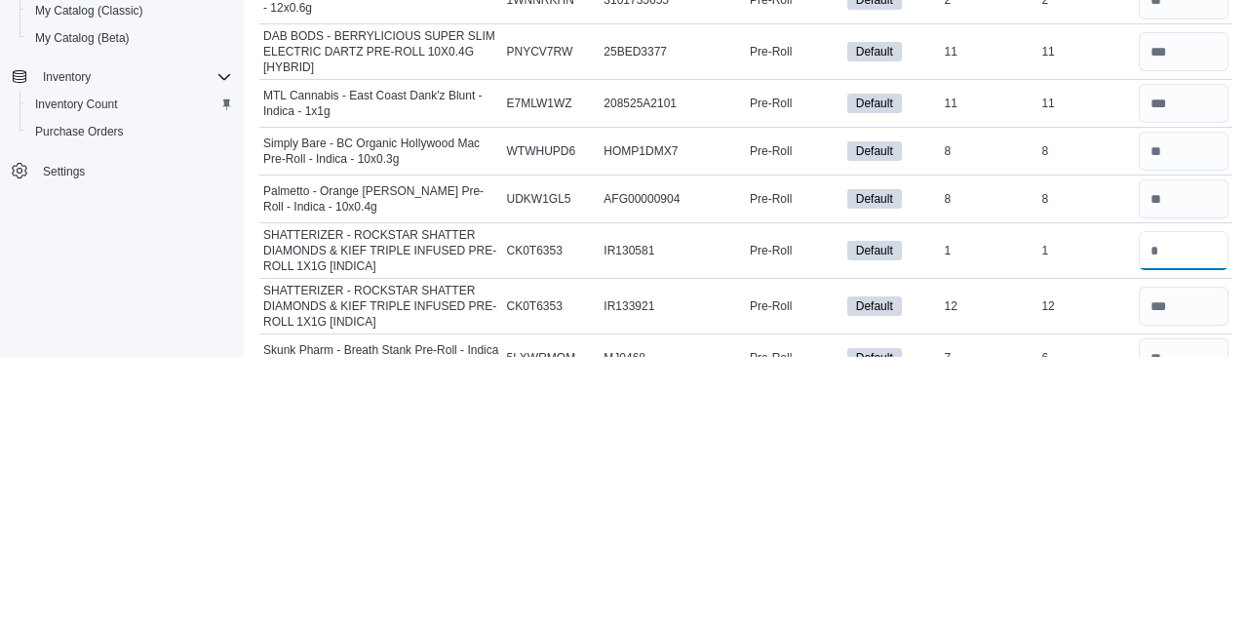
scroll to position [8038, 0]
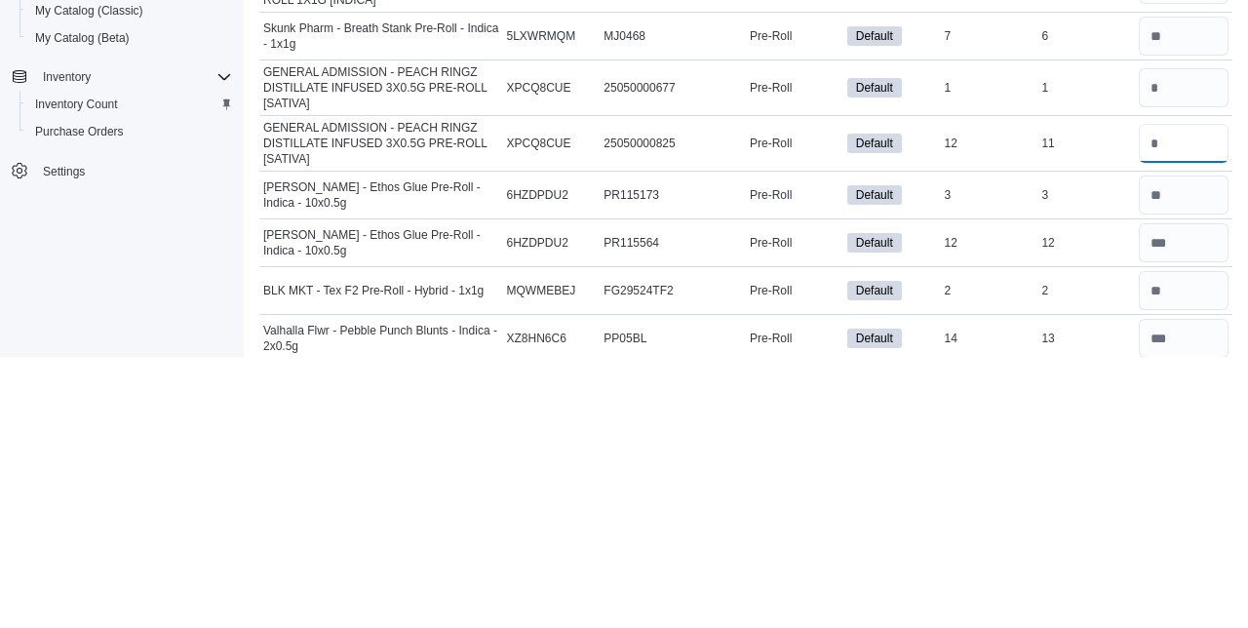
scroll to position [8363, 0]
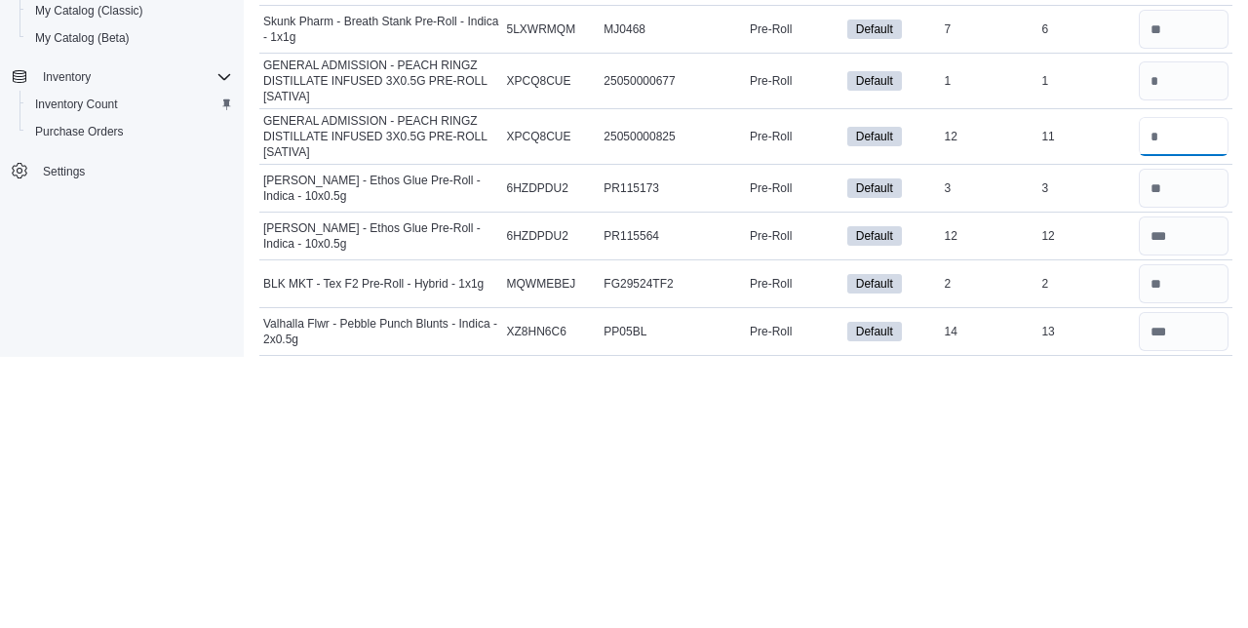
type input "**"
type input "*"
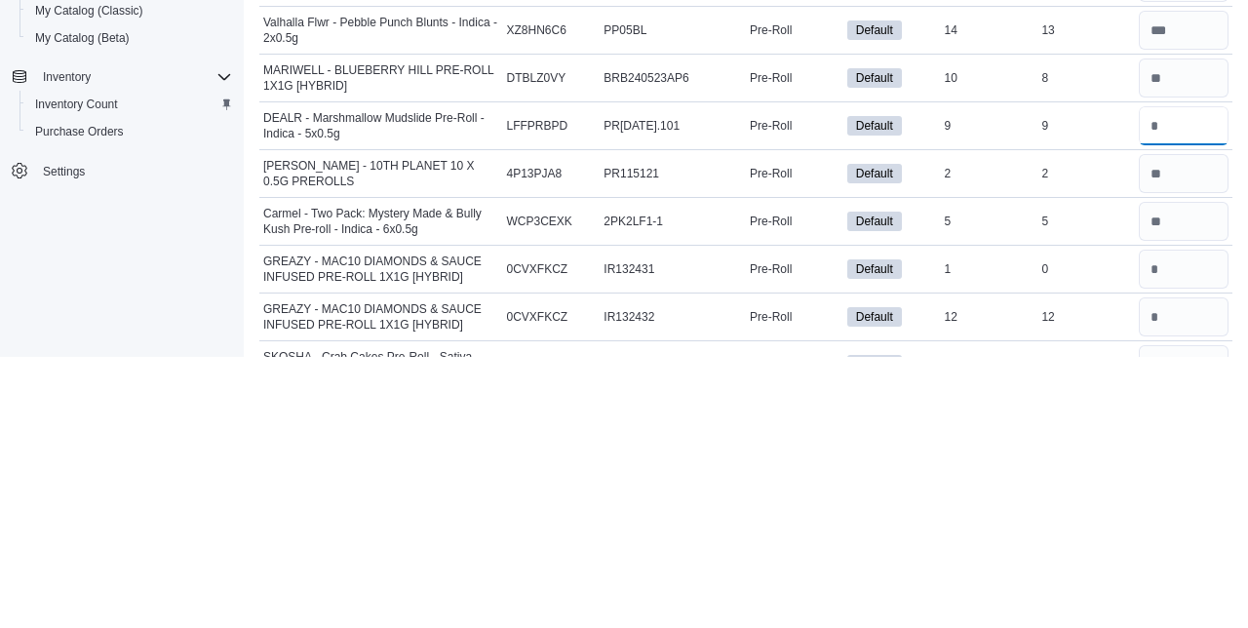
scroll to position [8665, 0]
type input "*"
click at [1190, 566] on input "number" at bounding box center [1184, 585] width 90 height 39
type input "**"
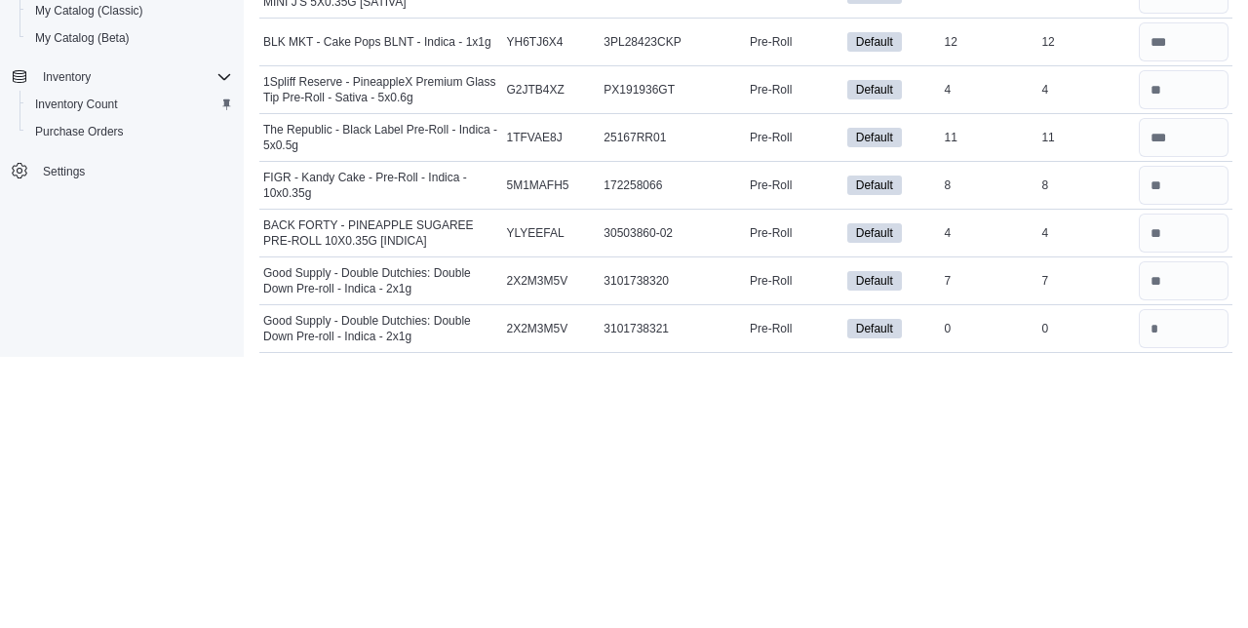
scroll to position [11435, 0]
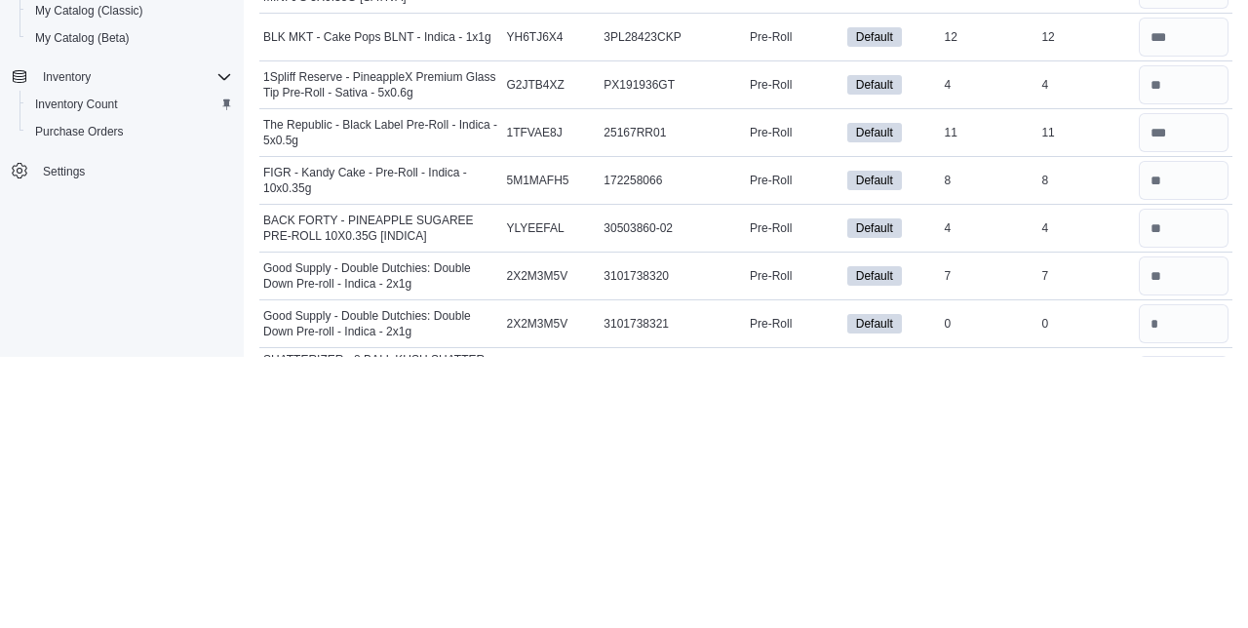
type input "**"
click at [1181, 575] on input "number" at bounding box center [1184, 594] width 90 height 39
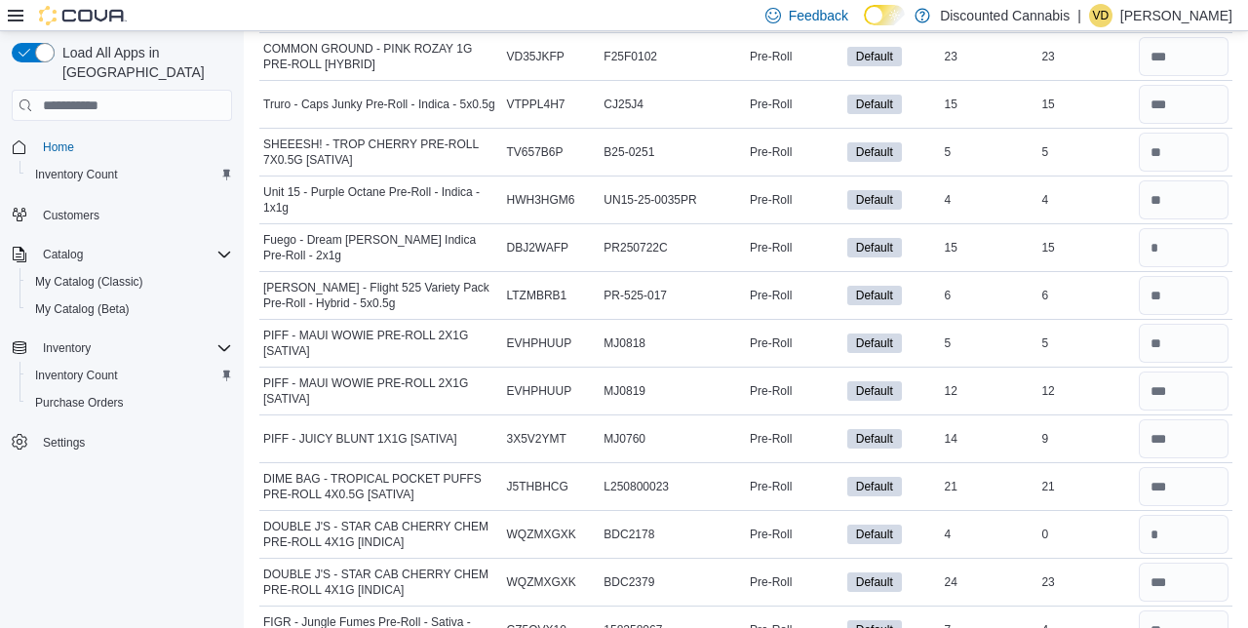
scroll to position [5153, 0]
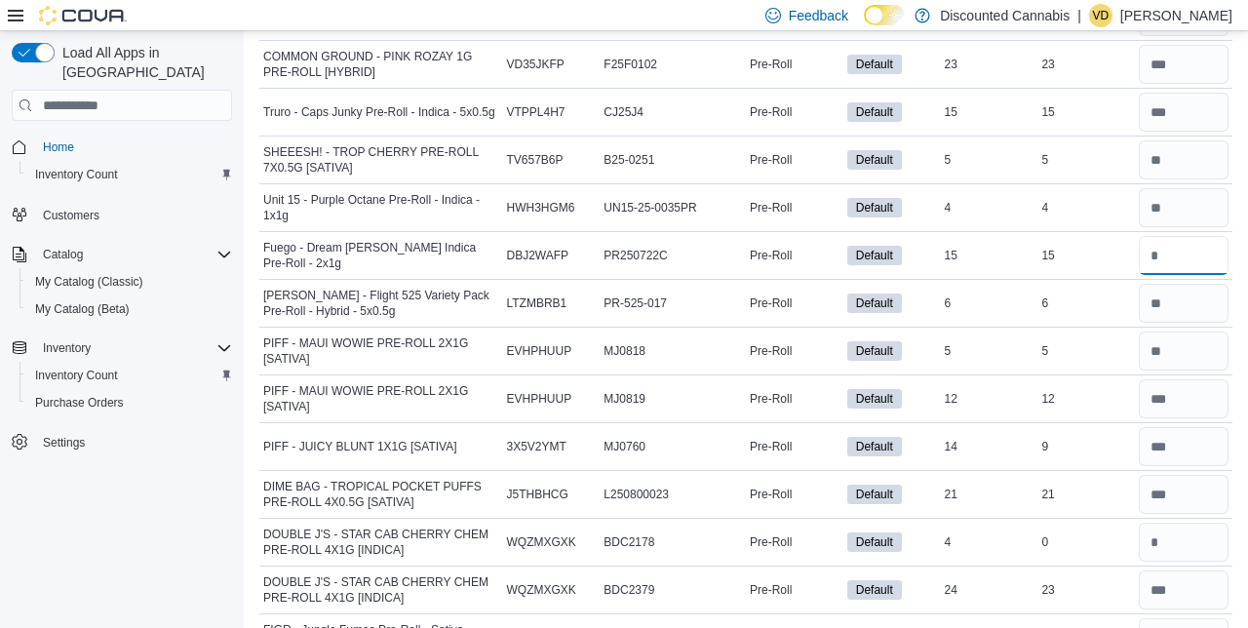
click at [1188, 236] on input "number" at bounding box center [1184, 255] width 90 height 39
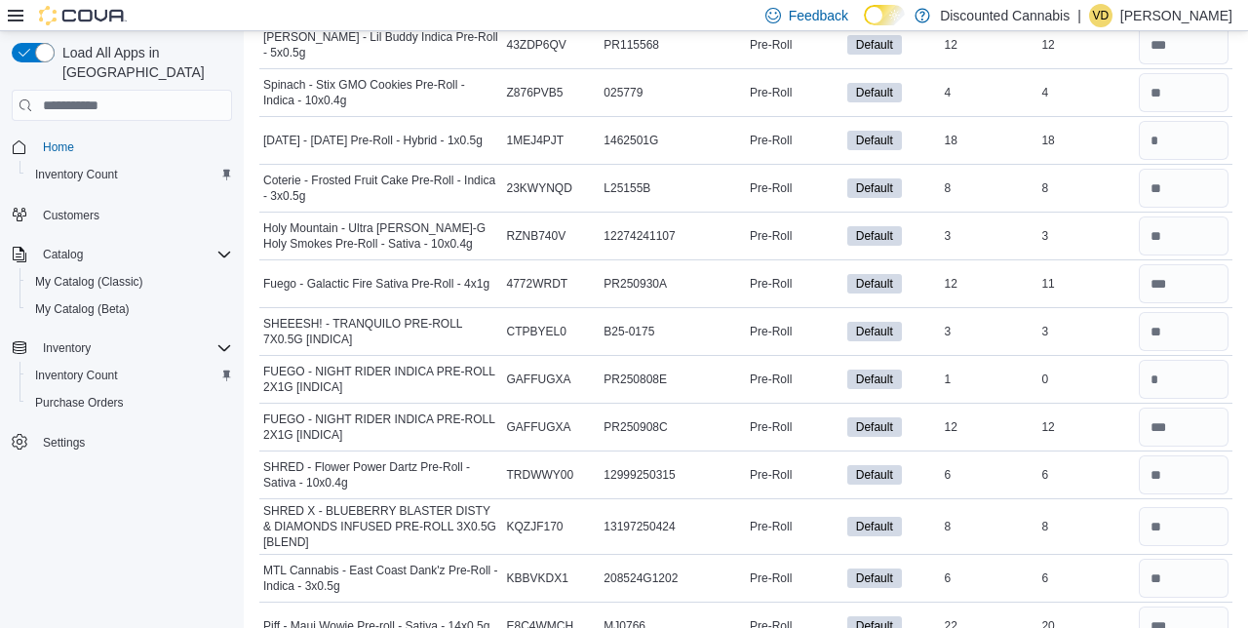
scroll to position [4535, 0]
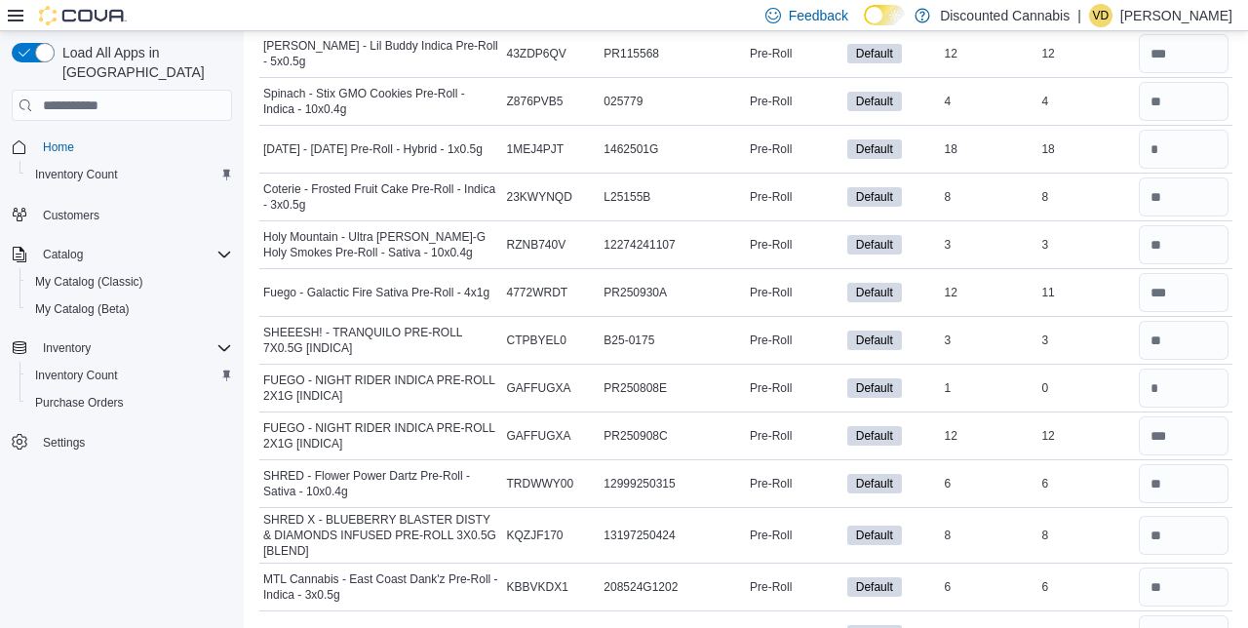
type input "**"
click at [1175, 130] on input "number" at bounding box center [1184, 149] width 90 height 39
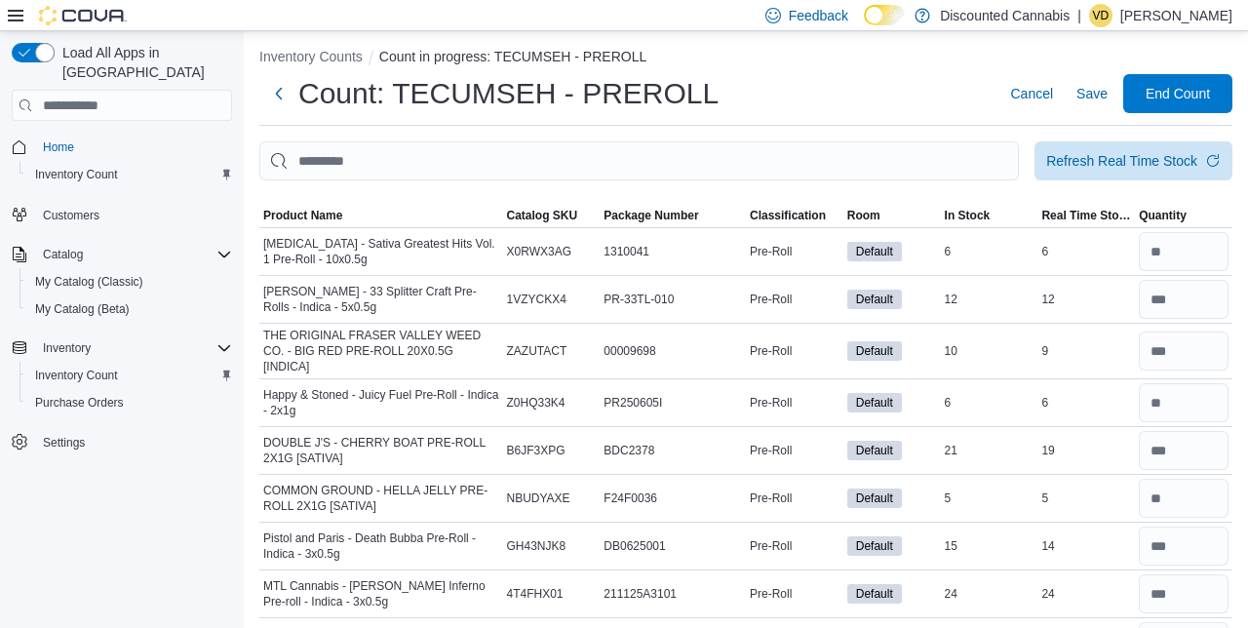
scroll to position [0, 0]
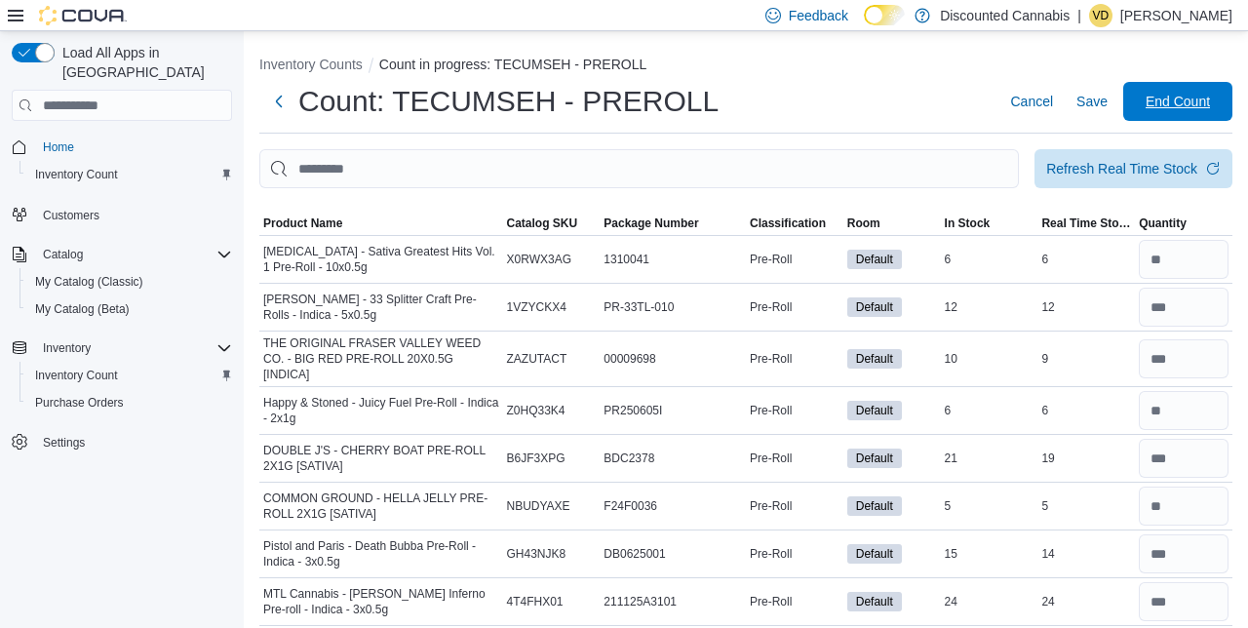
click at [1193, 121] on span "End Count" at bounding box center [1178, 101] width 86 height 39
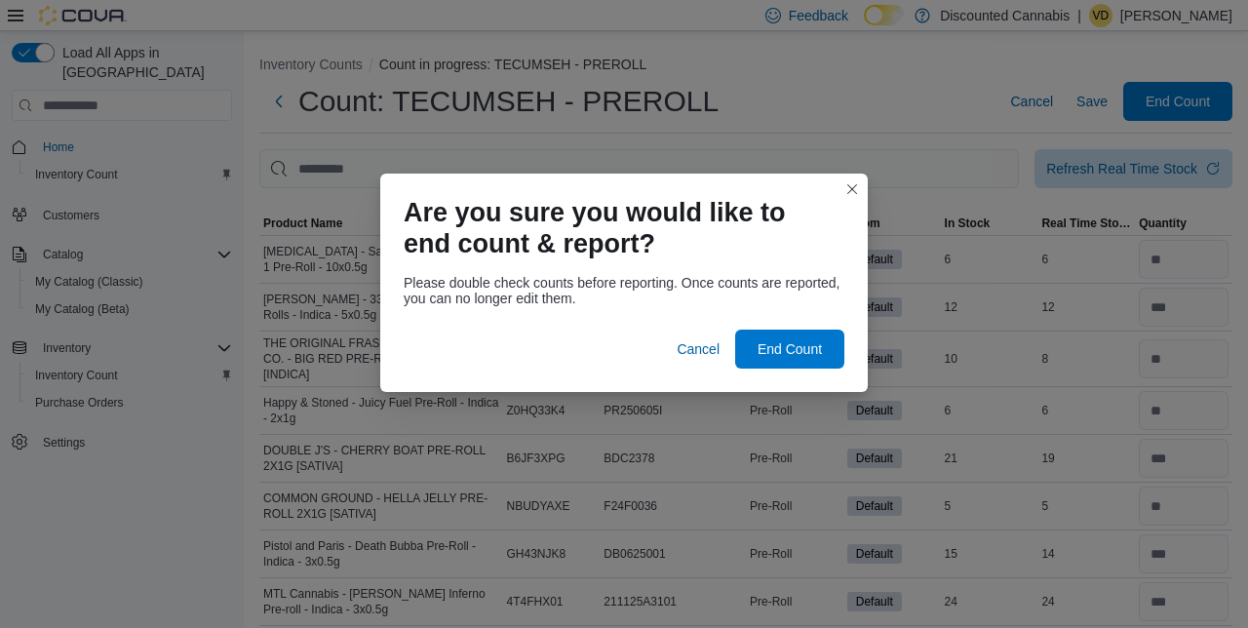
click at [1179, 105] on div "Are you sure you would like to end count & report? Please double check counts b…" at bounding box center [624, 314] width 1248 height 628
click at [1207, 118] on div "Are you sure you would like to end count & report? Please double check counts b…" at bounding box center [624, 314] width 1248 height 628
click at [825, 346] on span "End Count" at bounding box center [790, 348] width 86 height 39
click at [785, 330] on span "End Count" at bounding box center [790, 348] width 86 height 39
click at [800, 329] on span "End Count" at bounding box center [790, 348] width 86 height 39
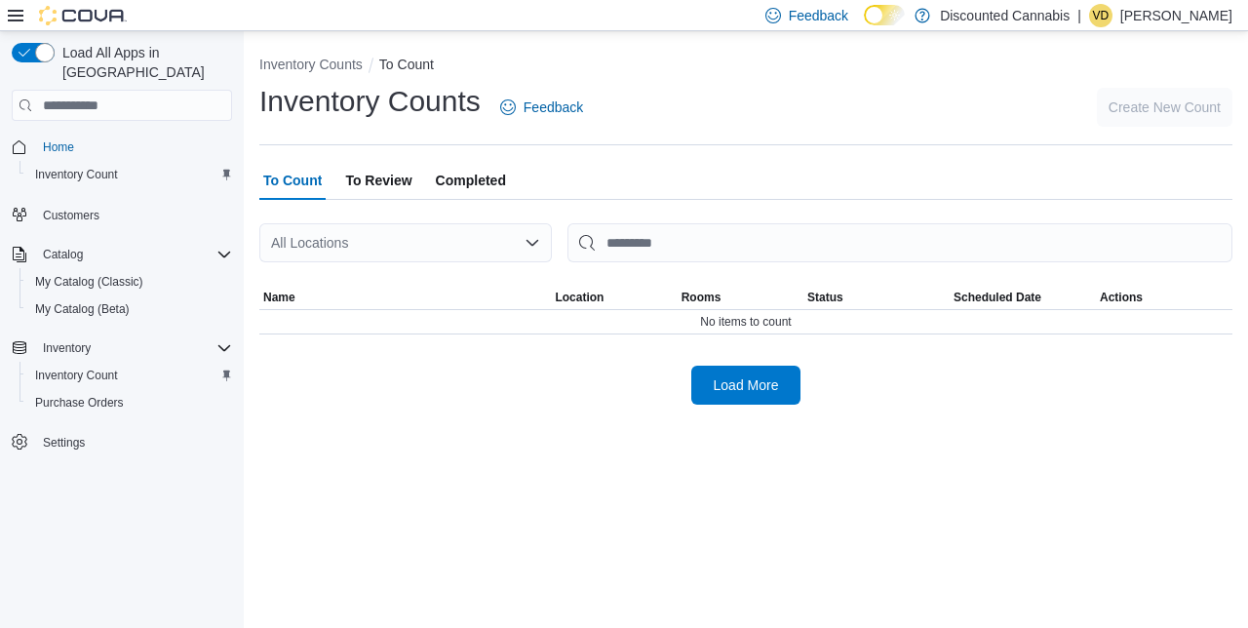
click at [786, 333] on div "No items to count" at bounding box center [745, 321] width 973 height 23
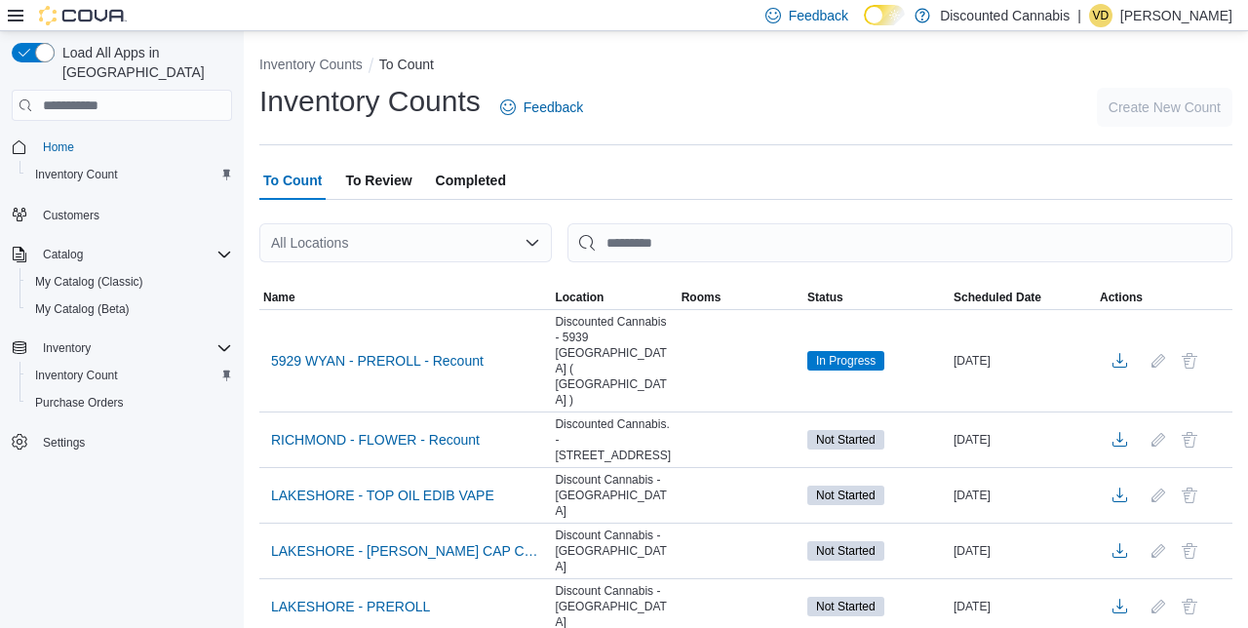
click at [498, 262] on div "All Locations" at bounding box center [405, 242] width 292 height 39
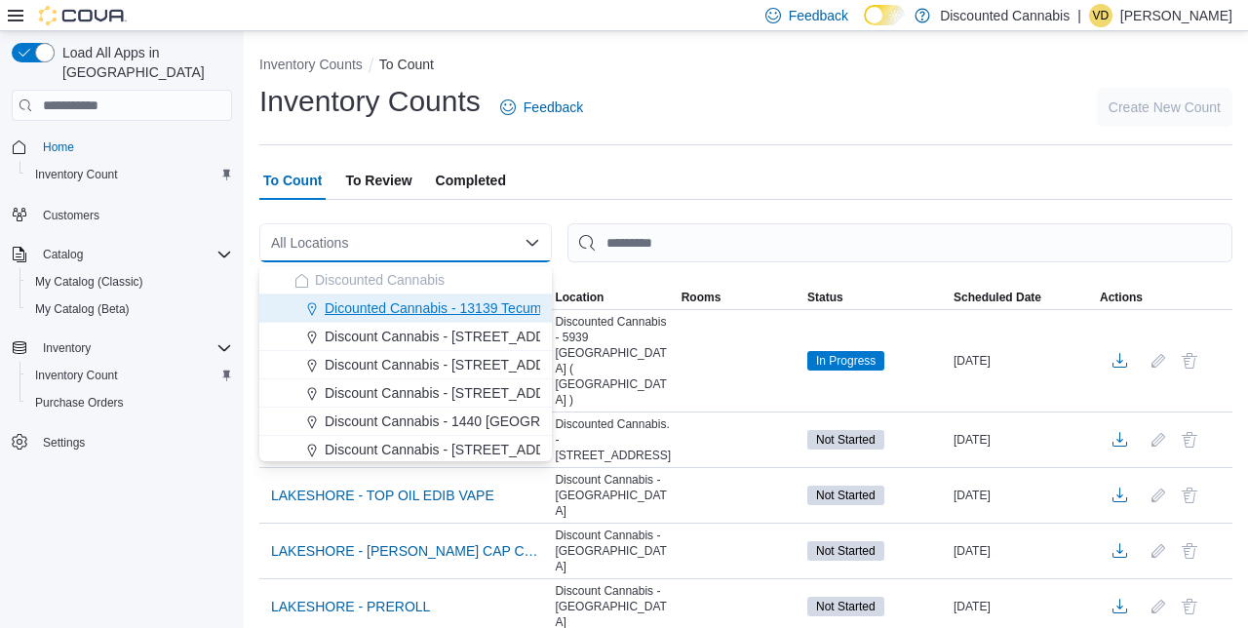
click at [498, 298] on span "Dicounted Cannabis - 13139 Tecumseh ( [GEOGRAPHIC_DATA] )" at bounding box center [526, 307] width 402 height 19
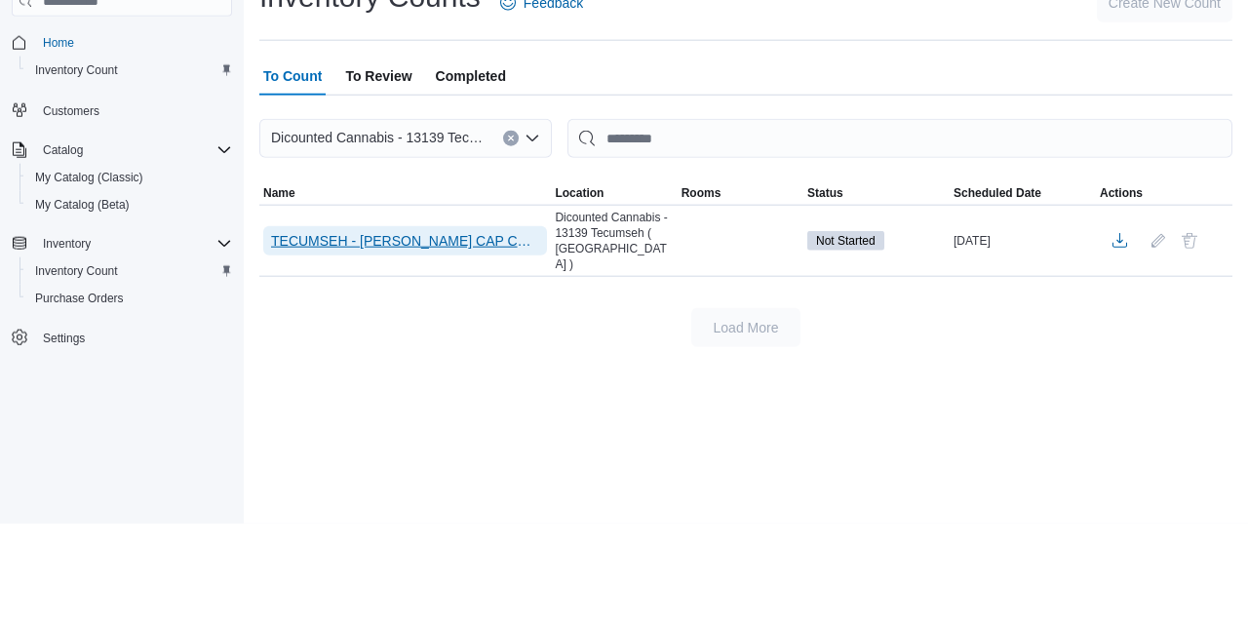
click at [439, 335] on span "TECUMSEH - [PERSON_NAME] CAP CON SEED" at bounding box center [405, 344] width 268 height 19
